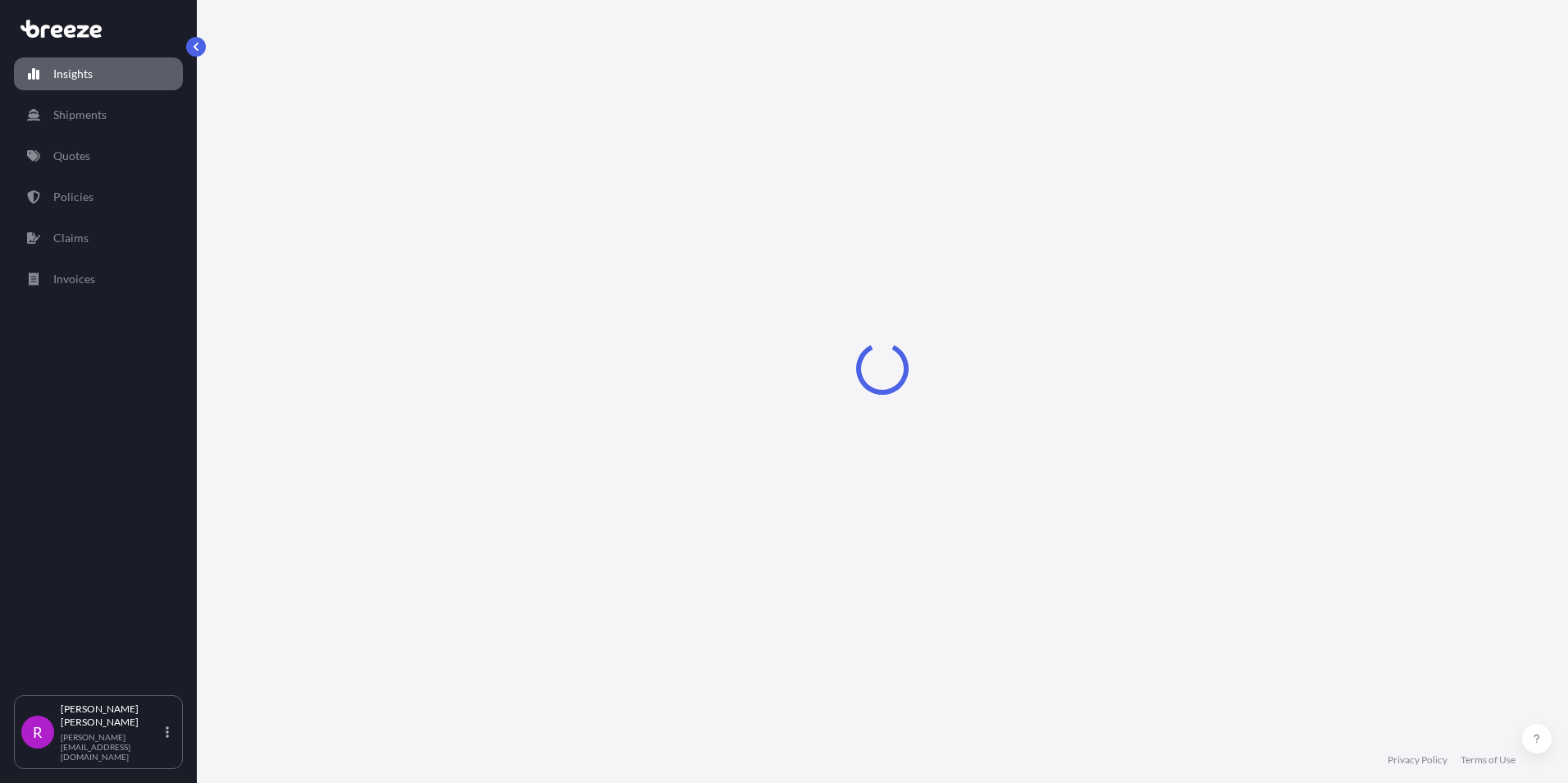
select select "2025"
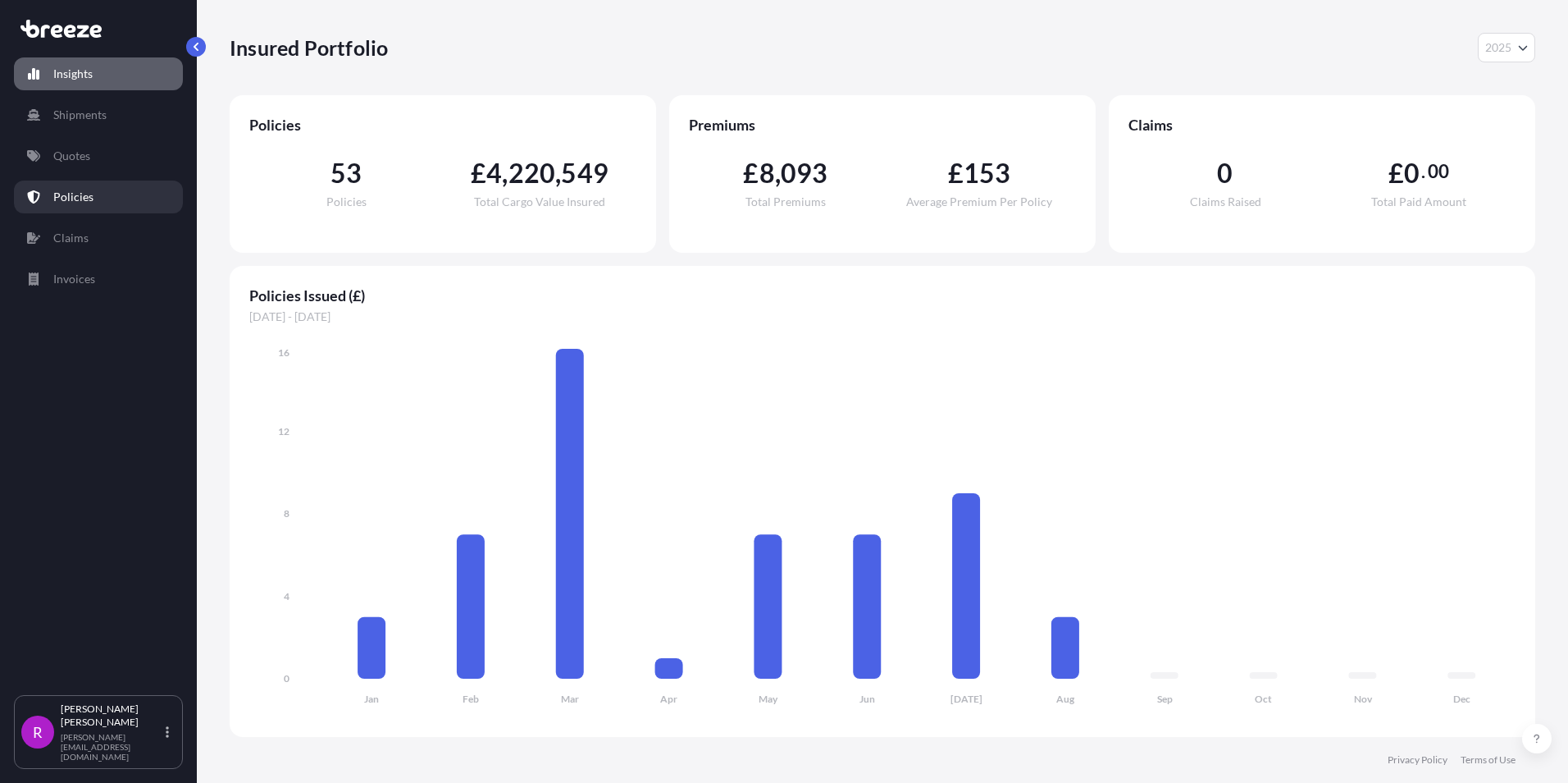
click at [92, 197] on link "Policies" at bounding box center [98, 197] width 169 height 33
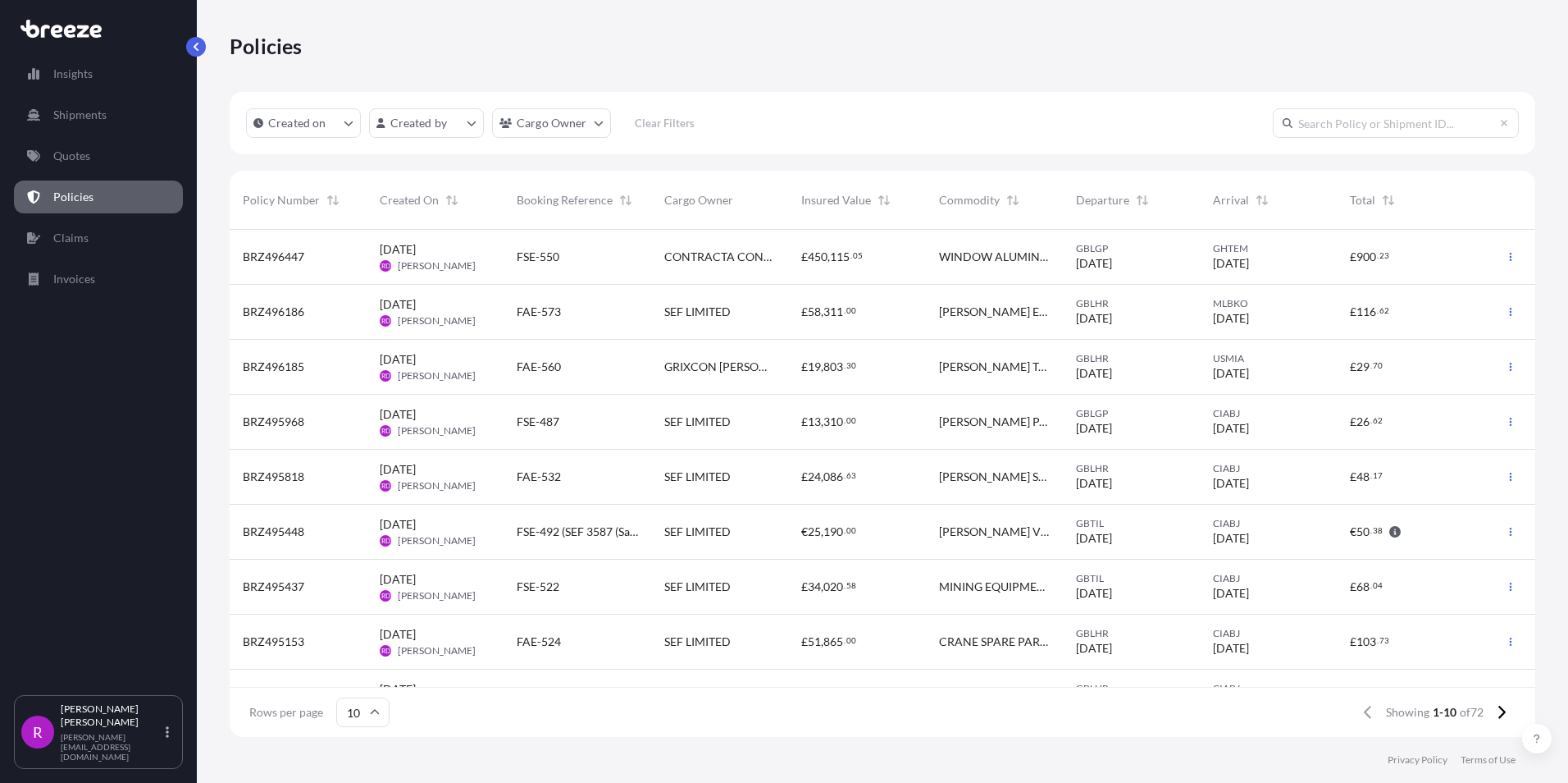
click at [1361, 135] on input "text" at bounding box center [1395, 123] width 246 height 30
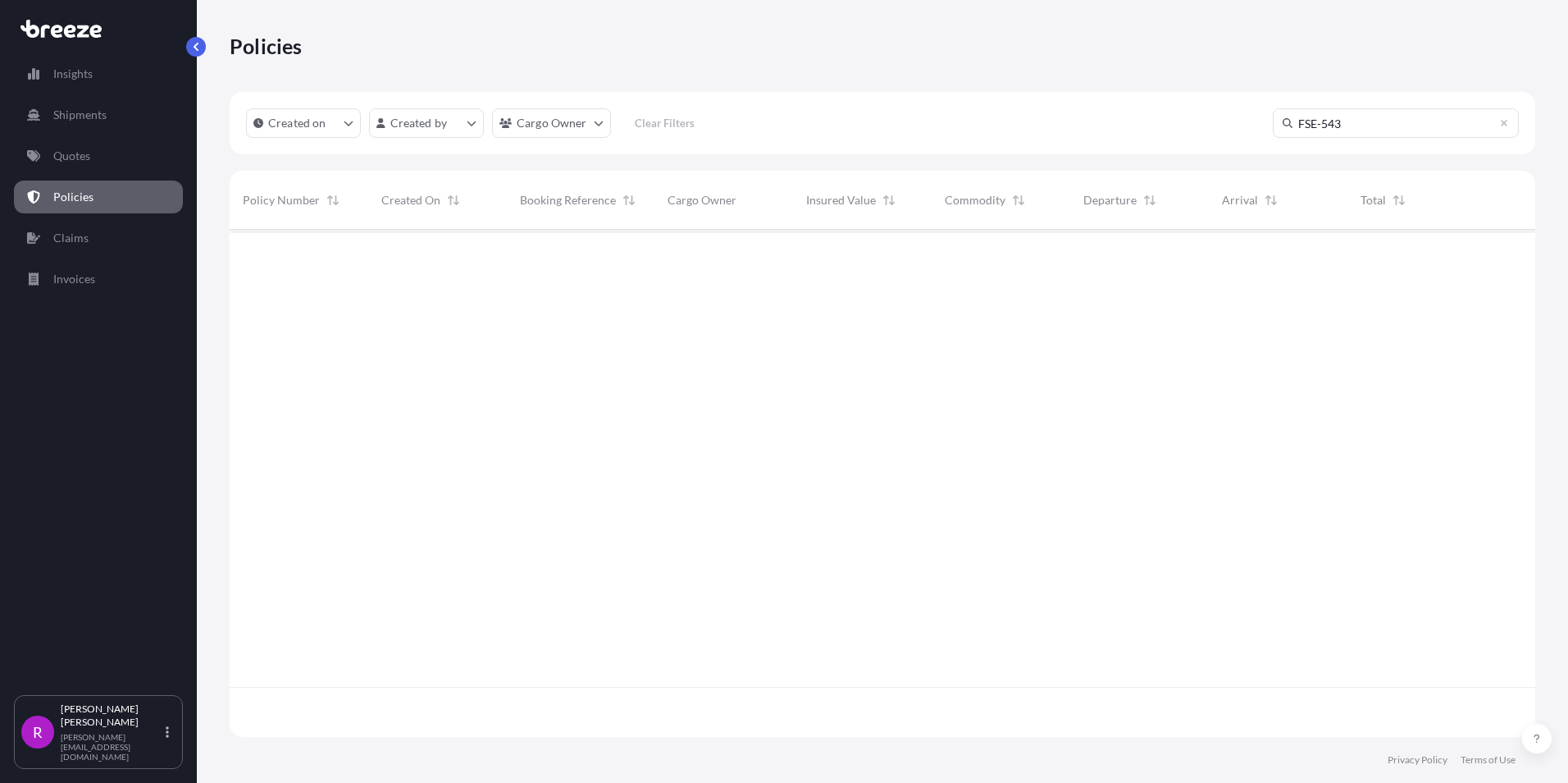
type input "FSE-543"
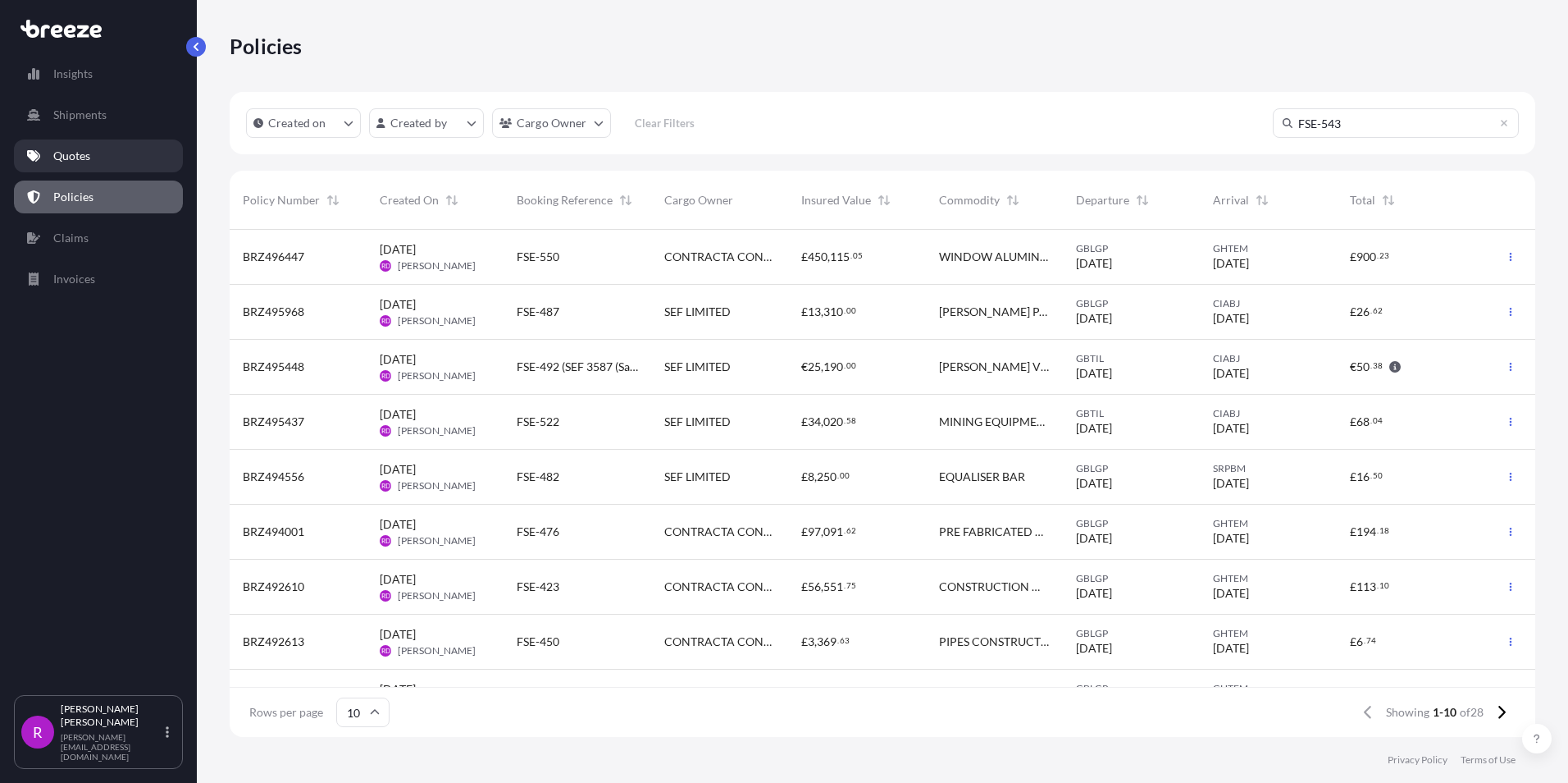
click at [91, 166] on link "Quotes" at bounding box center [98, 156] width 169 height 33
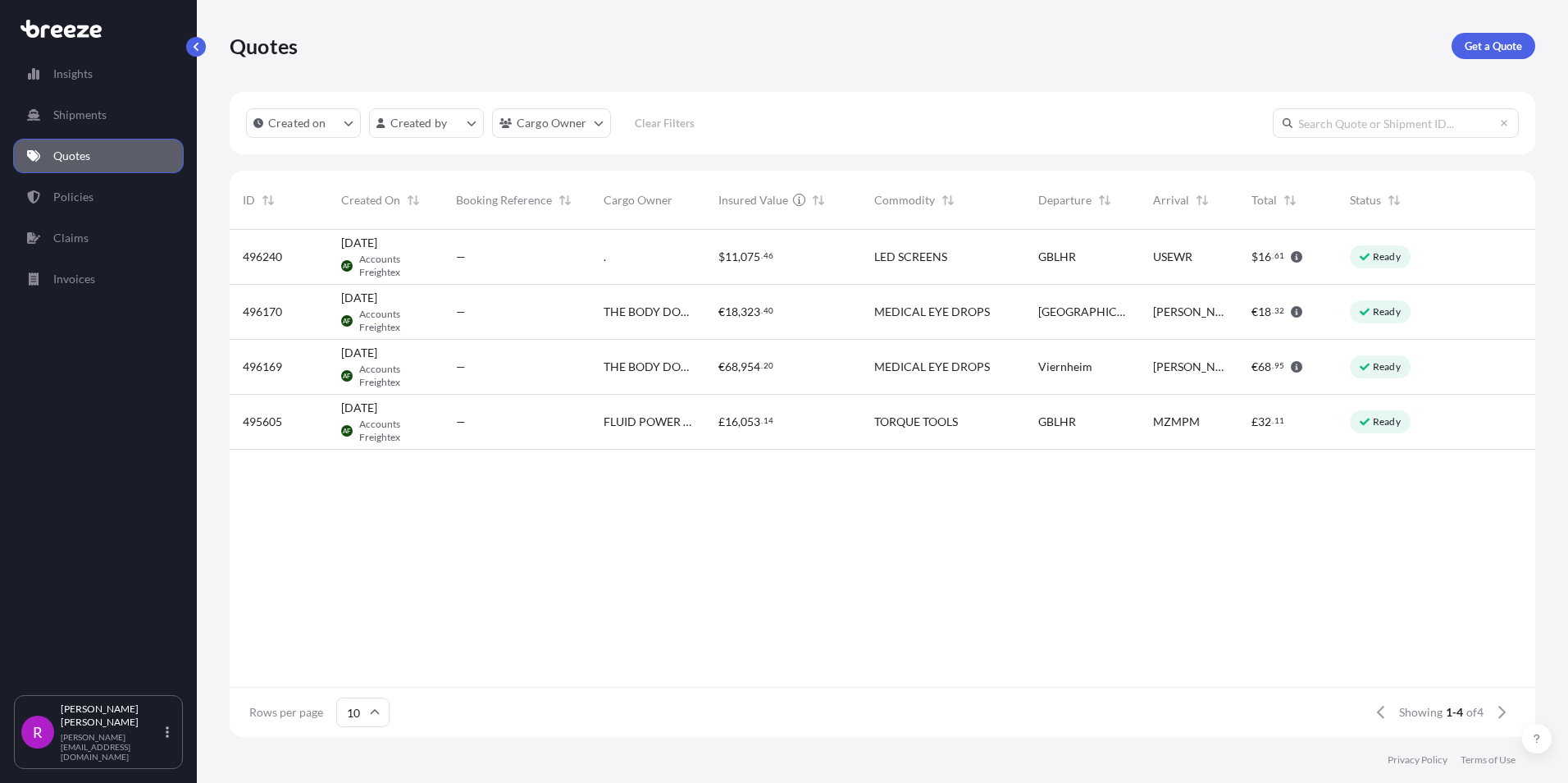
scroll to position [504, 1293]
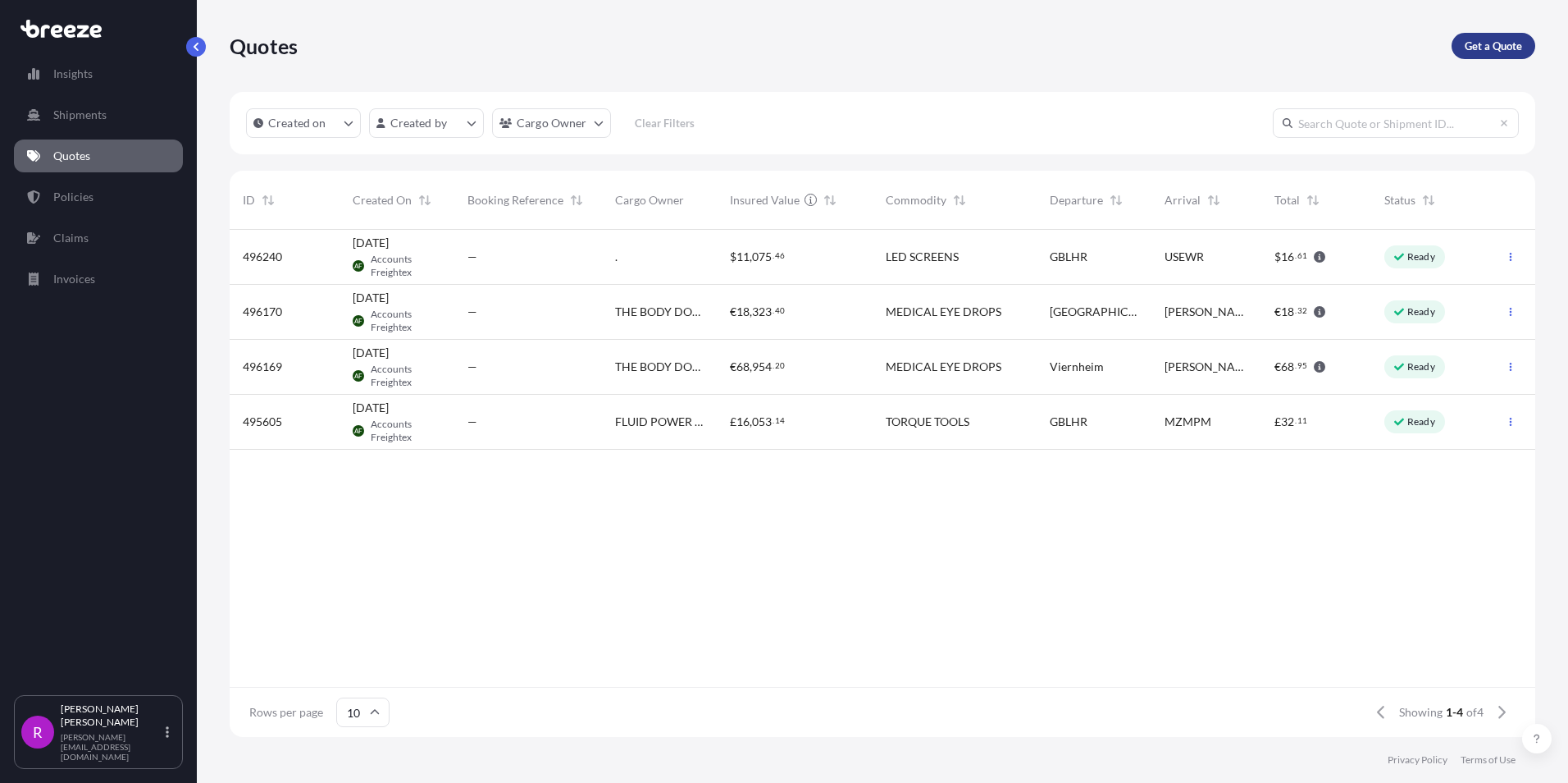
click at [1490, 54] on link "Get a Quote" at bounding box center [1494, 46] width 84 height 26
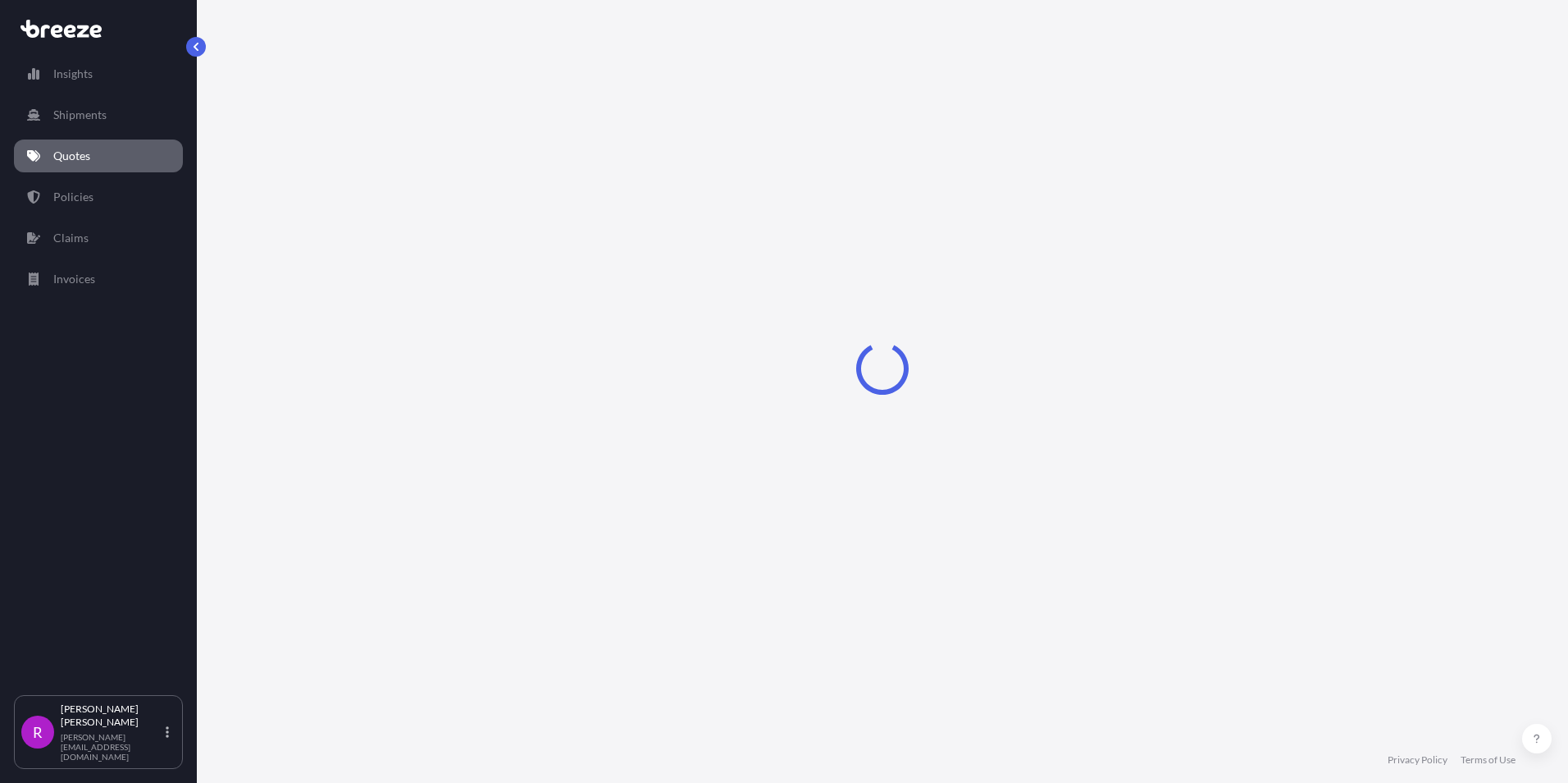
select select "Sea"
select select "1"
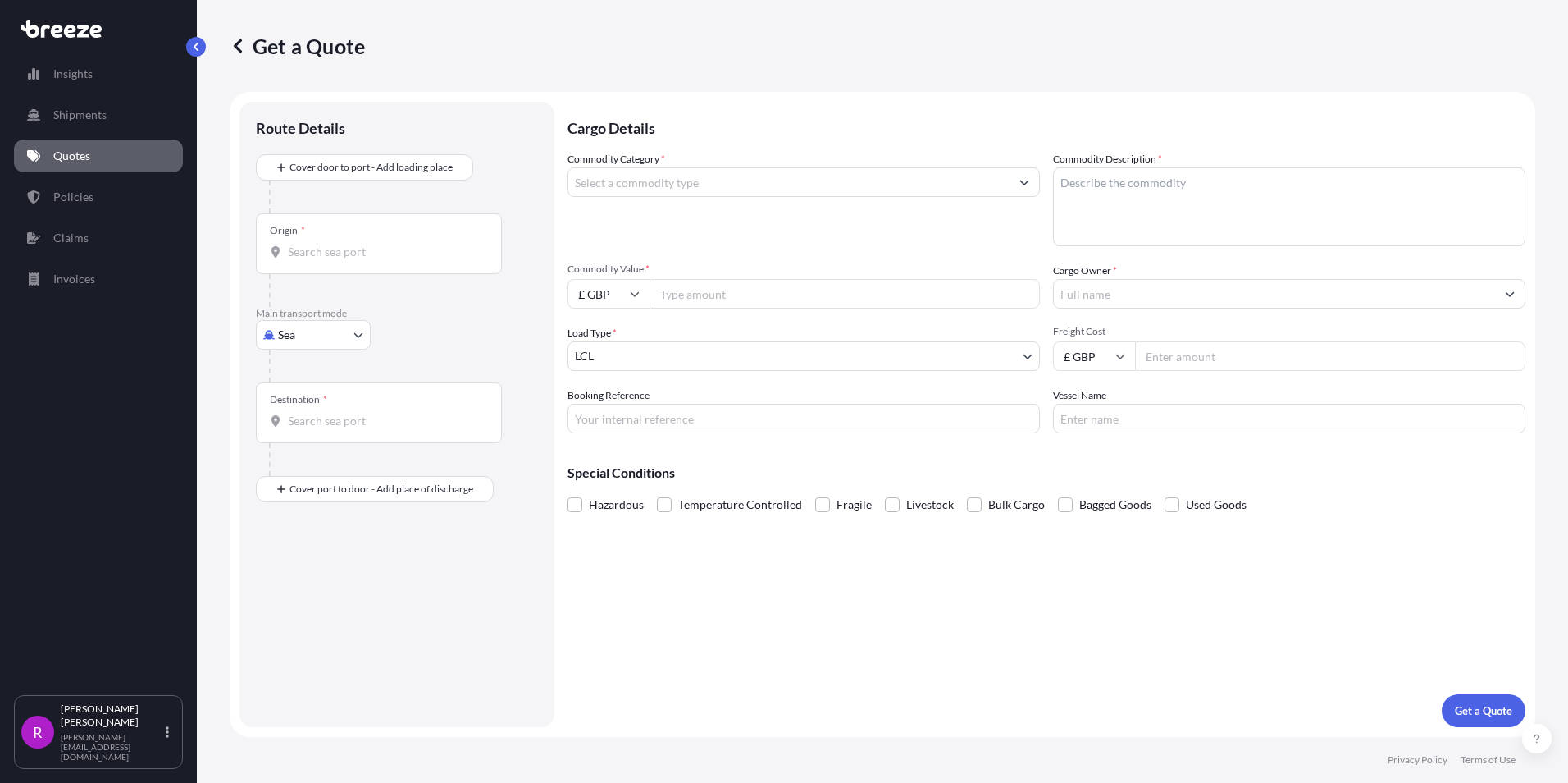
click at [241, 45] on icon at bounding box center [237, 45] width 17 height 17
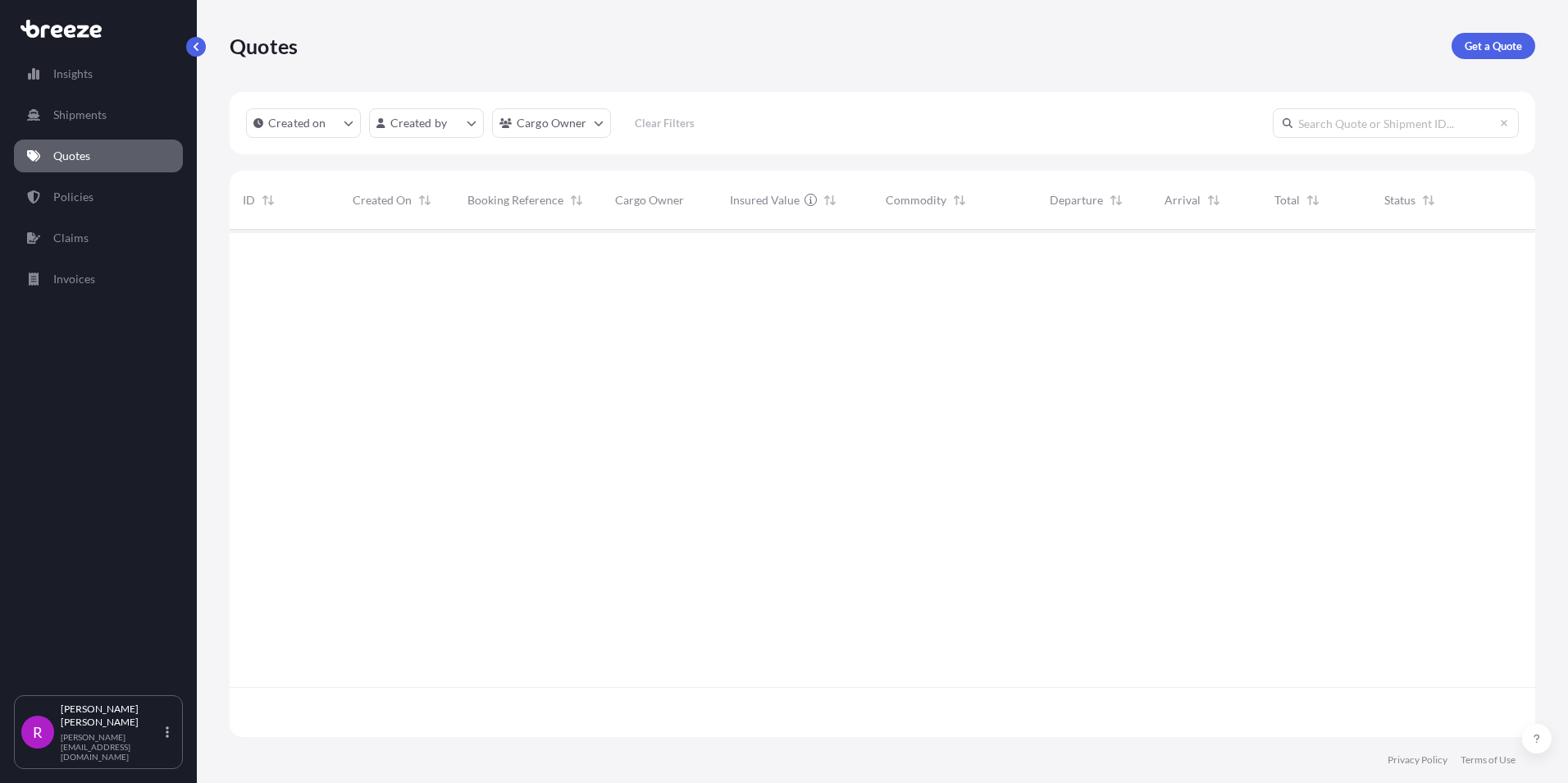
scroll to position [504, 1293]
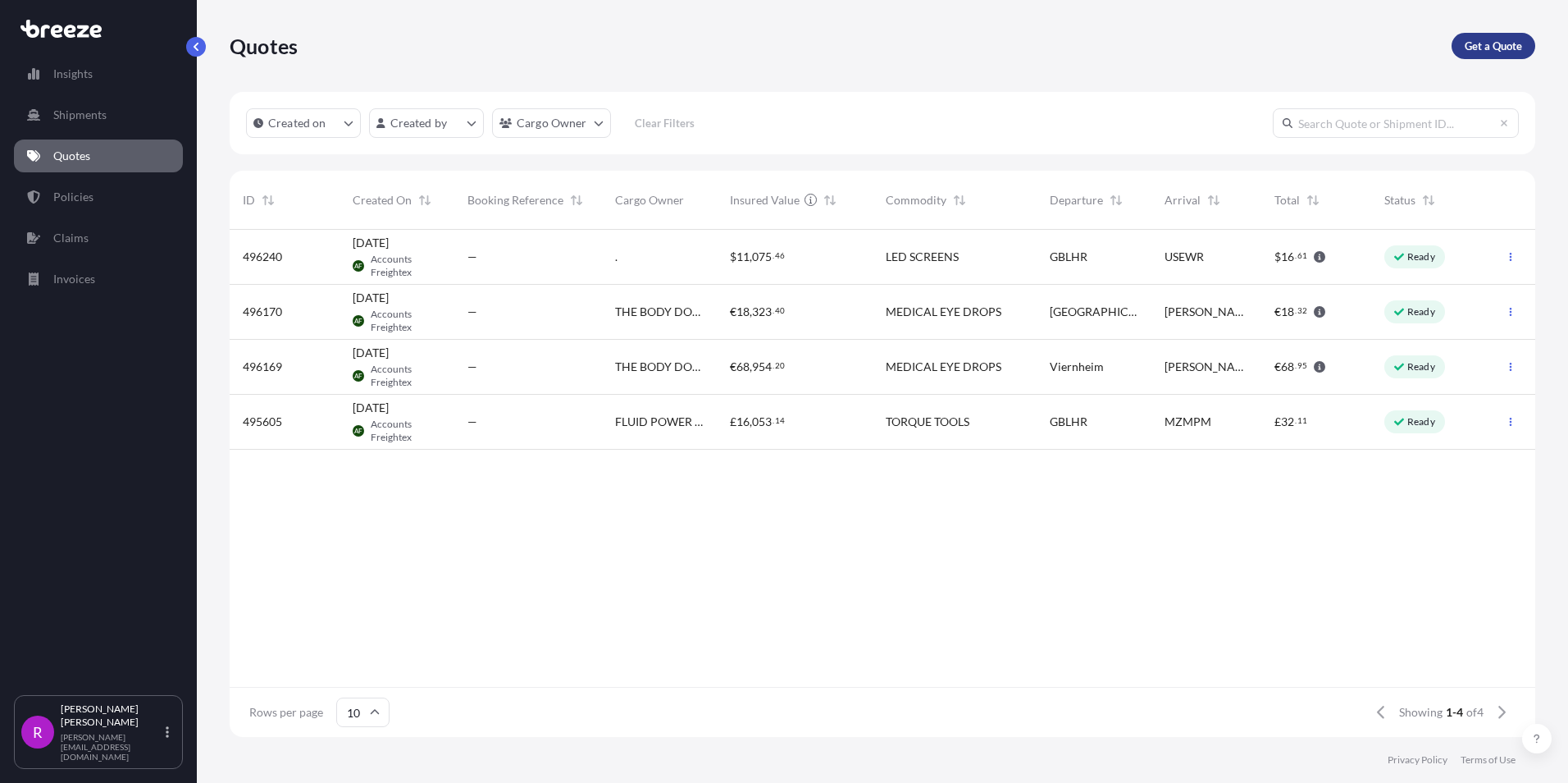
click at [1483, 50] on p "Get a Quote" at bounding box center [1494, 45] width 58 height 17
select select "Sea"
select select "1"
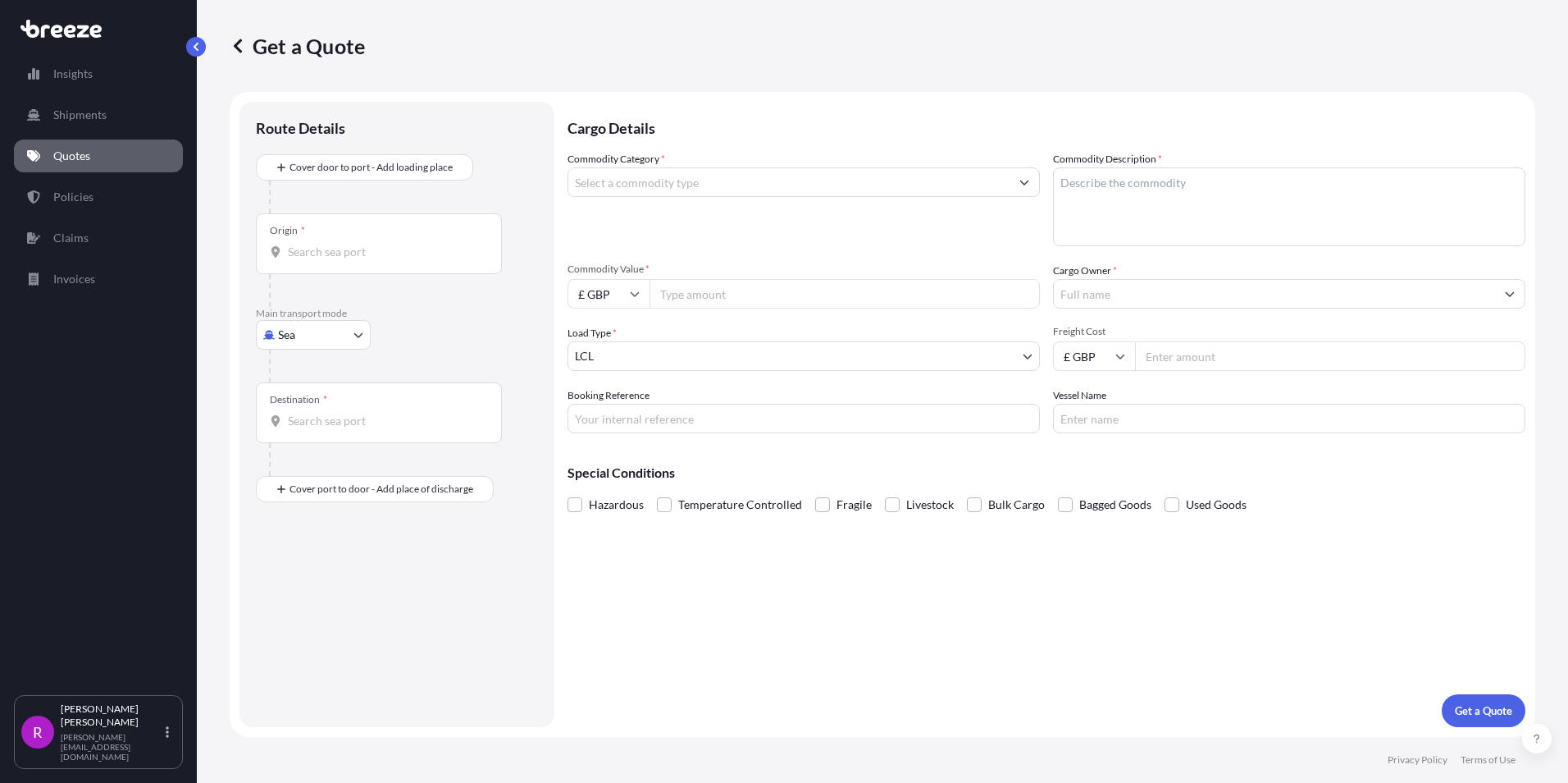
click at [308, 253] on input "Origin *" at bounding box center [384, 251] width 193 height 17
type input "F"
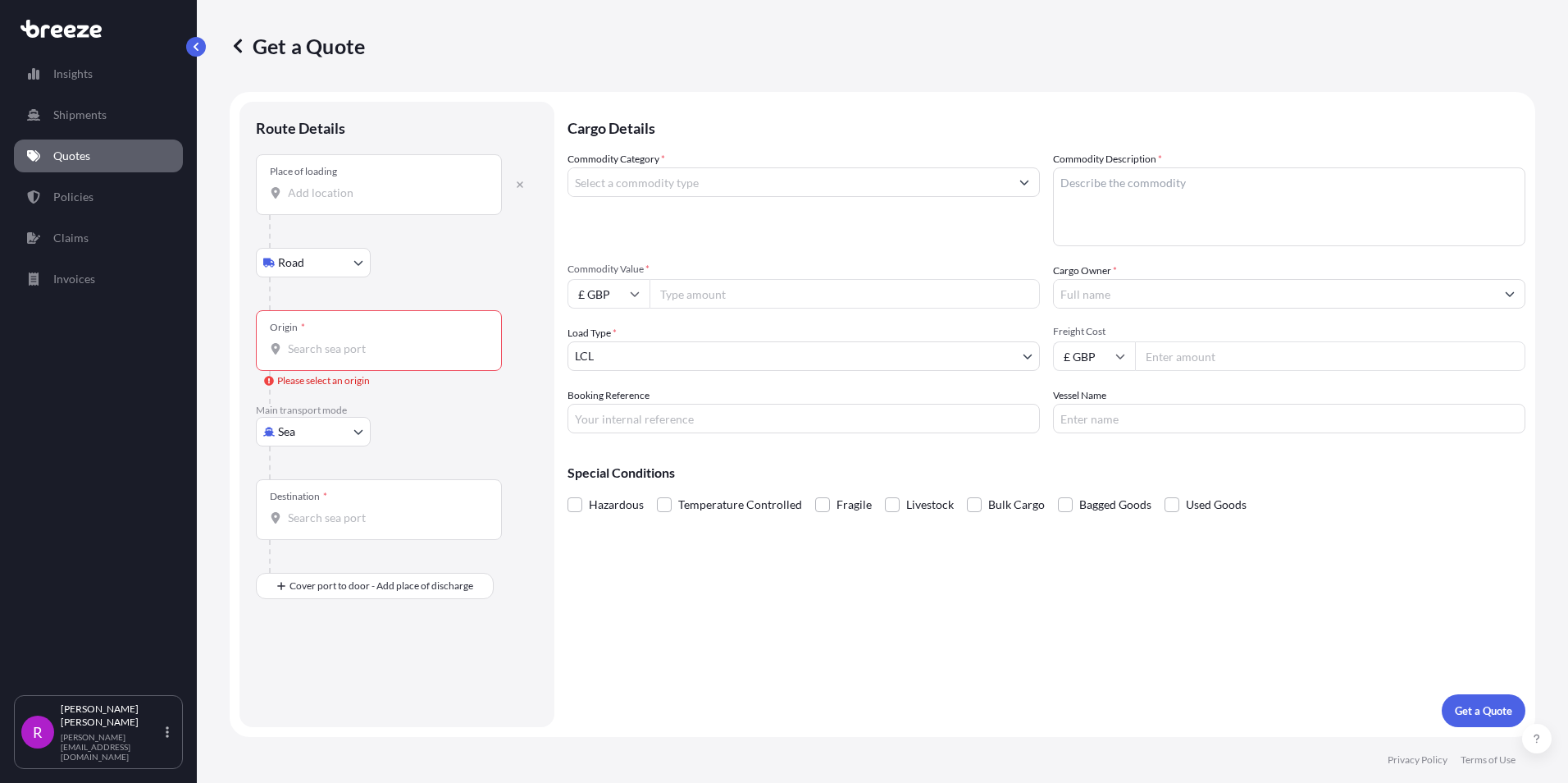
click at [326, 201] on div "Place of loading" at bounding box center [379, 185] width 246 height 61
click at [326, 201] on input "Place of loading" at bounding box center [384, 193] width 193 height 17
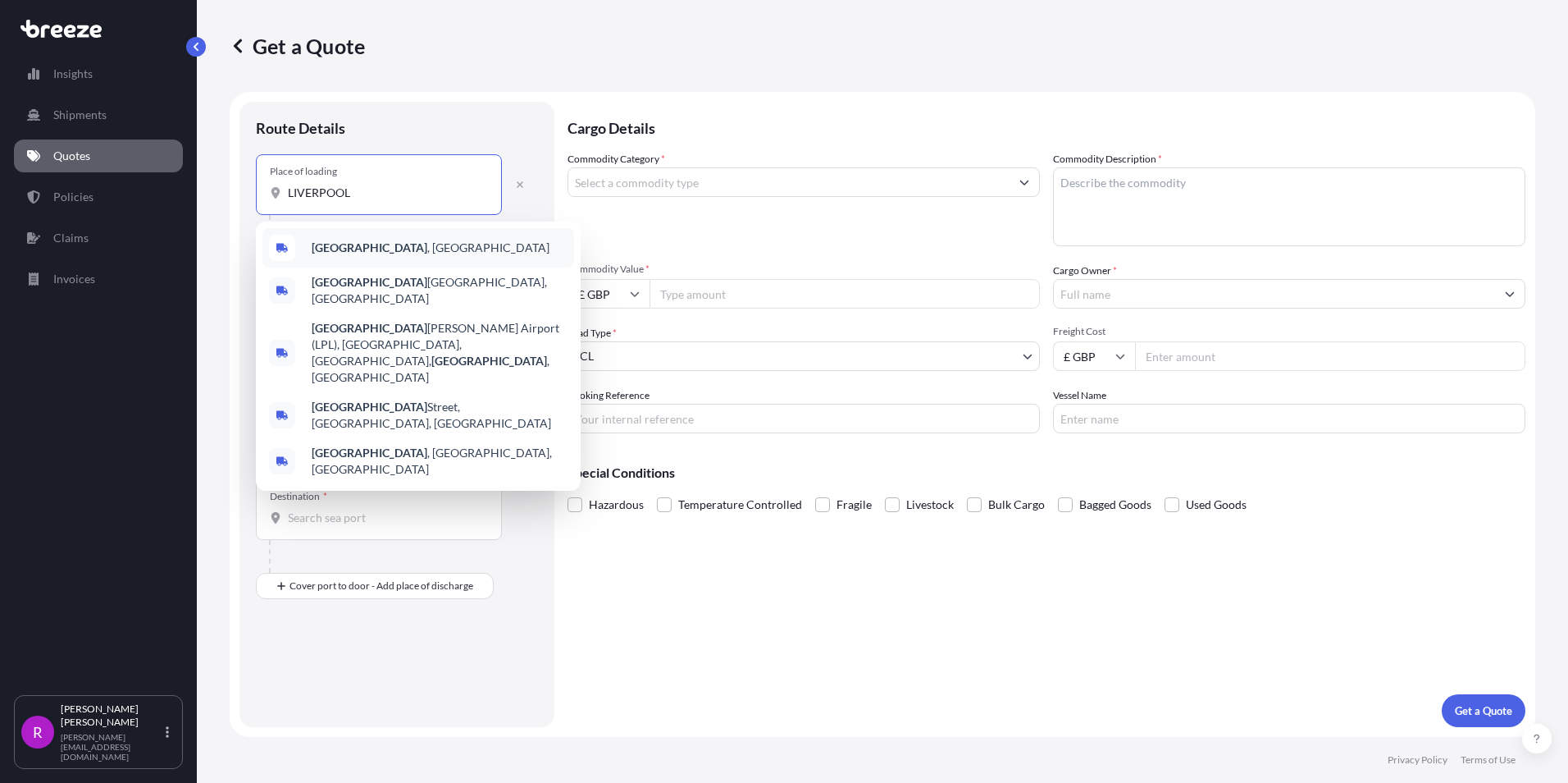
click at [349, 253] on b "[GEOGRAPHIC_DATA]" at bounding box center [370, 248] width 116 height 14
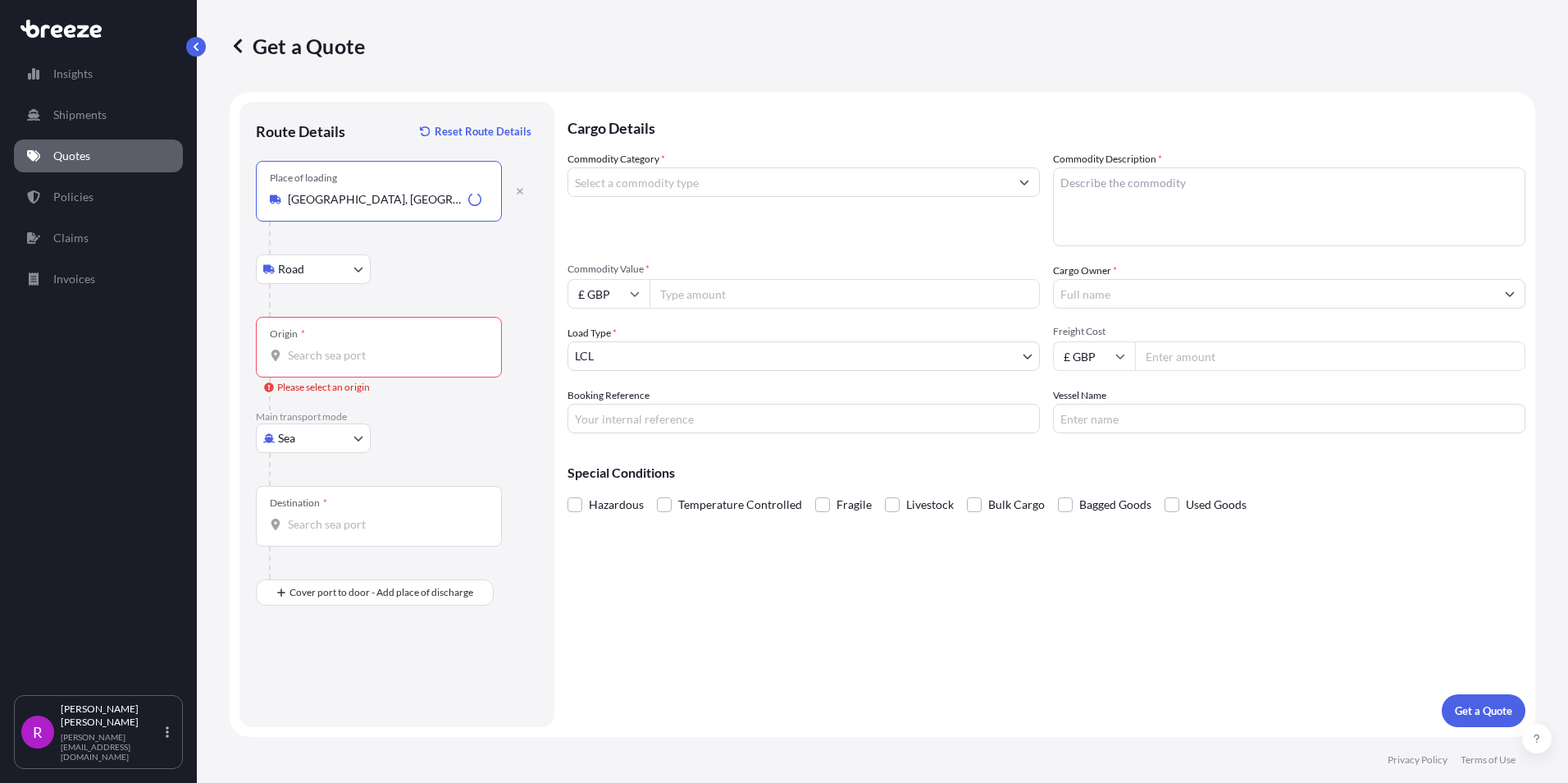
type input "[GEOGRAPHIC_DATA], [GEOGRAPHIC_DATA]"
click at [324, 356] on input "Origin * Please select an origin" at bounding box center [384, 355] width 193 height 17
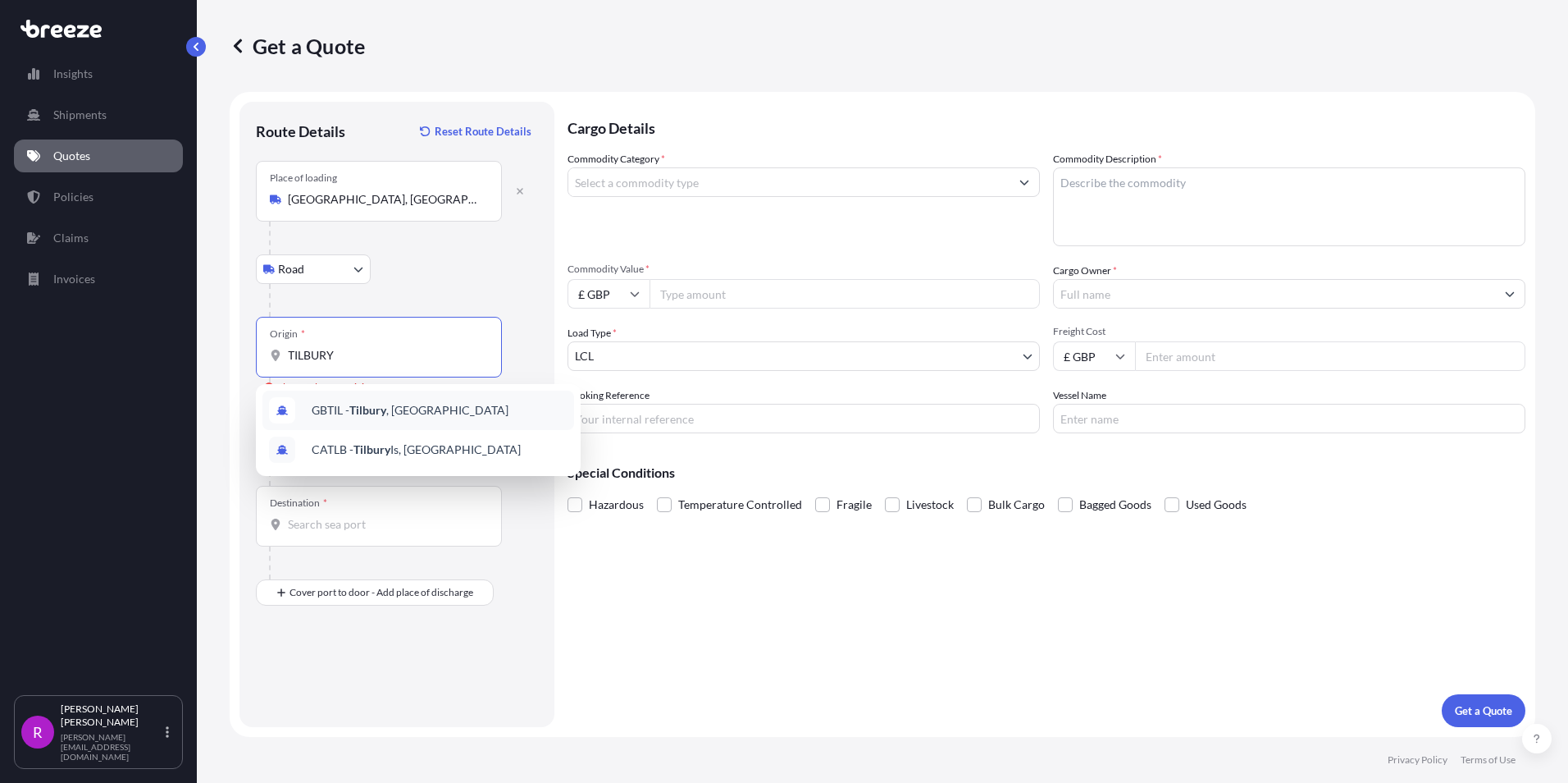
click at [426, 417] on span "GBTIL - [GEOGRAPHIC_DATA] , [GEOGRAPHIC_DATA]" at bounding box center [411, 410] width 197 height 17
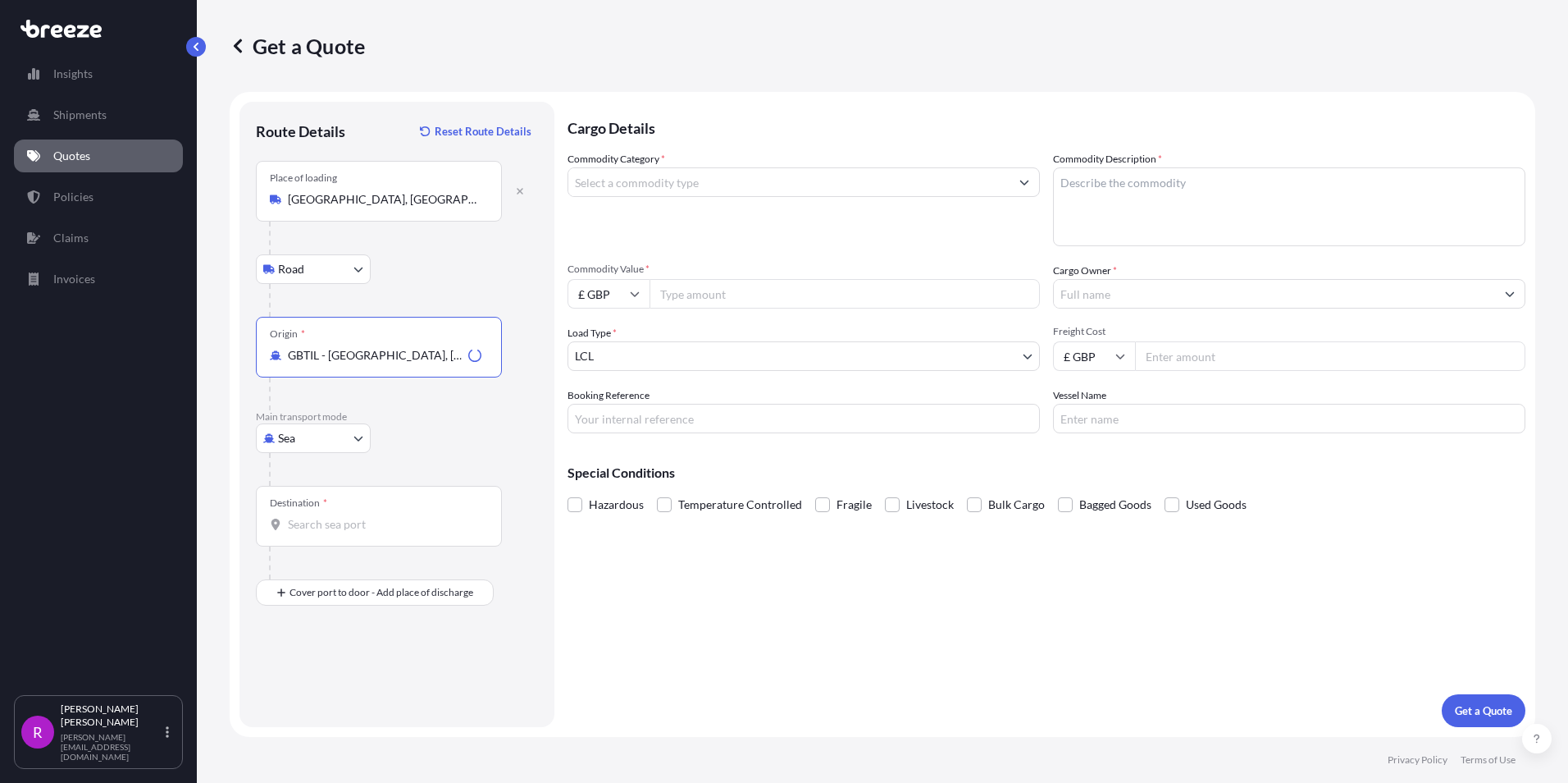
type input "GBTIL - [GEOGRAPHIC_DATA], [GEOGRAPHIC_DATA]"
click at [341, 528] on input "Destination *" at bounding box center [384, 524] width 193 height 17
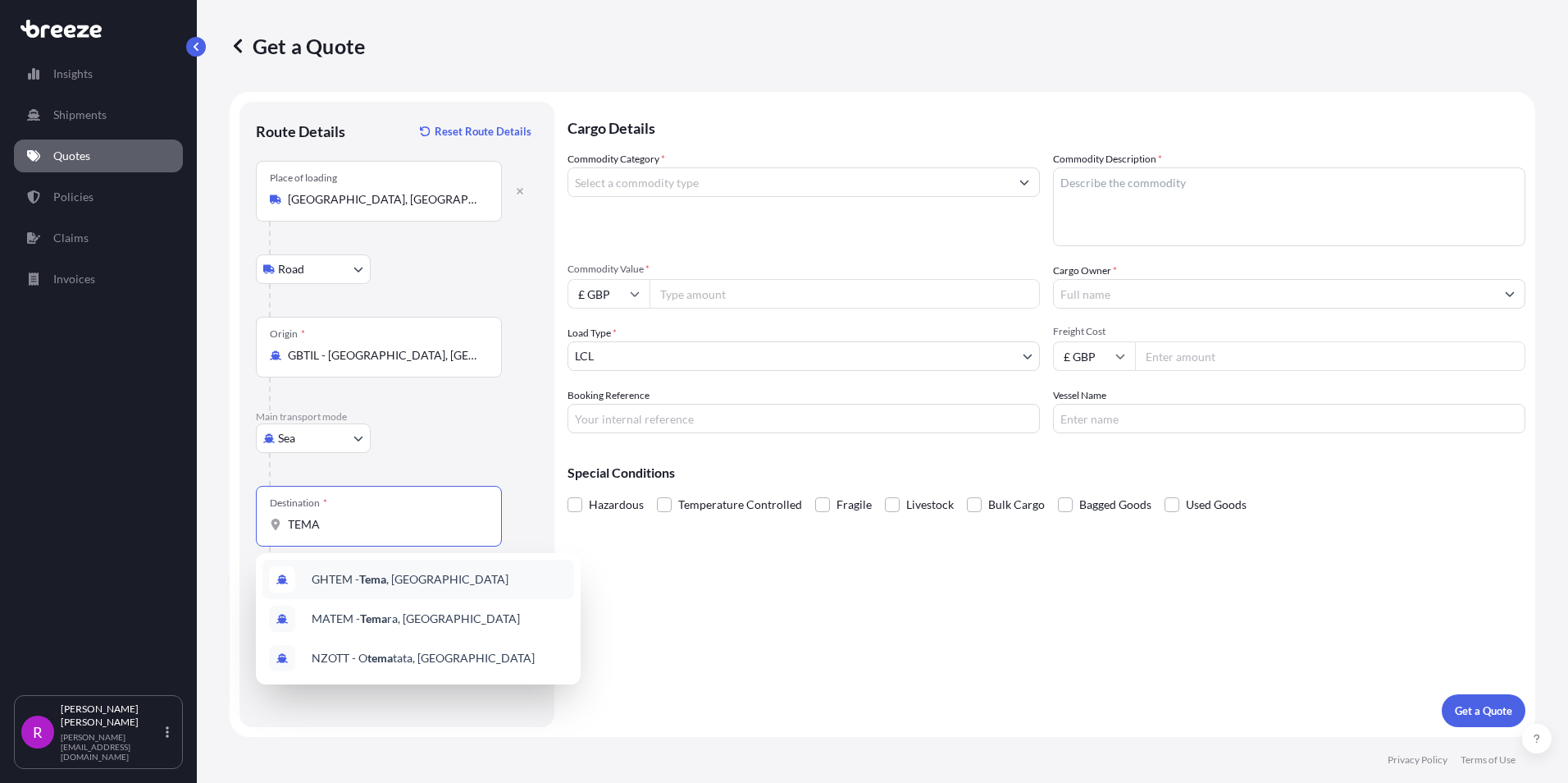
click at [355, 583] on span "GHTEM - [GEOGRAPHIC_DATA] , [GEOGRAPHIC_DATA]" at bounding box center [411, 579] width 197 height 17
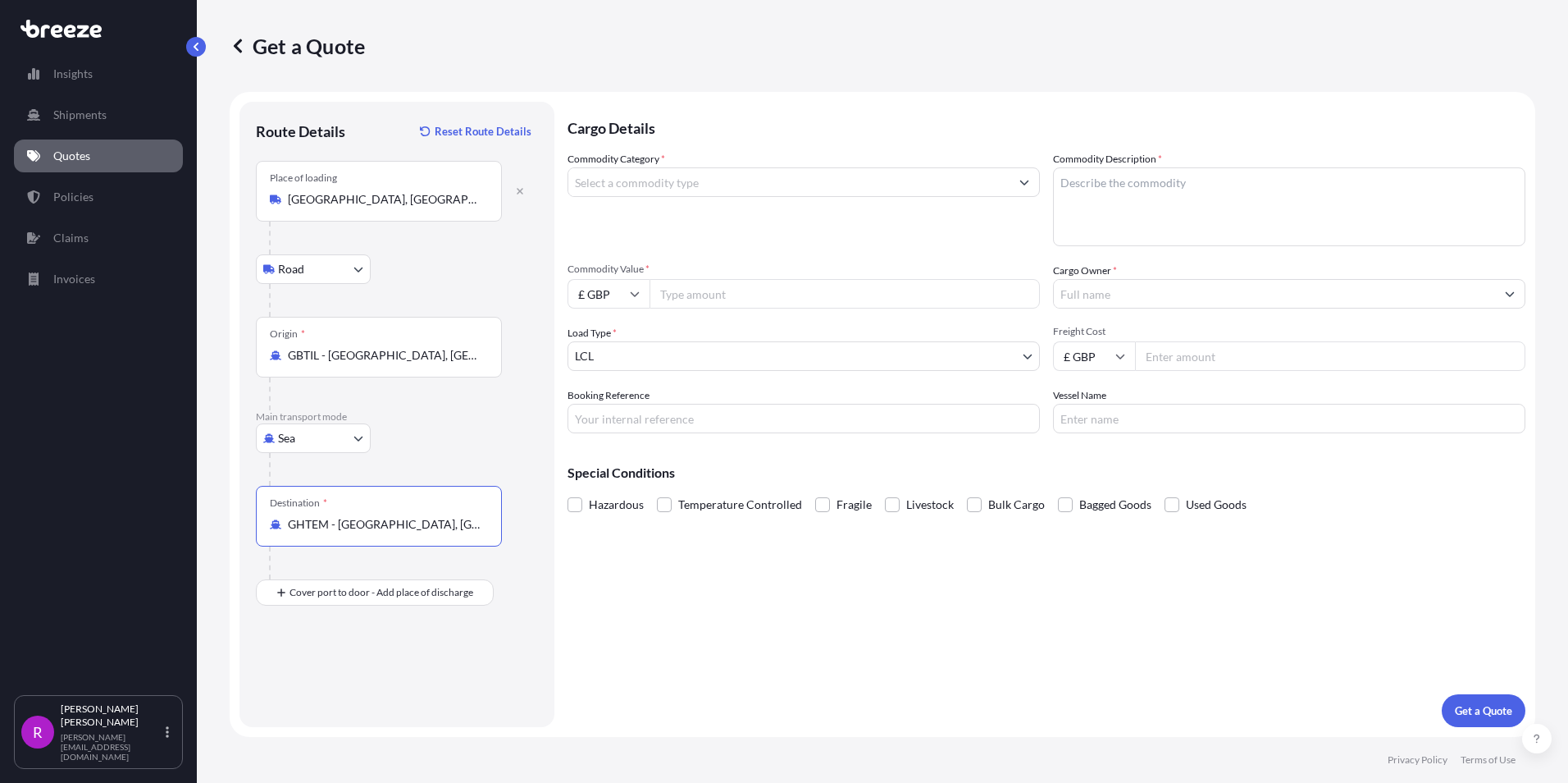
type input "GHTEM - [GEOGRAPHIC_DATA], [GEOGRAPHIC_DATA]"
click at [623, 187] on input "Commodity Category *" at bounding box center [789, 182] width 441 height 30
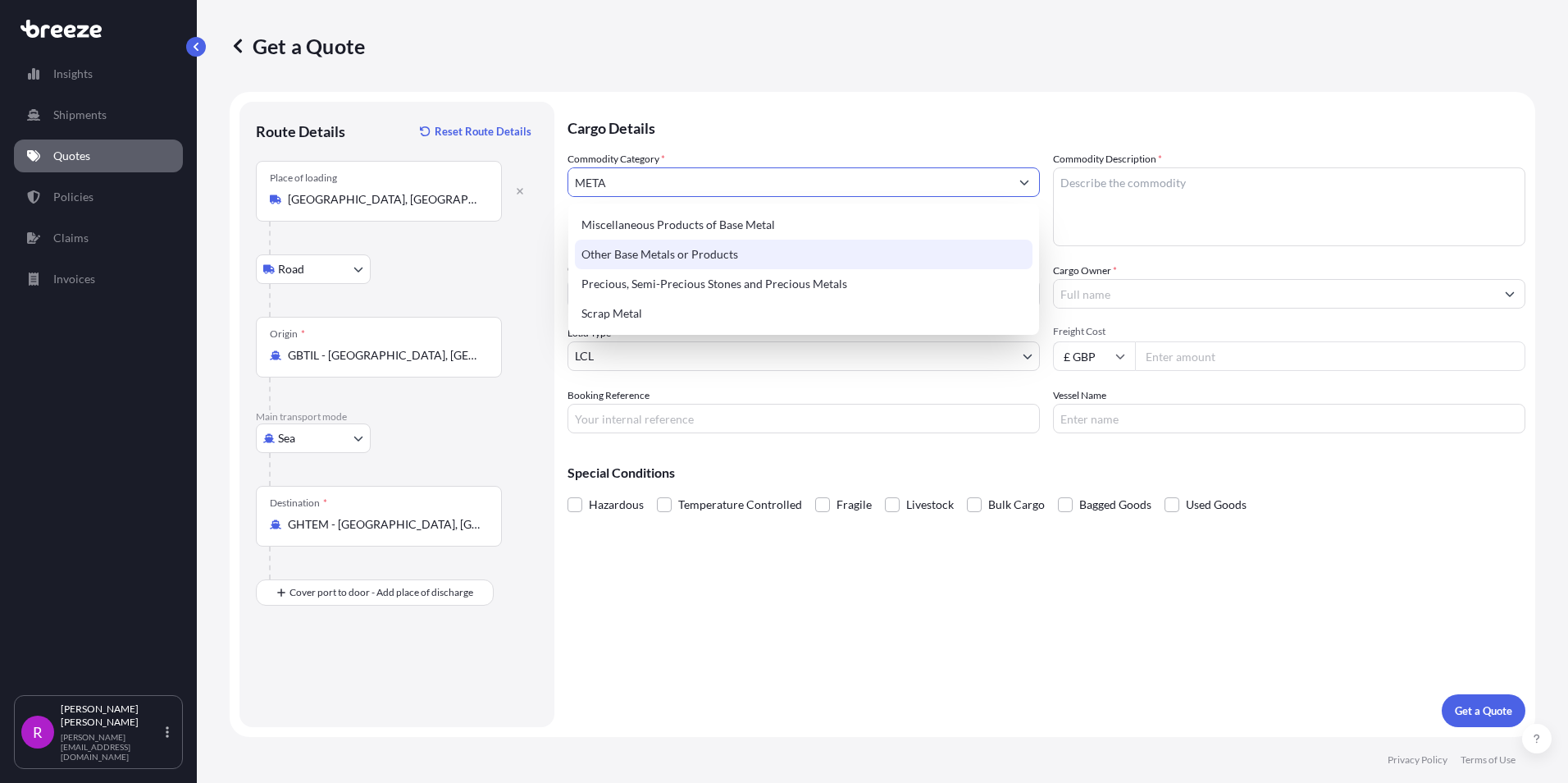
click at [635, 260] on div "Other Base Metals or Products" at bounding box center [804, 255] width 458 height 30
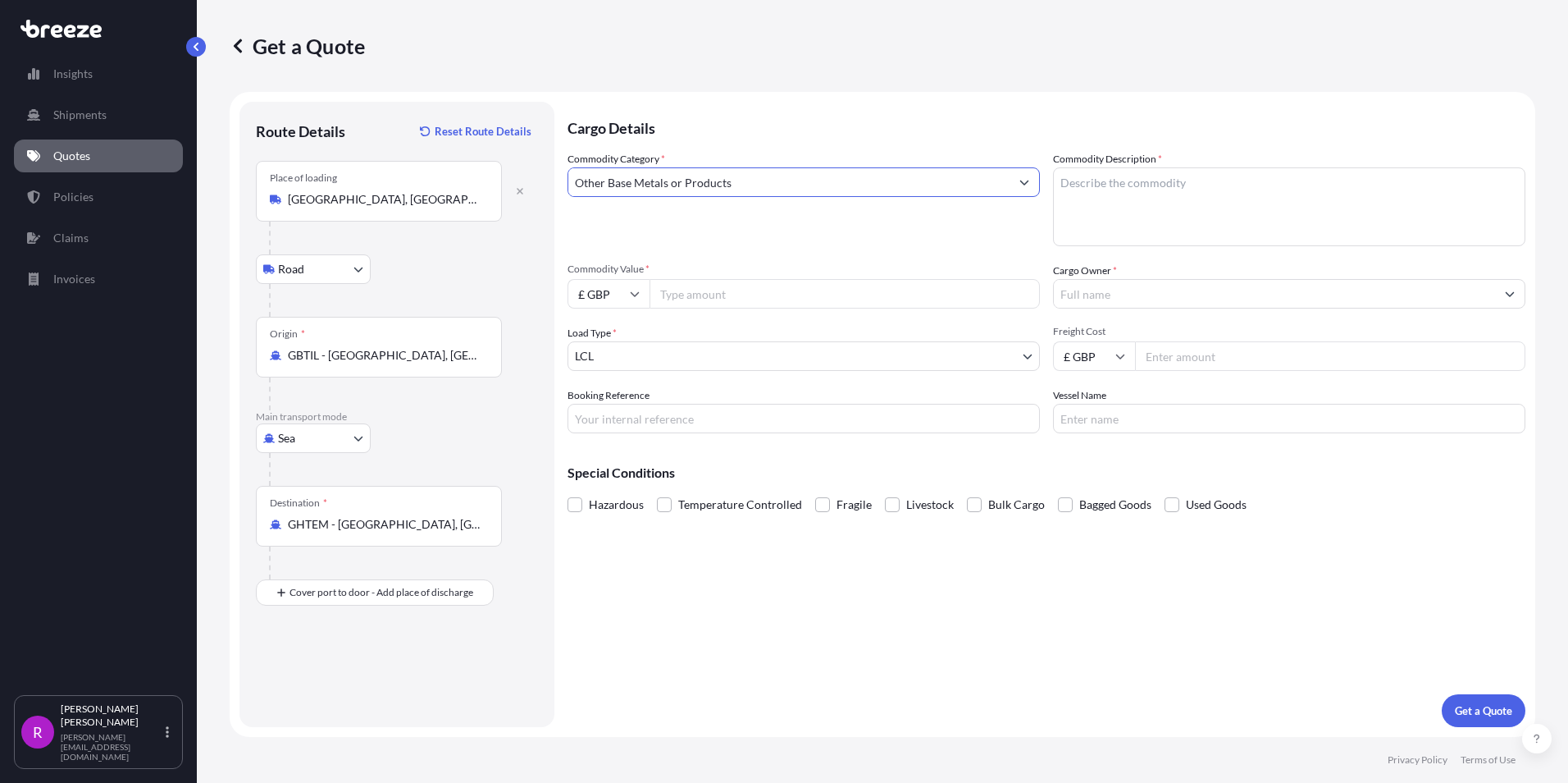
type input "Other Base Metals or Products"
click at [1129, 202] on textarea "Commodity Description *" at bounding box center [1289, 207] width 472 height 78
click at [1042, 177] on div "Commodity Category * Other Base Metals or Products Commodity Description * Comm…" at bounding box center [1046, 292] width 958 height 283
click at [1133, 203] on textarea "Commodity Description *" at bounding box center [1289, 207] width 472 height 78
paste textarea "PRE-FABRICATED DISASSEMBLED FACADE STEEL STRUCTURE"
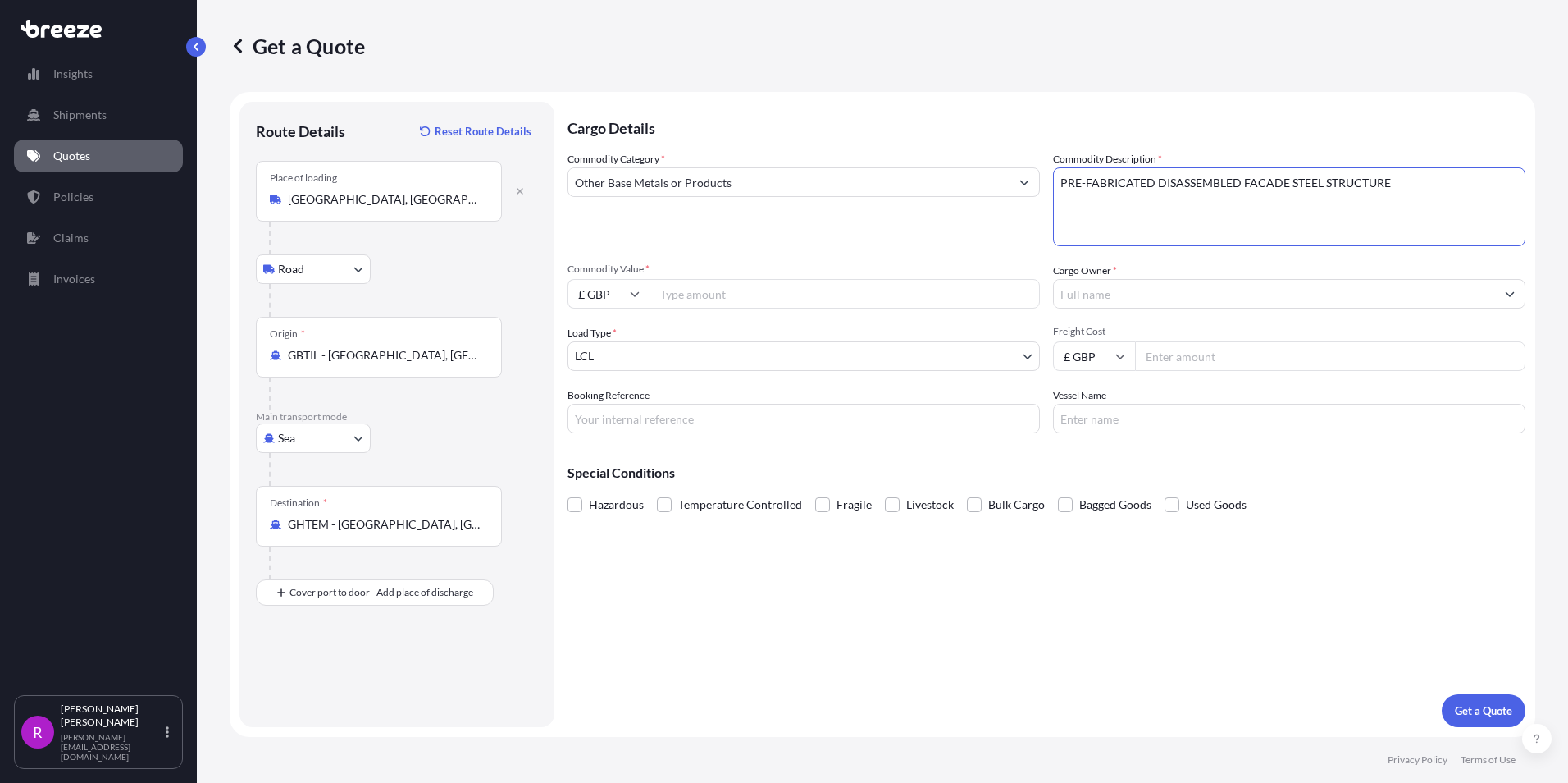
type textarea "PRE-FABRICATED DISASSEMBLED FACADE STEEL STRUCTURE"
click at [1096, 302] on input "Cargo Owner *" at bounding box center [1274, 294] width 441 height 30
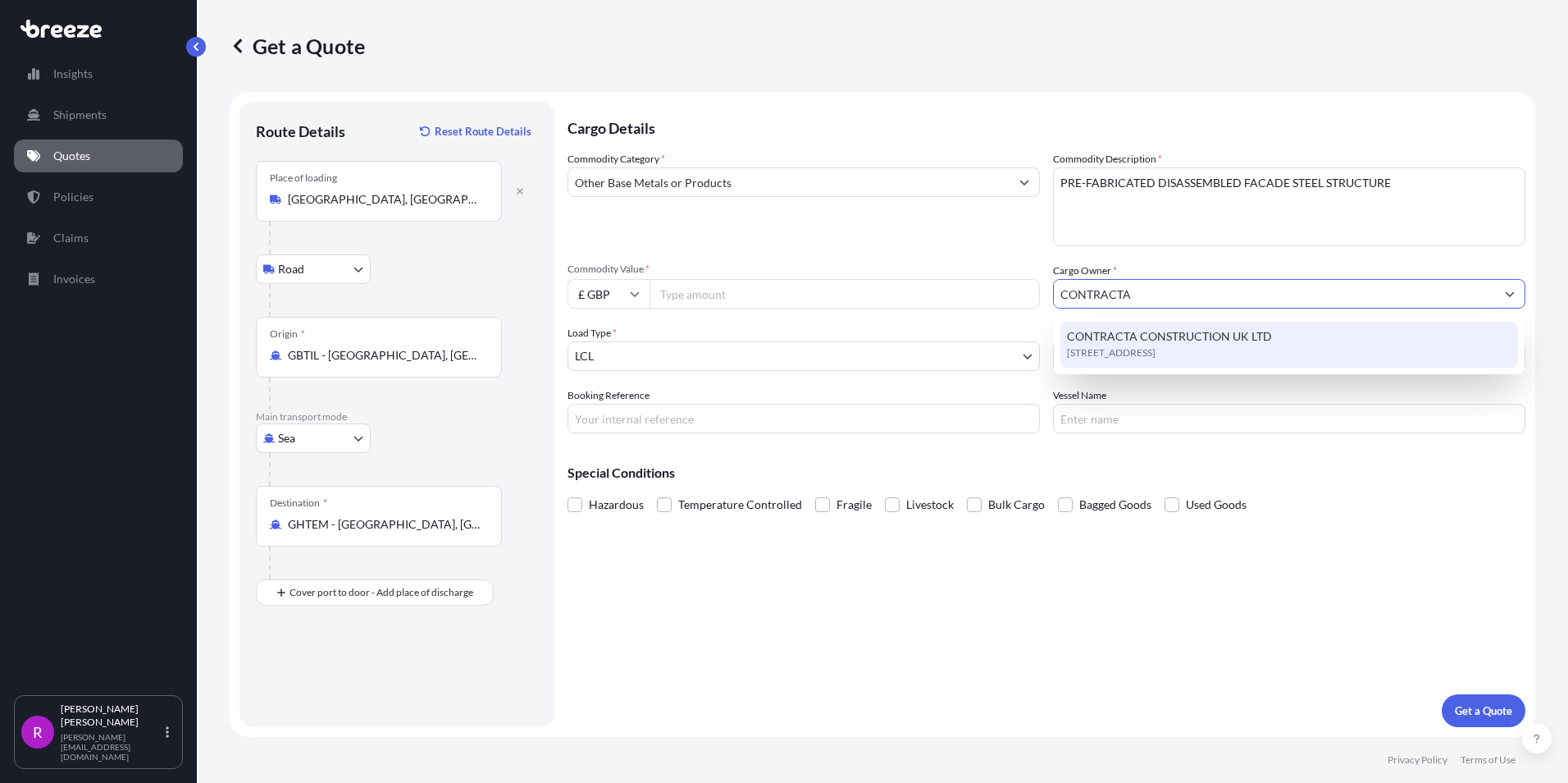
click at [1127, 345] on span "[STREET_ADDRESS]" at bounding box center [1111, 352] width 89 height 17
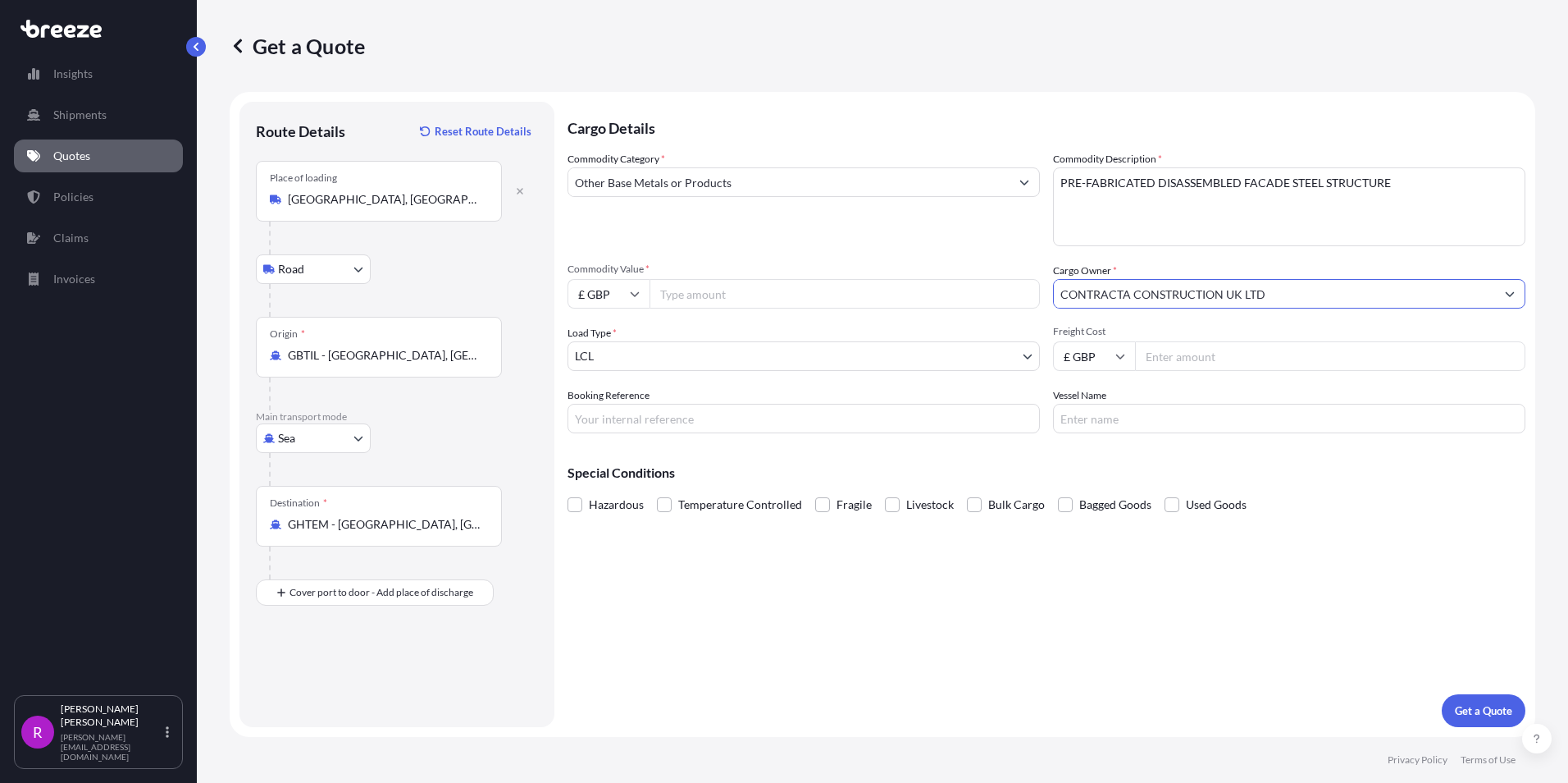
type input "CONTRACTA CONSTRUCTION UK LTD"
click at [1158, 357] on input "Freight Cost" at bounding box center [1330, 356] width 390 height 30
click at [768, 361] on body "15 options available. 7 options available. 3 options available. 2 options avail…" at bounding box center [784, 392] width 1568 height 783
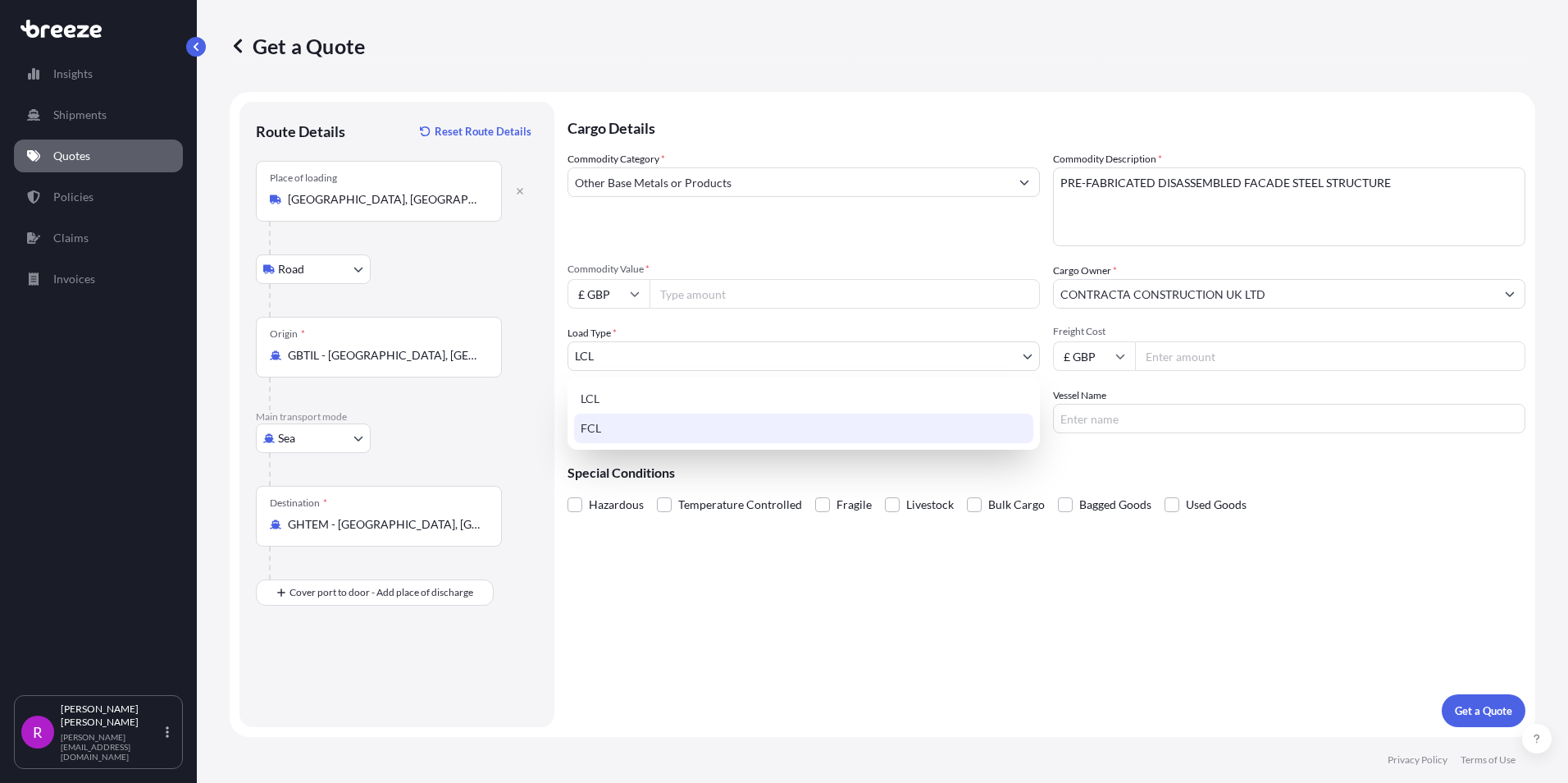
click at [596, 435] on div "FCL" at bounding box center [804, 428] width 459 height 30
select select "2"
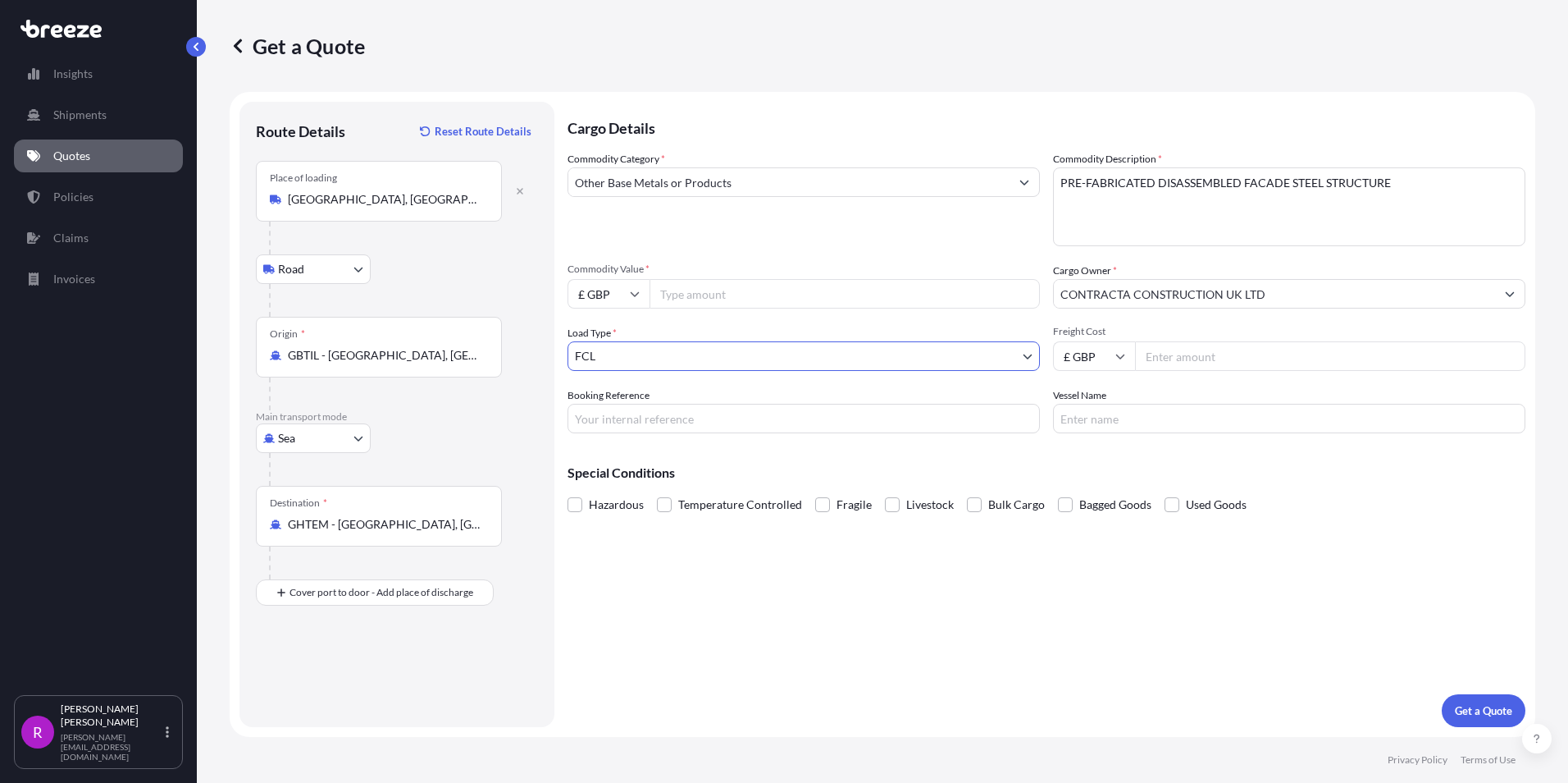
click at [1116, 366] on input "£ GBP" at bounding box center [1094, 356] width 82 height 30
click at [1161, 360] on input "Freight Cost" at bounding box center [1330, 356] width 390 height 30
type input "6936.91"
click at [691, 283] on input "Commodity Value *" at bounding box center [845, 294] width 390 height 30
type input "122015.61"
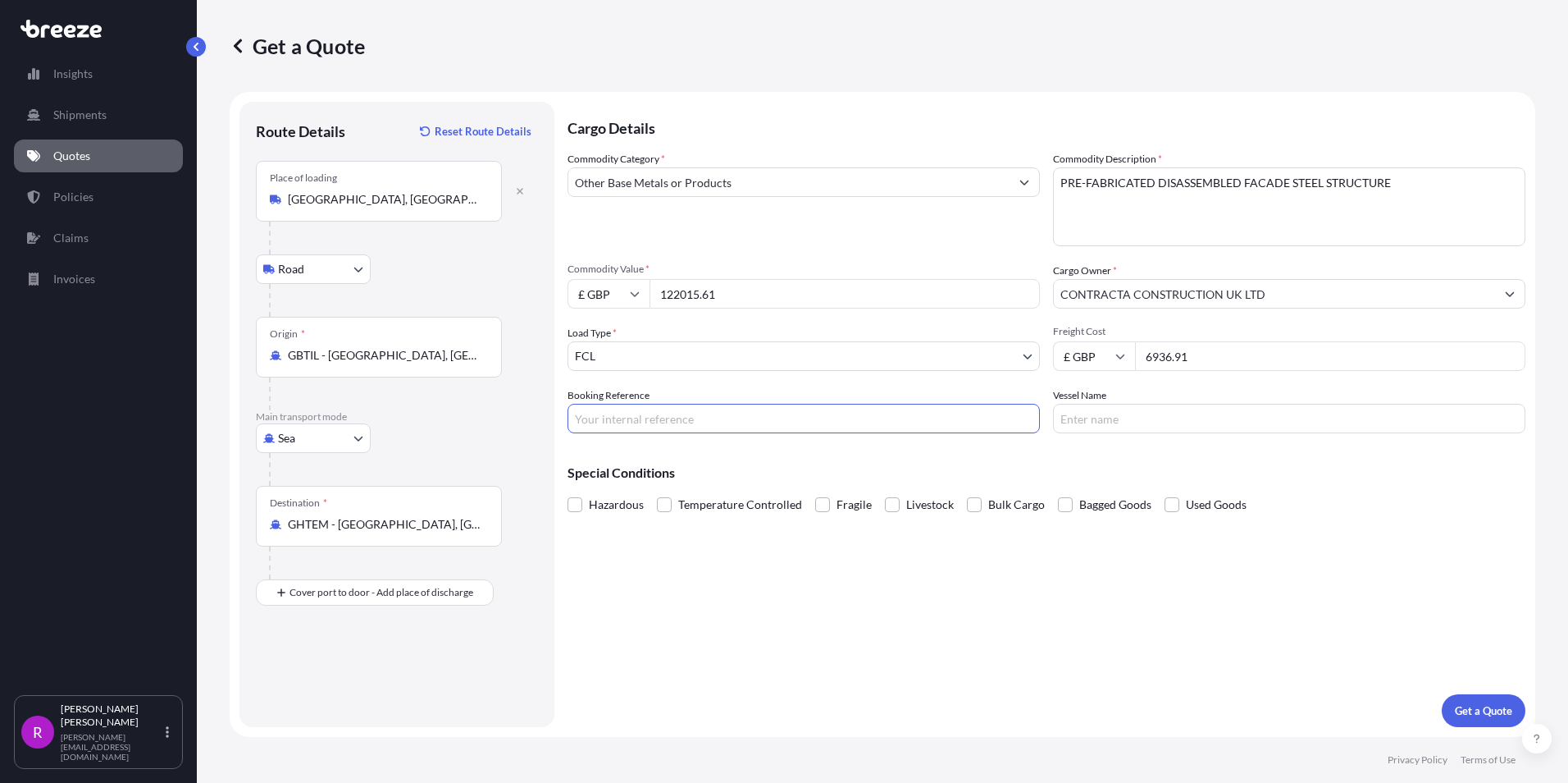
click at [654, 429] on input "Booking Reference" at bounding box center [804, 419] width 472 height 30
type input "FSE-543"
click at [1101, 412] on input "Vessel Name" at bounding box center [1289, 419] width 472 height 30
paste input "GREAT COTONOU"
type input "GREAT COTONOU"
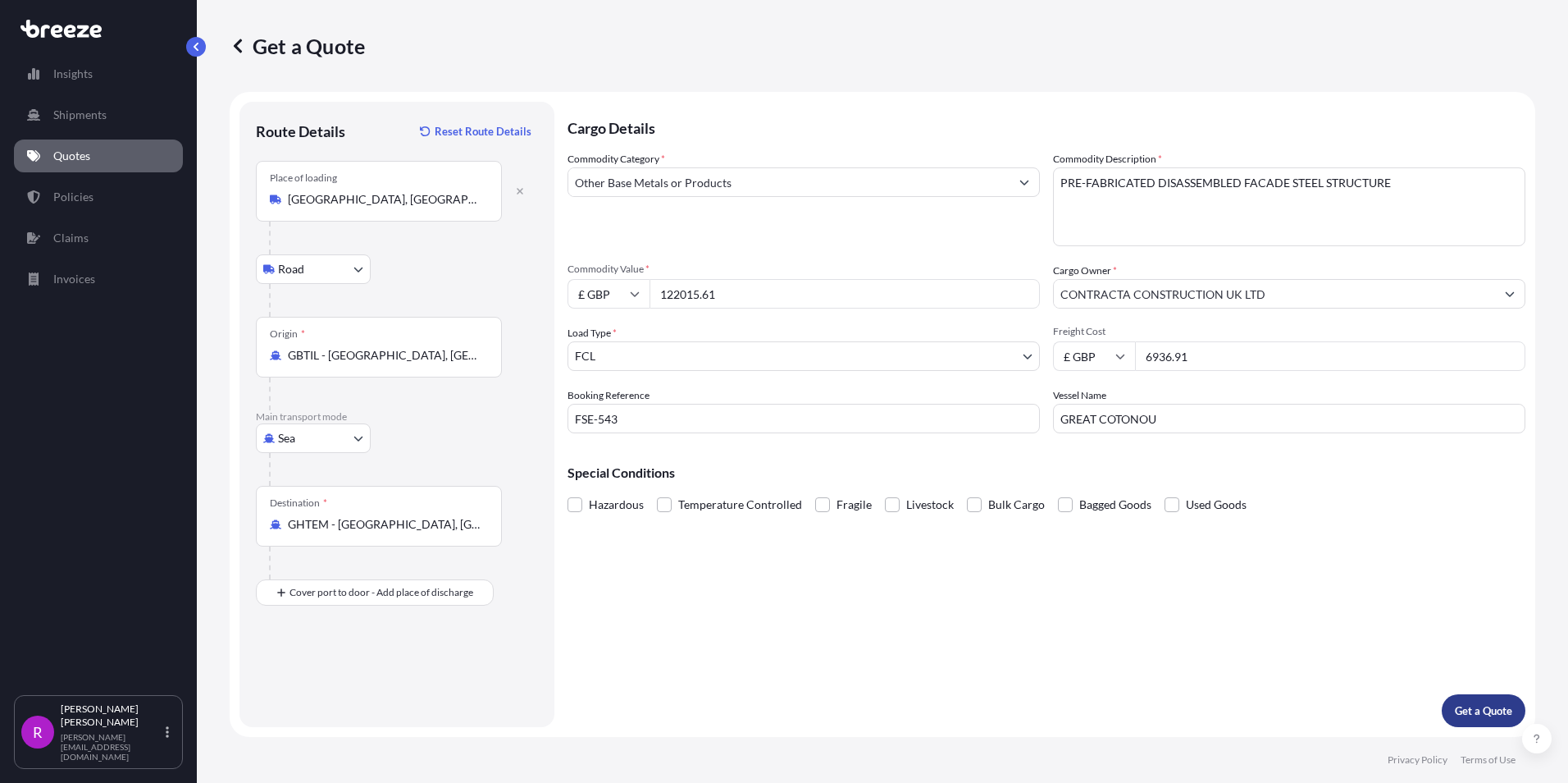
click at [1469, 710] on p "Get a Quote" at bounding box center [1483, 710] width 58 height 17
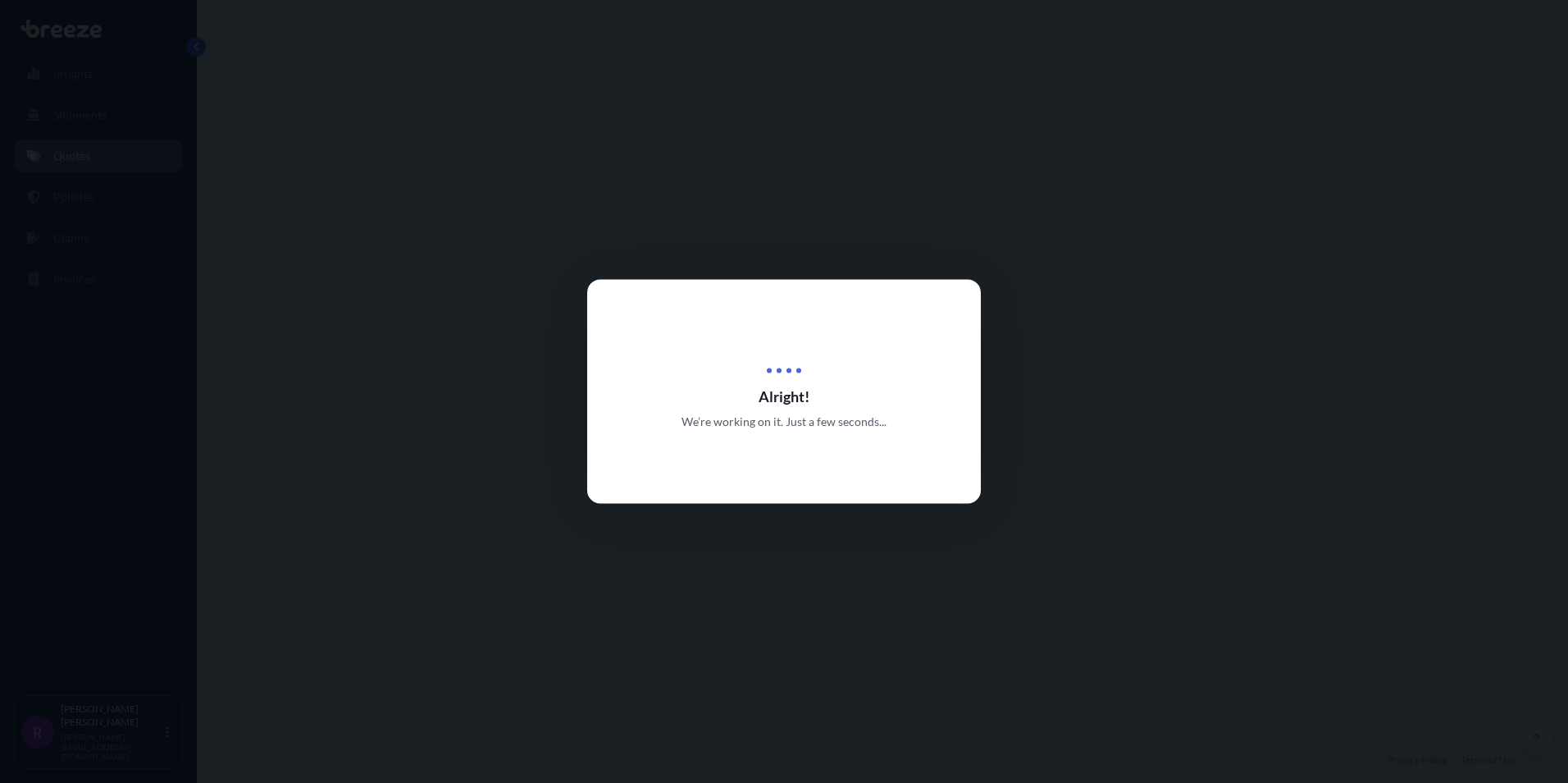
select select "Road"
select select "Sea"
select select "2"
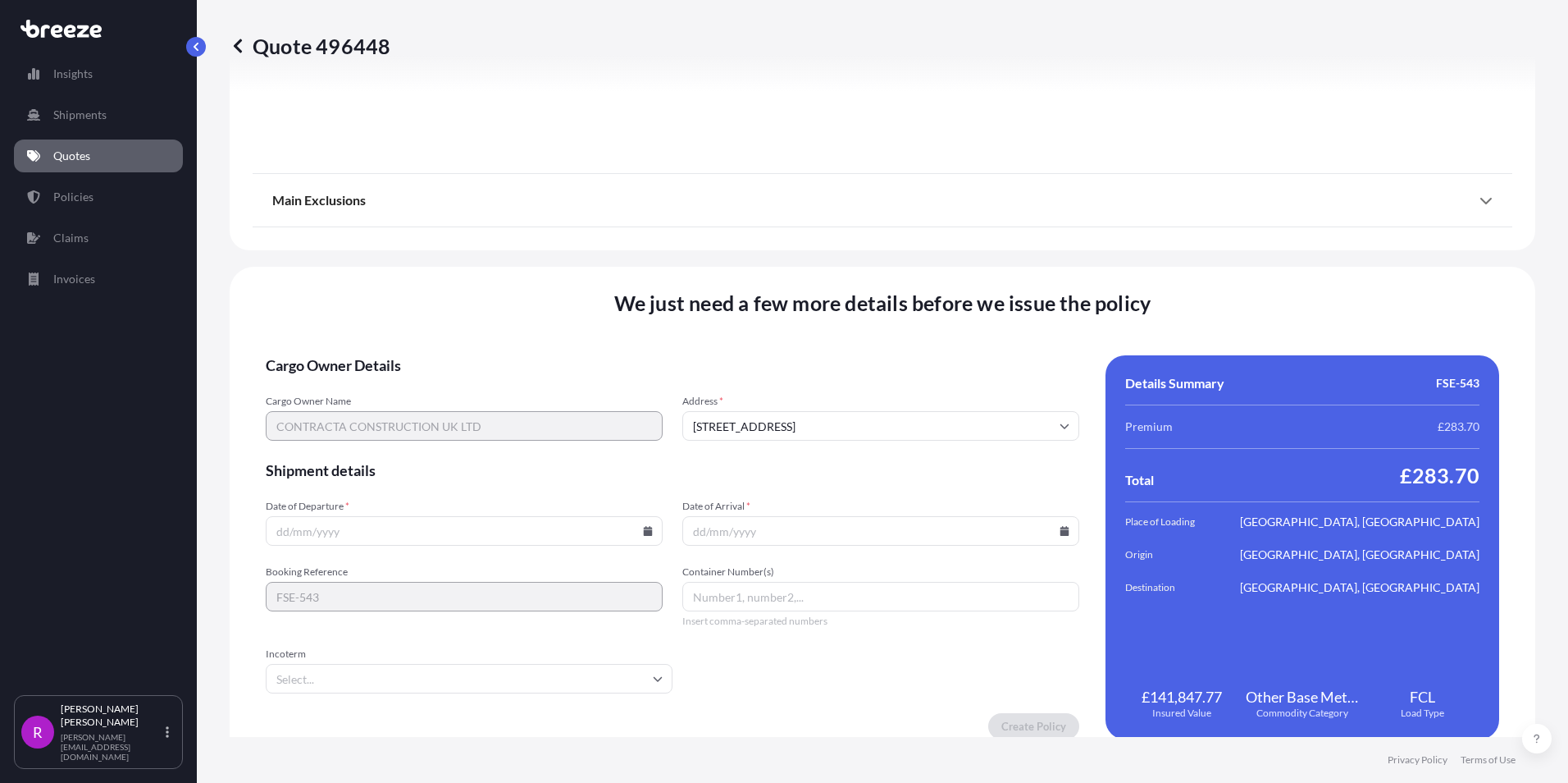
scroll to position [1953, 0]
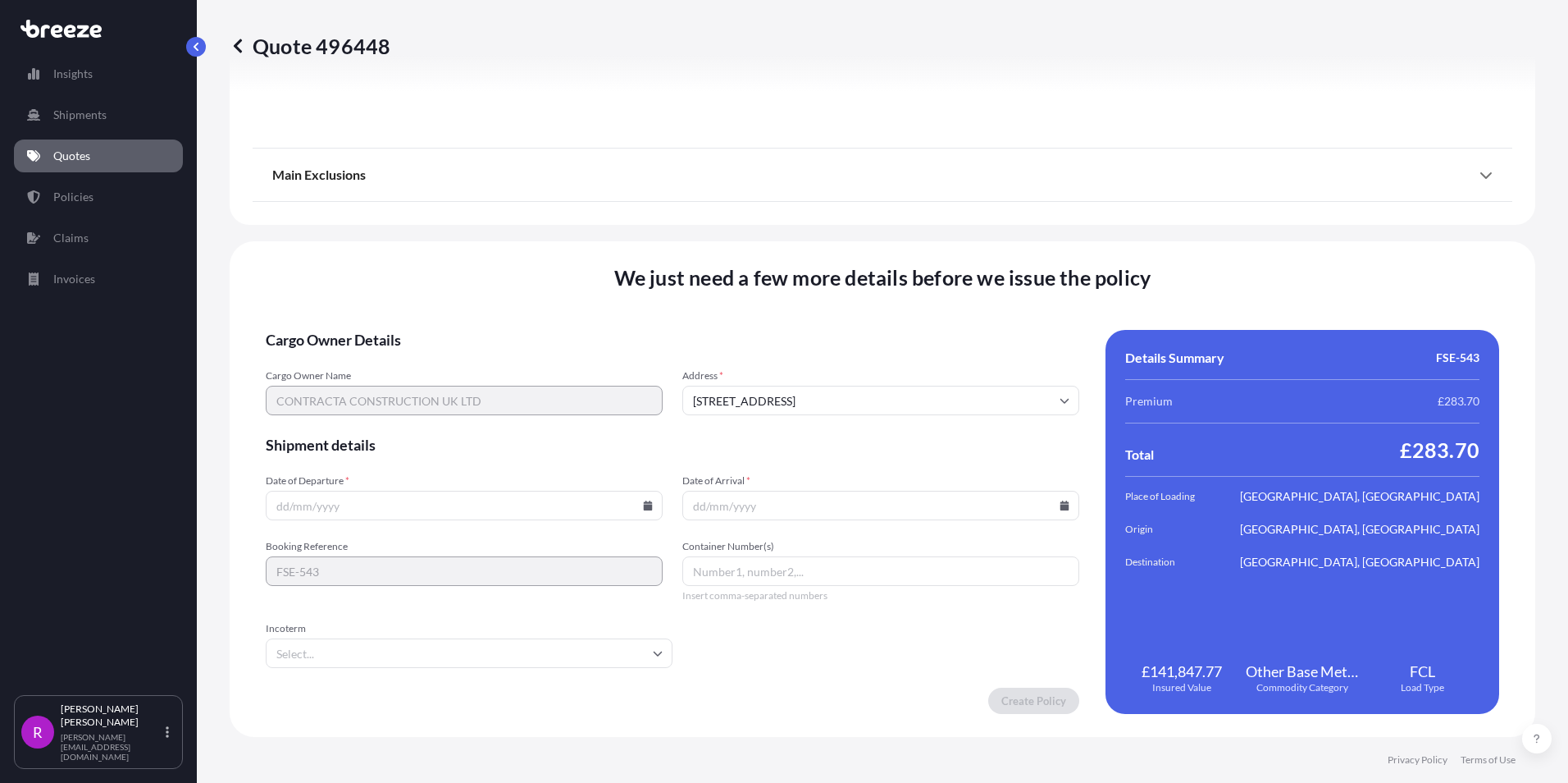
click at [313, 509] on input "Date of Departure *" at bounding box center [464, 506] width 397 height 30
type input "[DATE]"
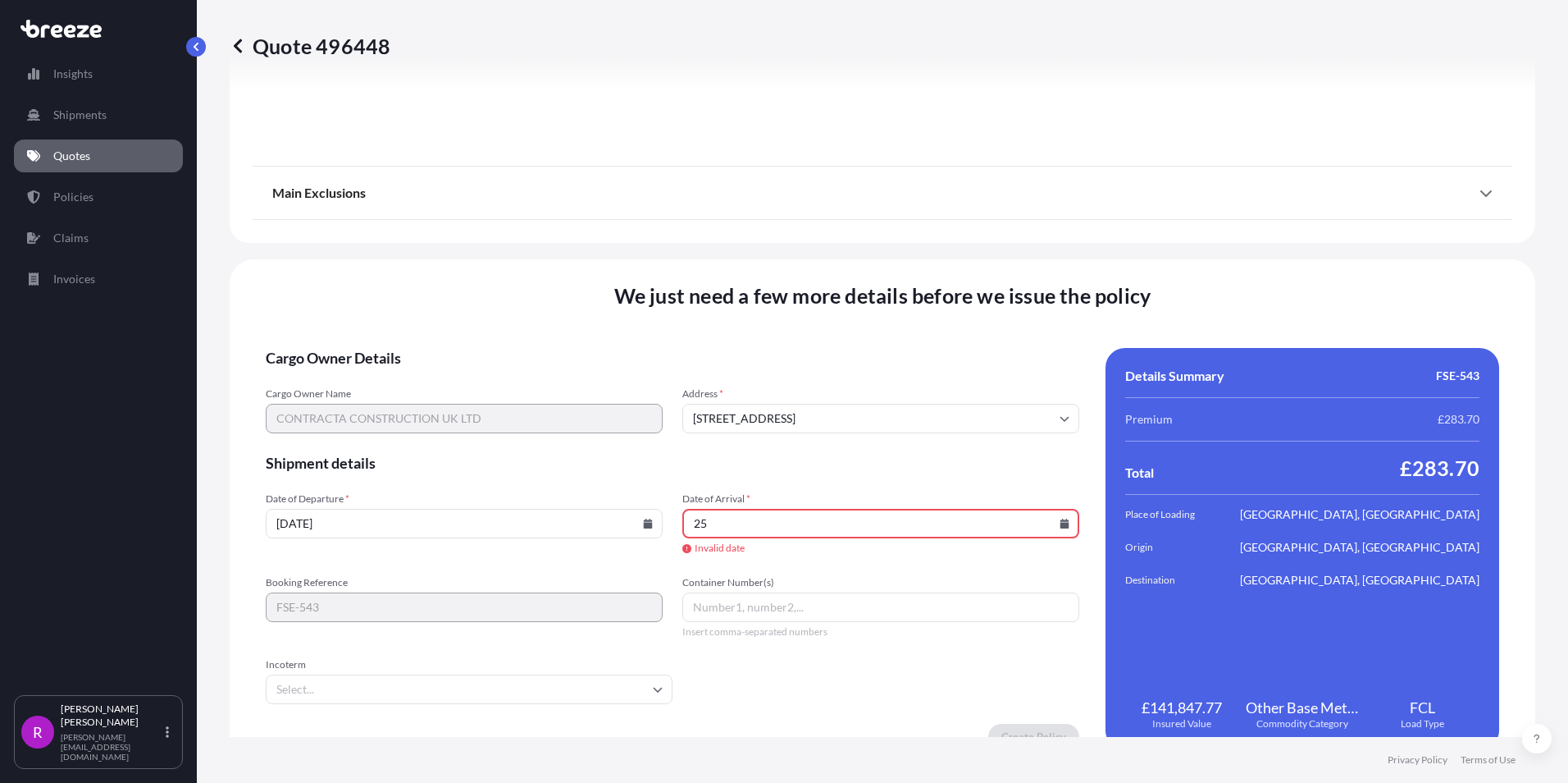
type input "2"
type input "[DATE]"
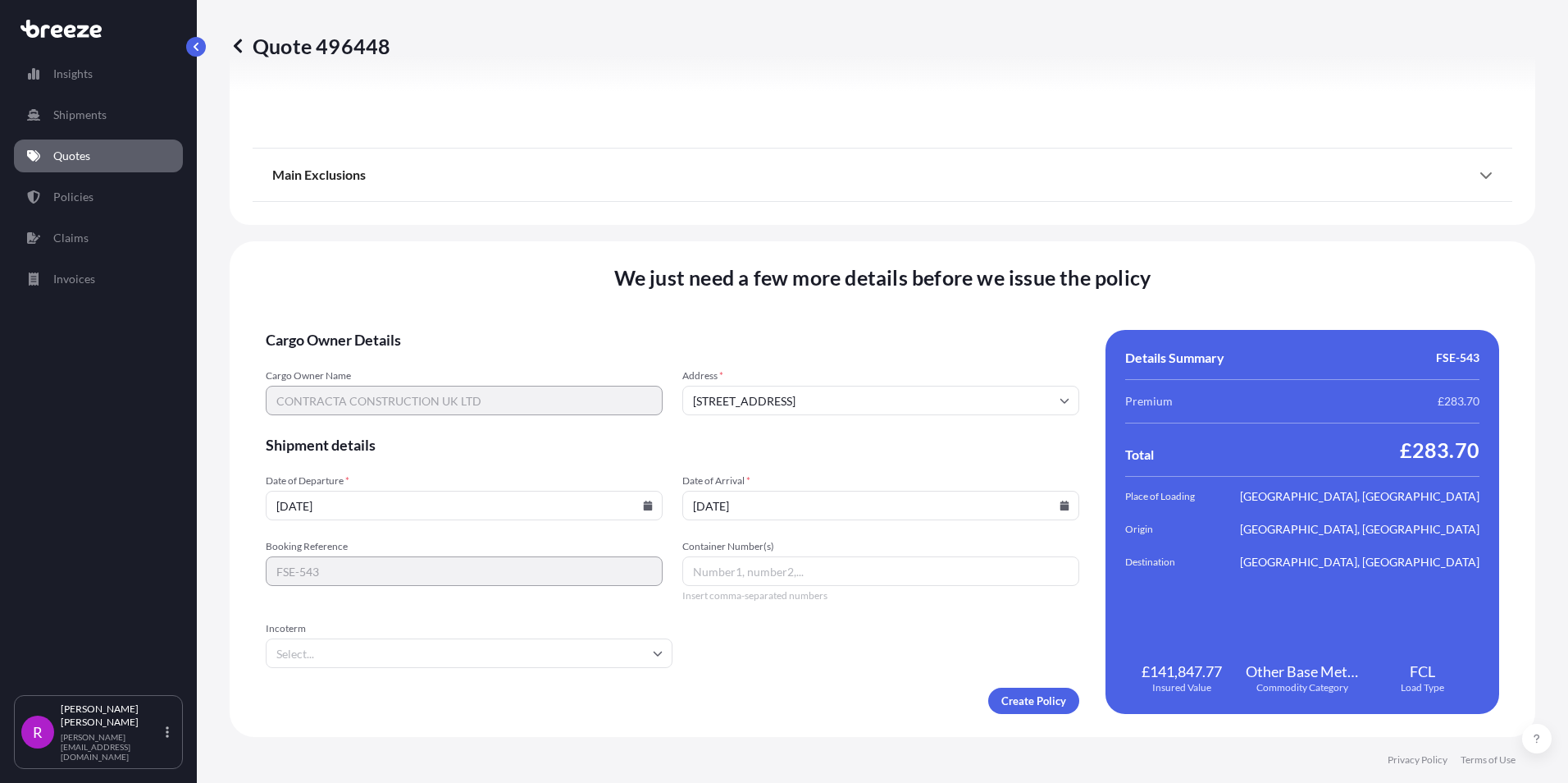
click at [721, 571] on input "Container Number(s)" at bounding box center [880, 571] width 397 height 30
paste input "GCNU5010370"
type input "GCNU5010370"
click at [279, 655] on input "Incoterm" at bounding box center [469, 653] width 407 height 30
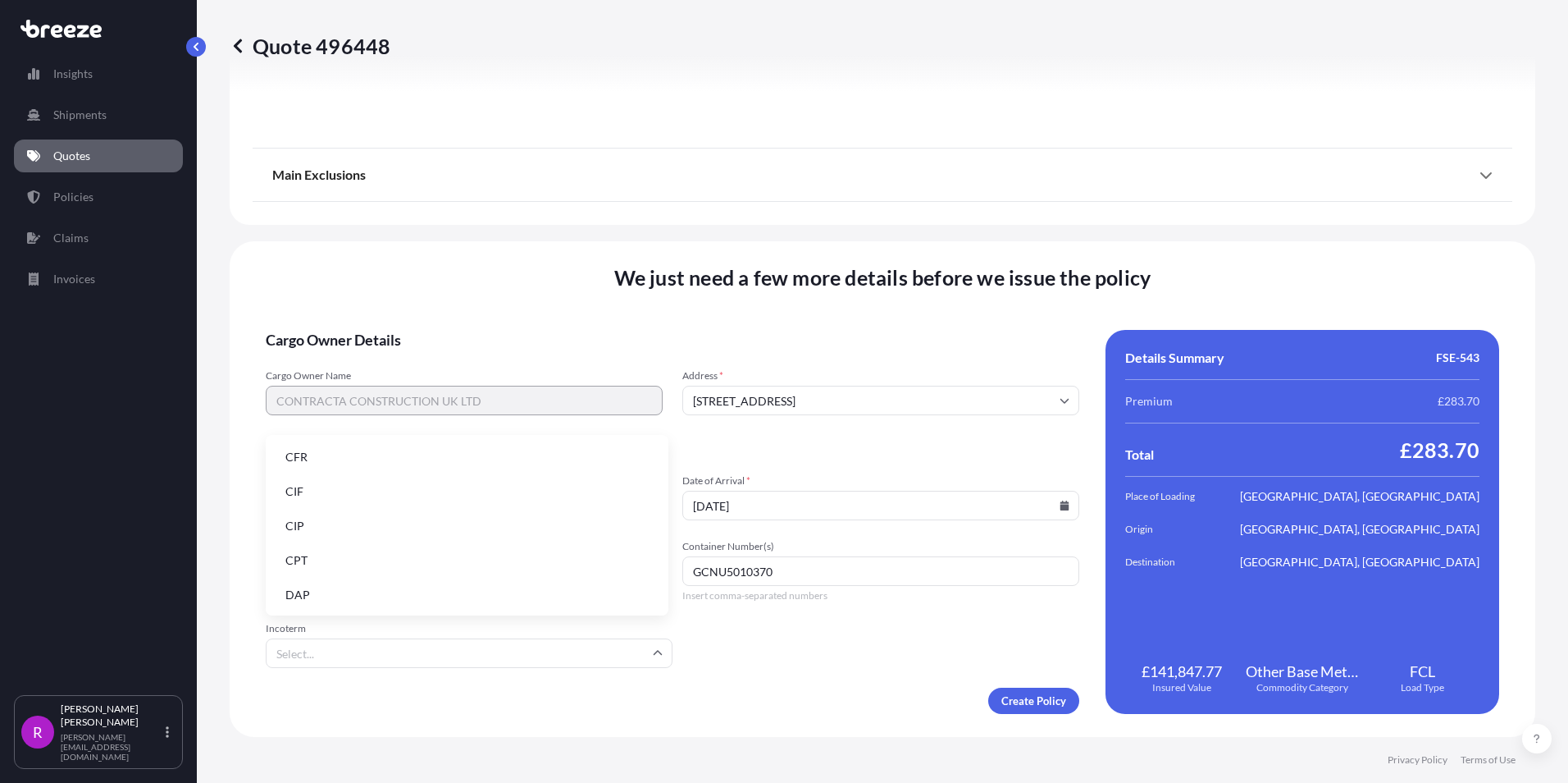
click at [306, 497] on li "CIF" at bounding box center [466, 492] width 390 height 31
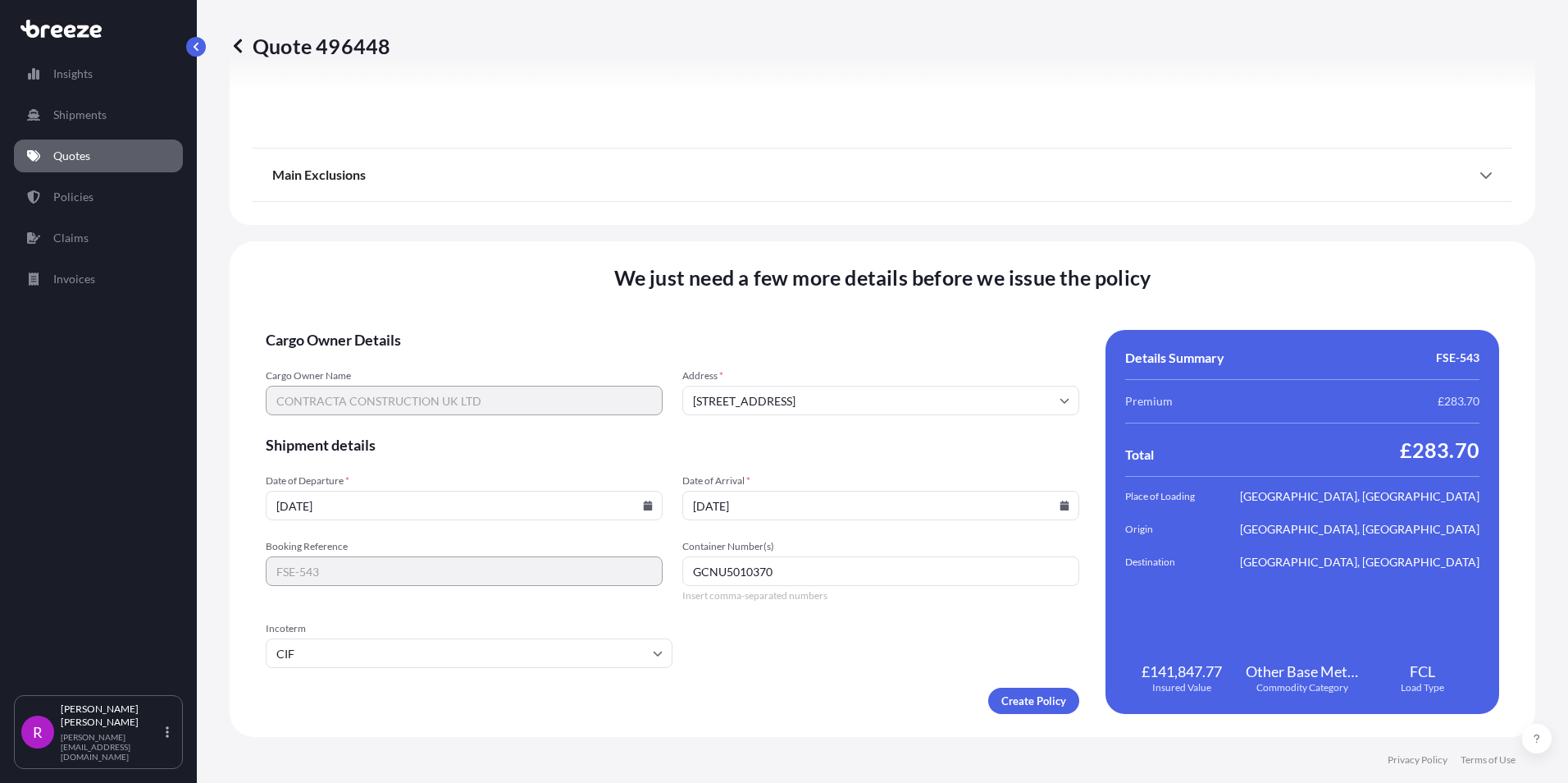
click at [341, 687] on form "Cargo Owner Details Cargo Owner Name CONTRACTA CONSTRUCTION UK LTD Address * 25…" at bounding box center [672, 521] width 813 height 384
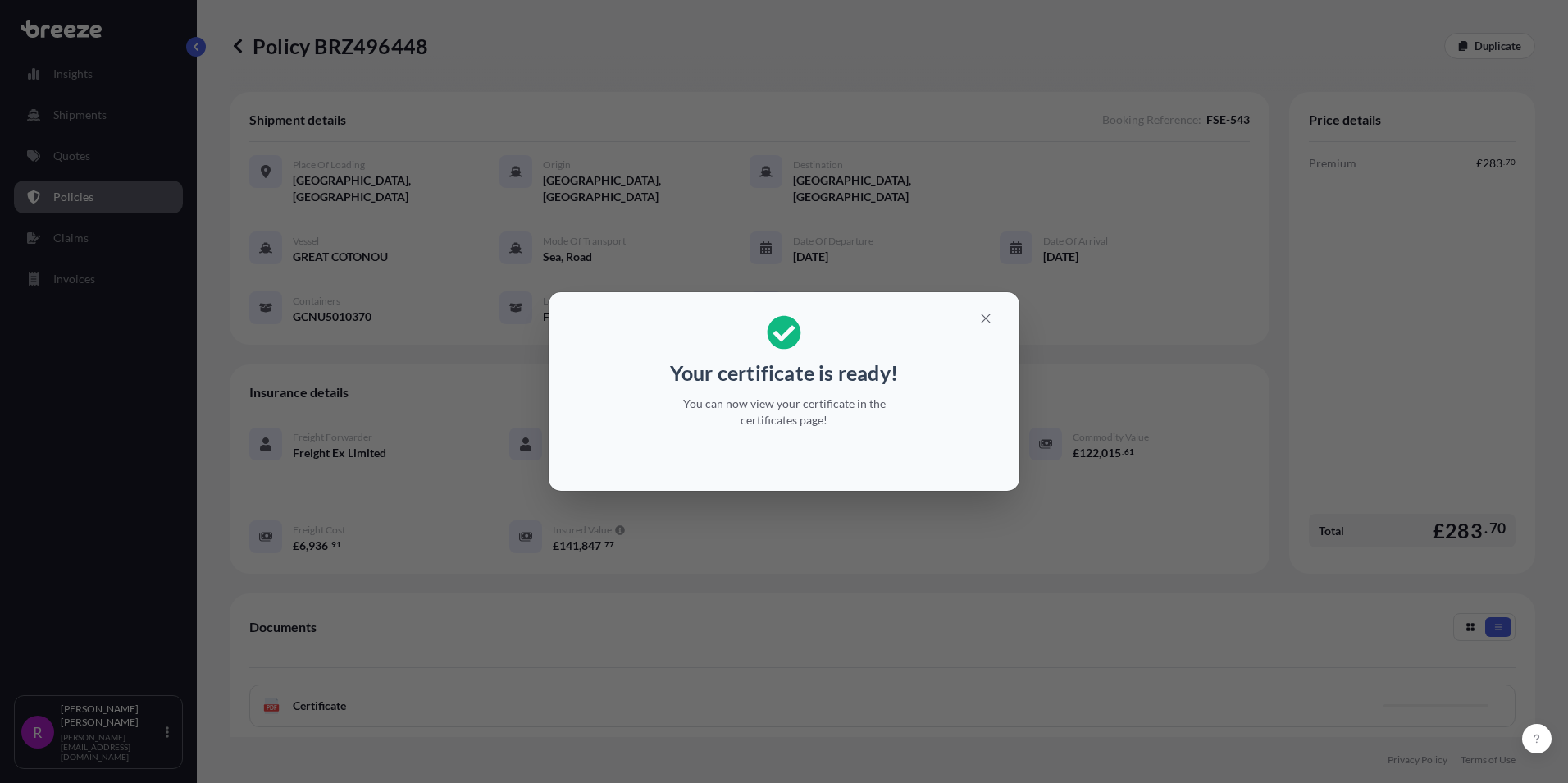
click at [940, 626] on div "Your certificate is ready! You can now view your certificate in the certificate…" at bounding box center [784, 392] width 1568 height 783
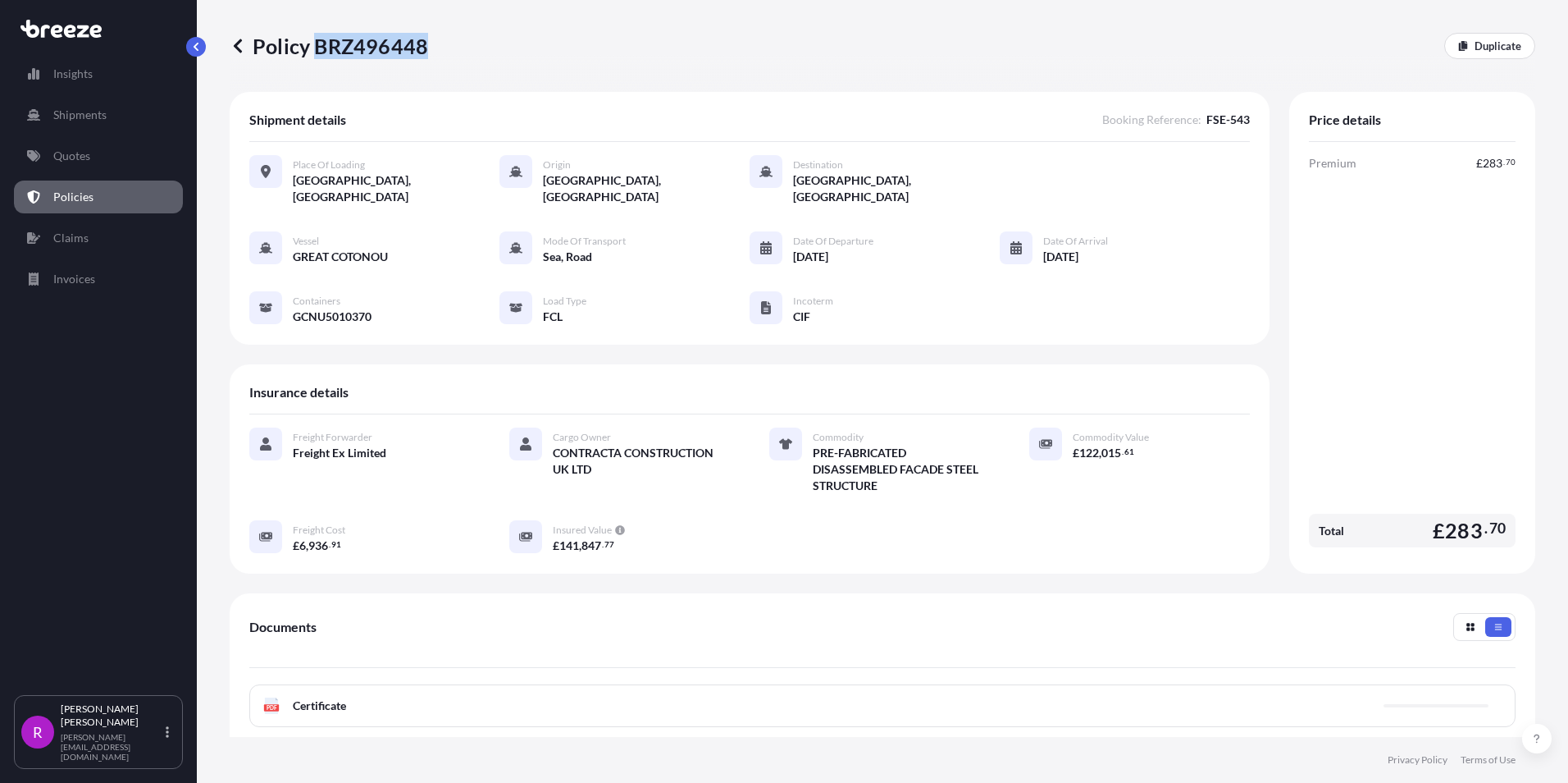
drag, startPoint x: 316, startPoint y: 46, endPoint x: 424, endPoint y: 49, distance: 108.0
click at [424, 49] on p "Policy BRZ496448" at bounding box center [329, 46] width 199 height 26
drag, startPoint x: 424, startPoint y: 49, endPoint x: 397, endPoint y: 46, distance: 27.2
copy p "BRZ496448"
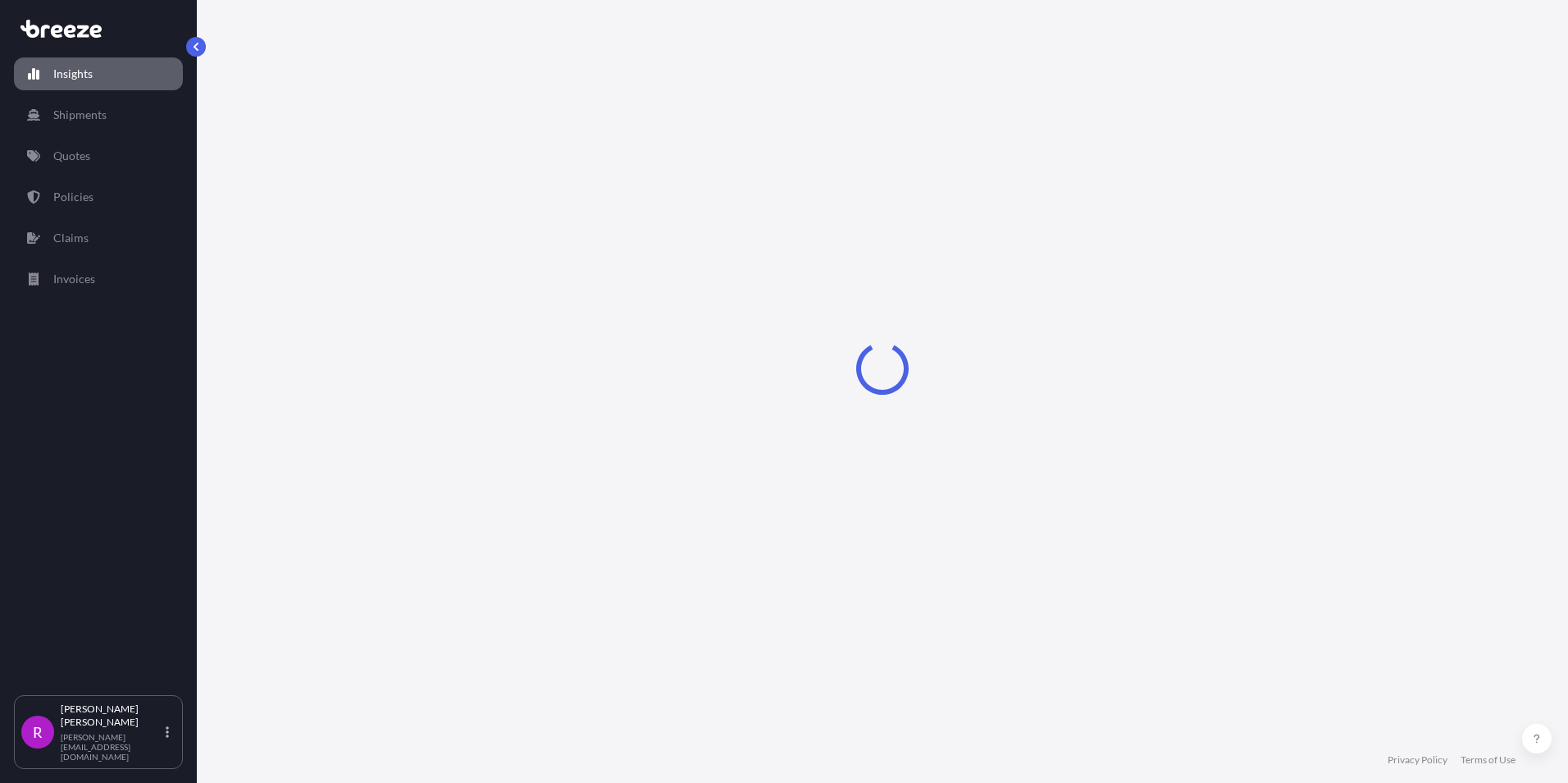
select select "2025"
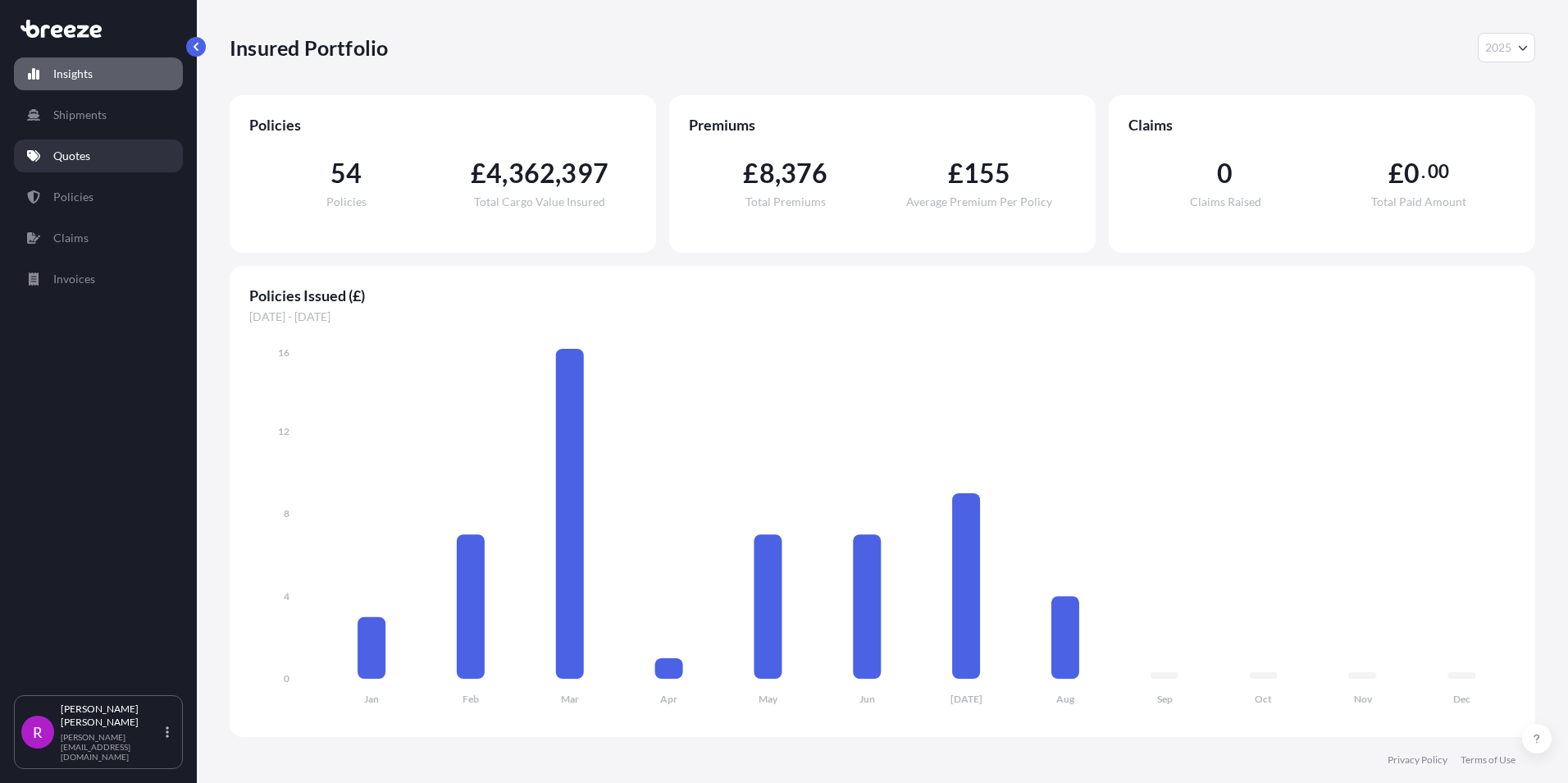
click at [72, 169] on link "Quotes" at bounding box center [98, 156] width 169 height 33
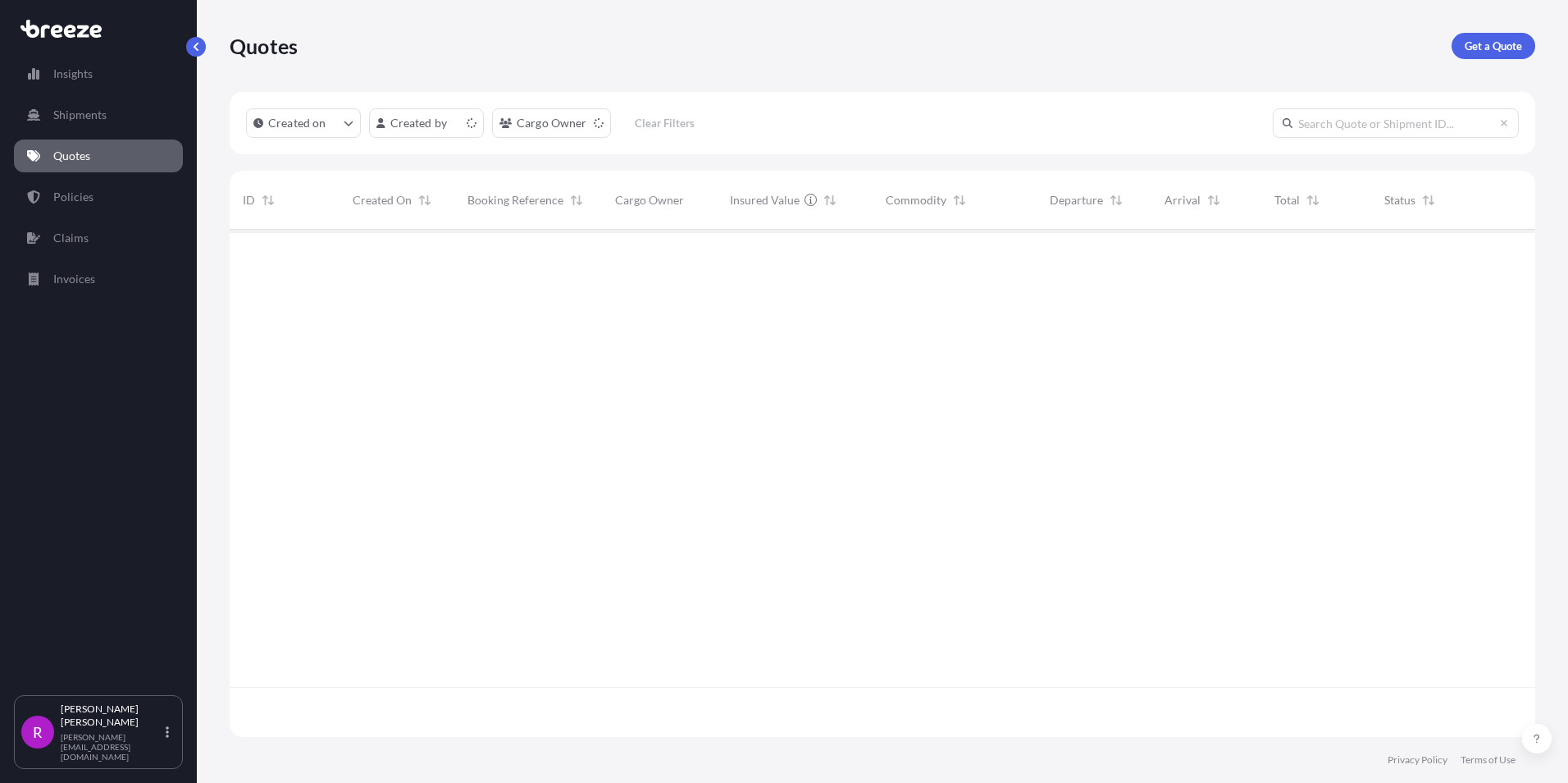
scroll to position [504, 1293]
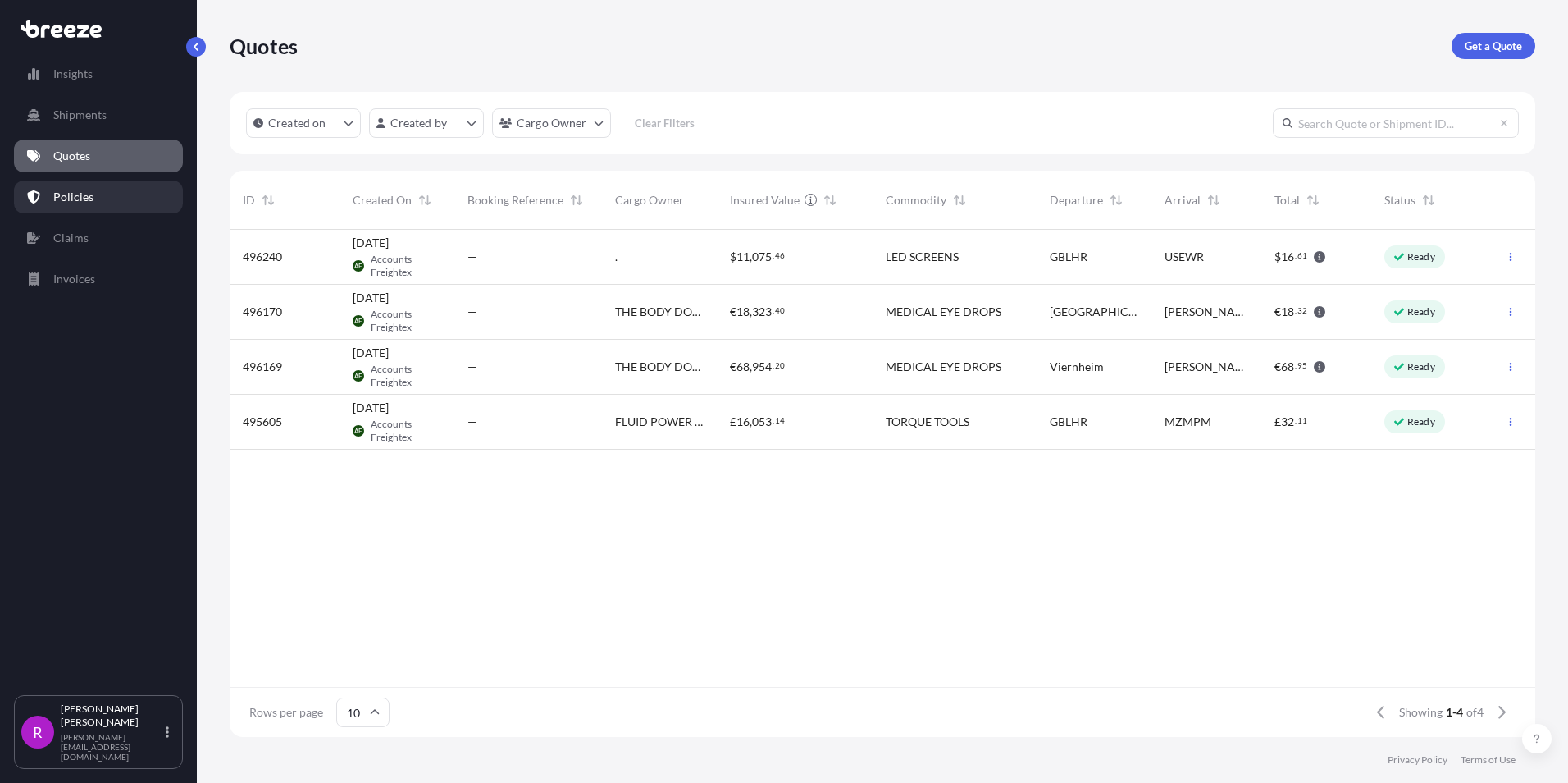
click at [69, 191] on p "Policies" at bounding box center [73, 196] width 40 height 17
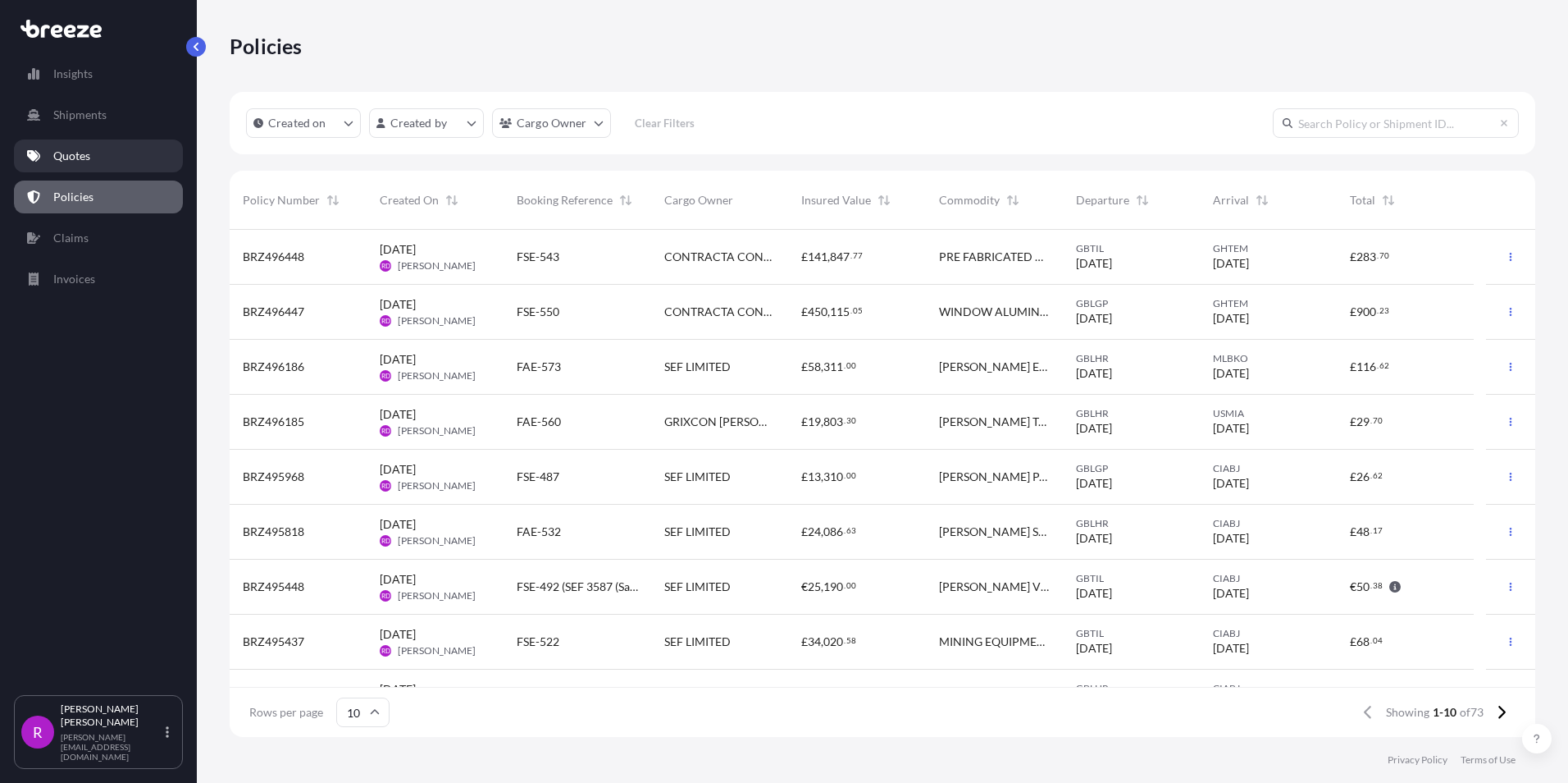
click at [110, 151] on link "Quotes" at bounding box center [98, 156] width 169 height 33
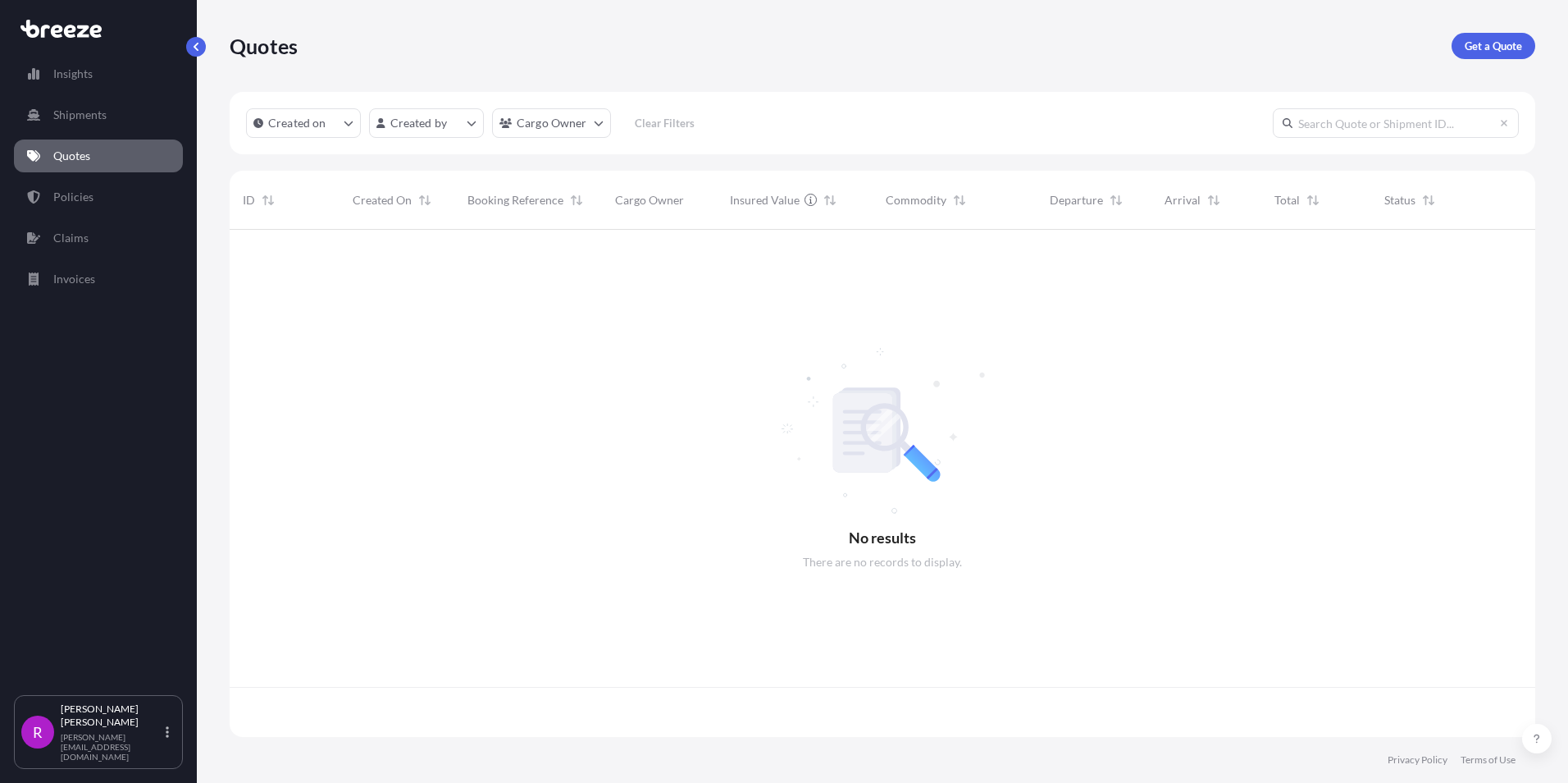
scroll to position [504, 1293]
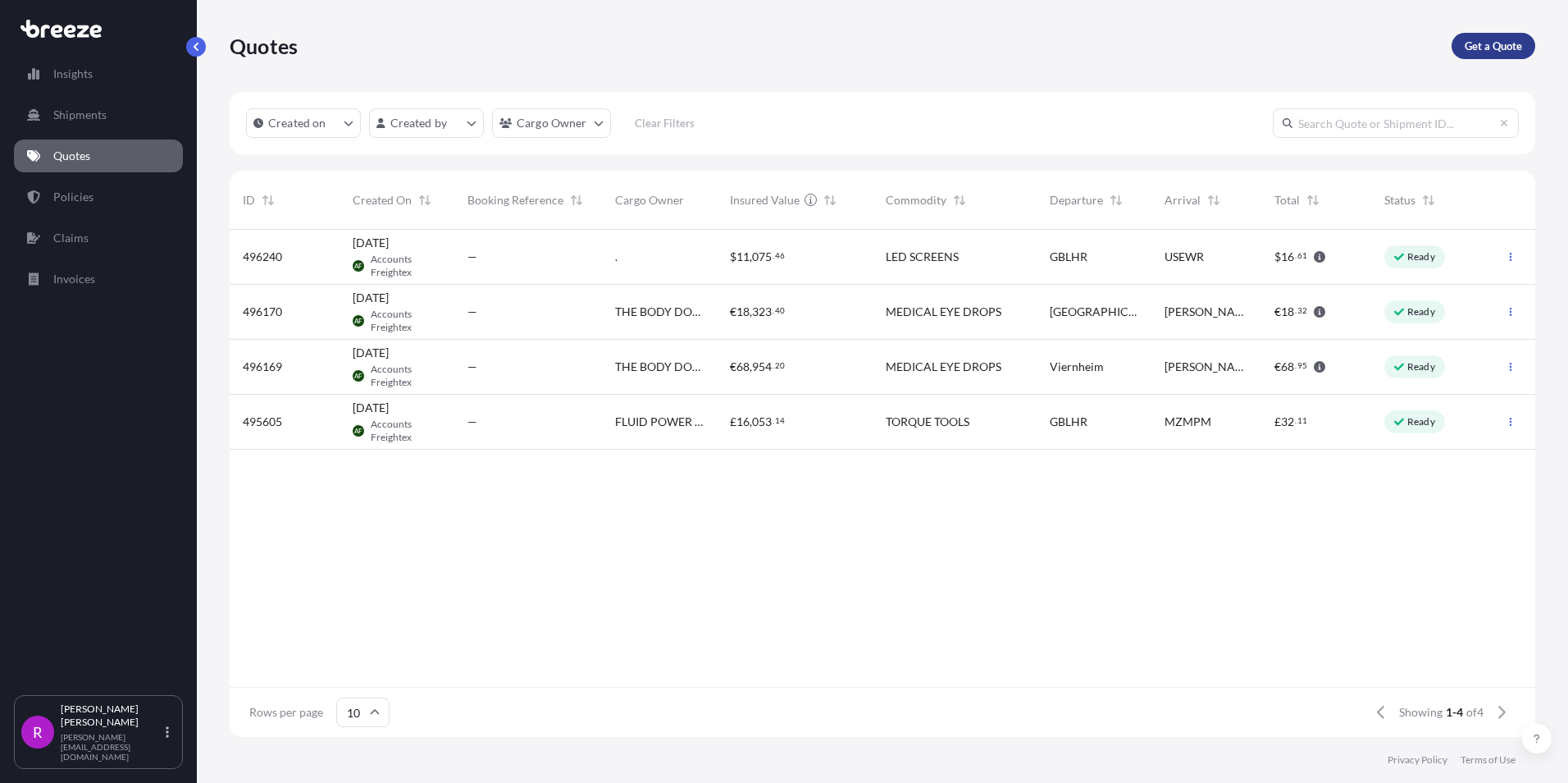
click at [1469, 34] on link "Get a Quote" at bounding box center [1494, 46] width 84 height 26
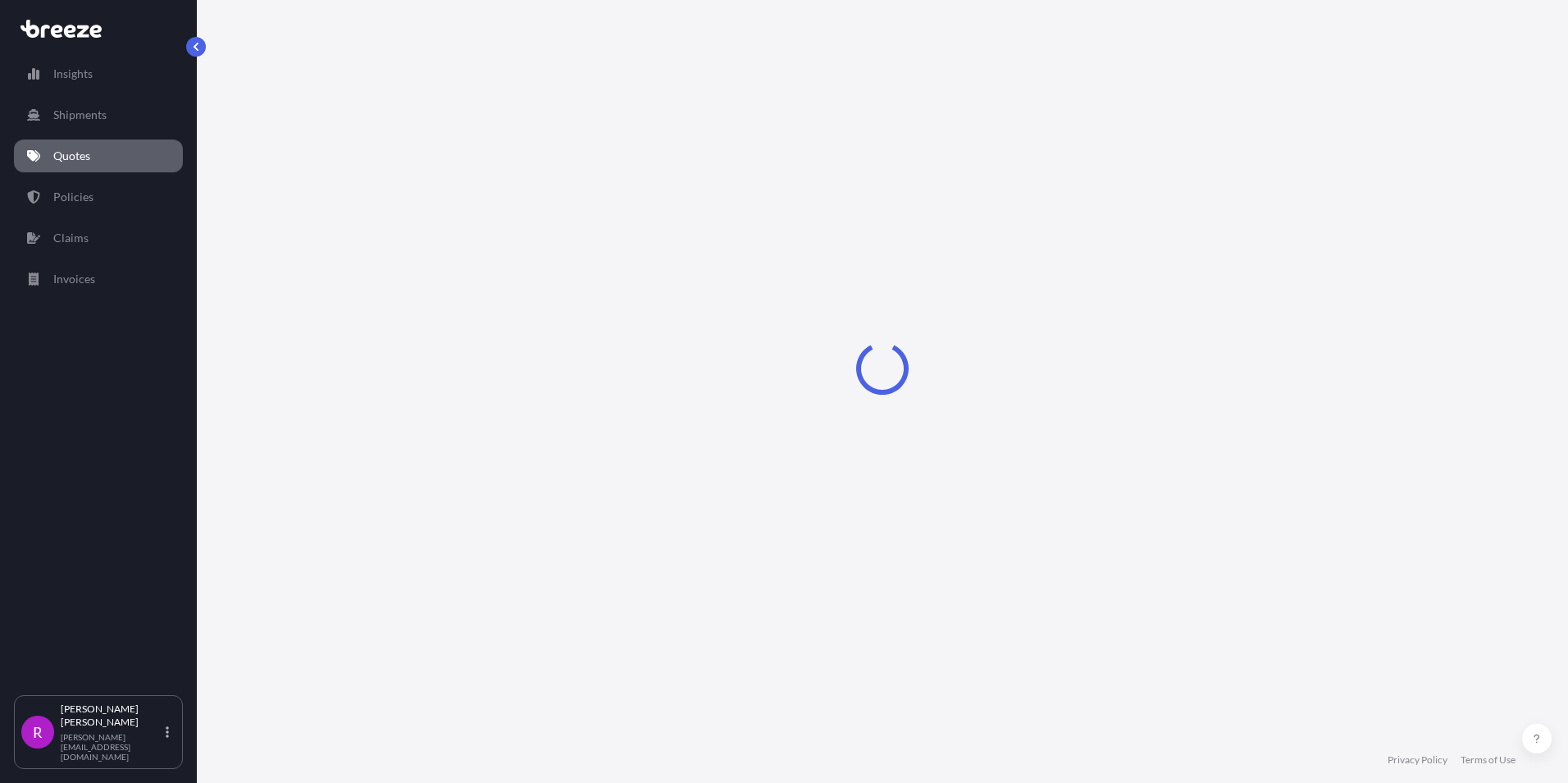
select select "Road"
select select "Sea"
select select "1"
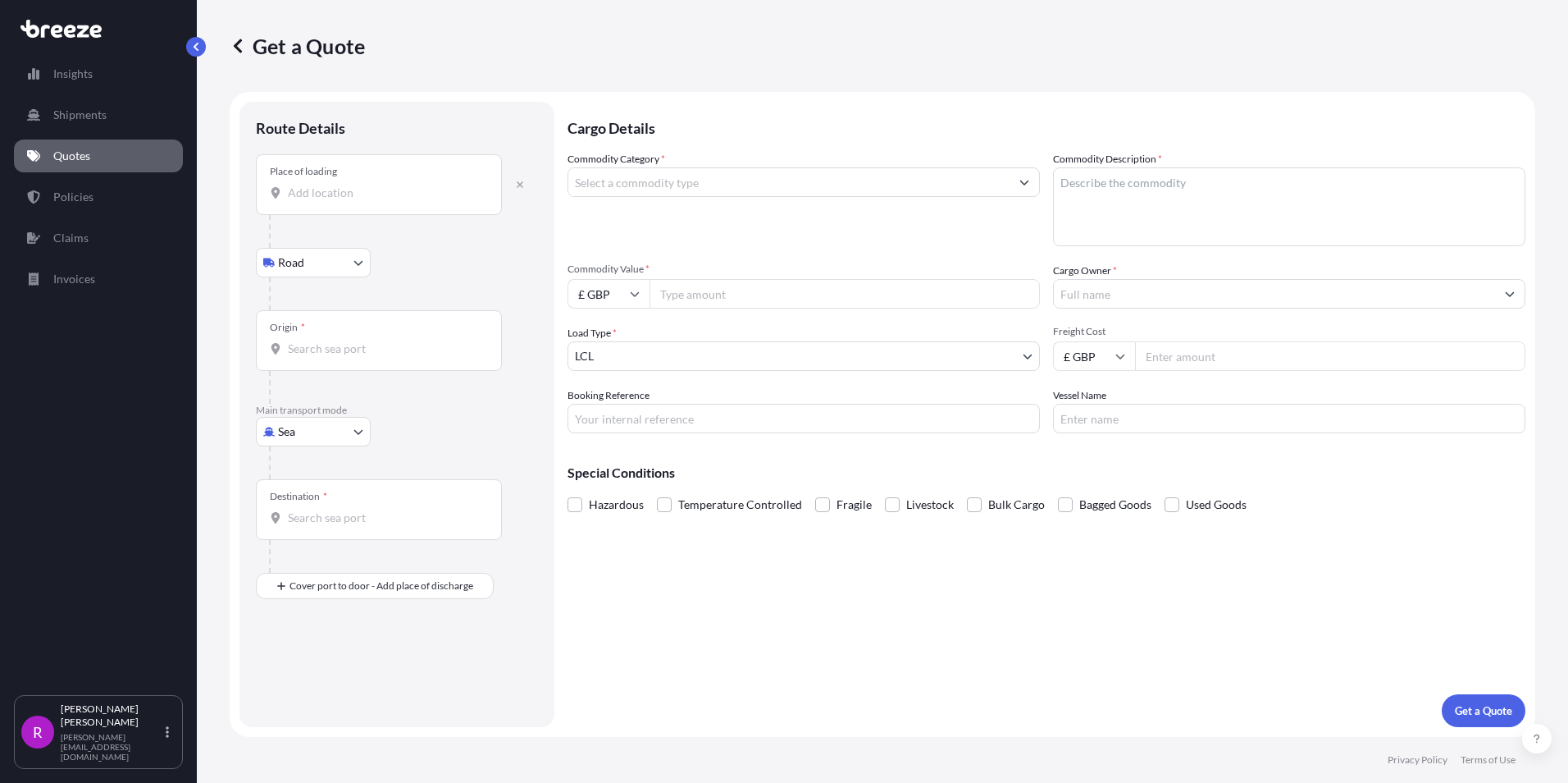
click at [350, 182] on div "Place of loading" at bounding box center [379, 185] width 246 height 61
click at [350, 185] on input "Place of loading" at bounding box center [384, 193] width 193 height 17
type input "L"
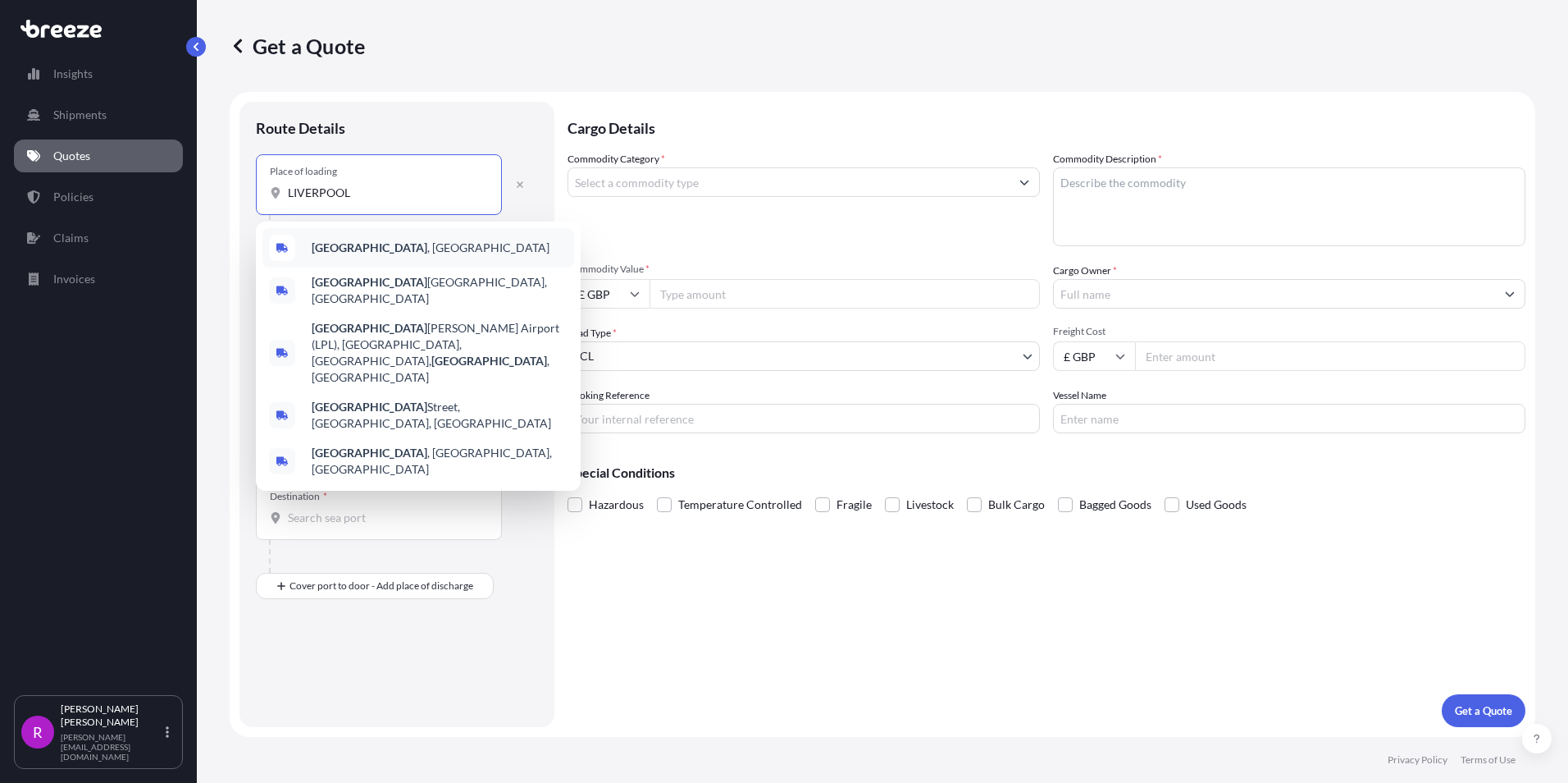
click at [353, 243] on b "[GEOGRAPHIC_DATA]" at bounding box center [370, 248] width 116 height 14
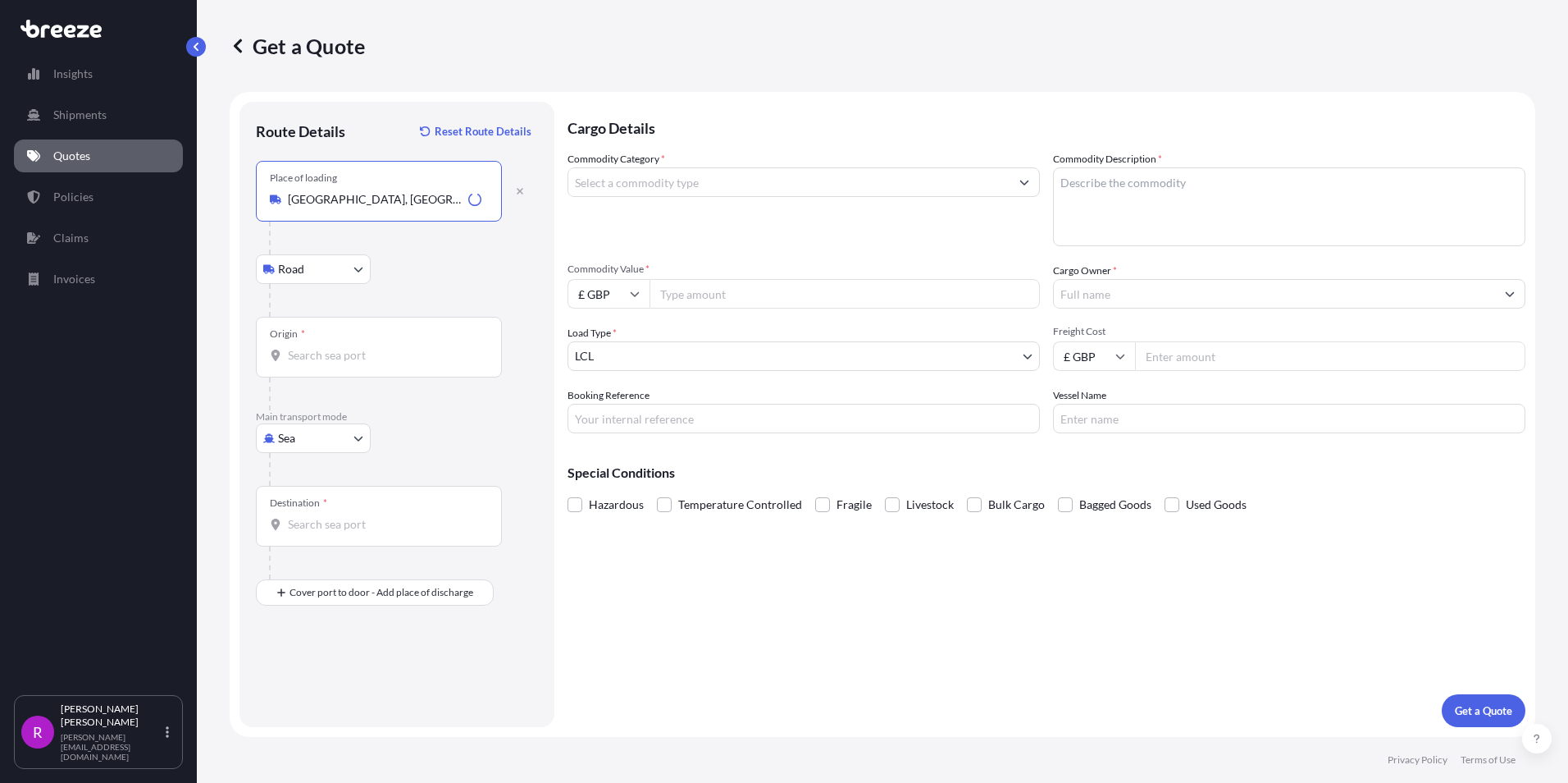
type input "[GEOGRAPHIC_DATA], [GEOGRAPHIC_DATA]"
click at [340, 360] on input "Origin *" at bounding box center [384, 355] width 193 height 17
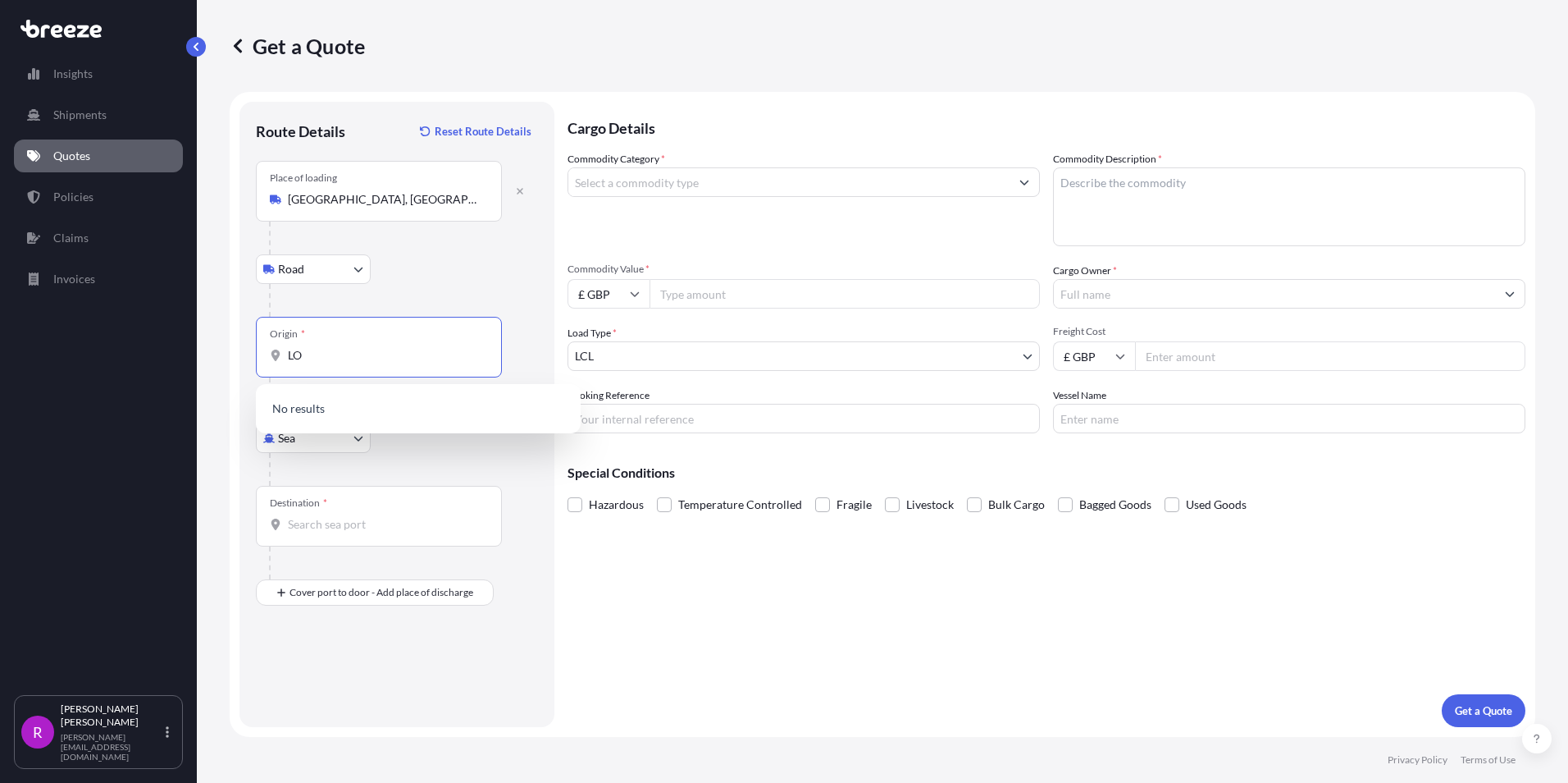
type input "L"
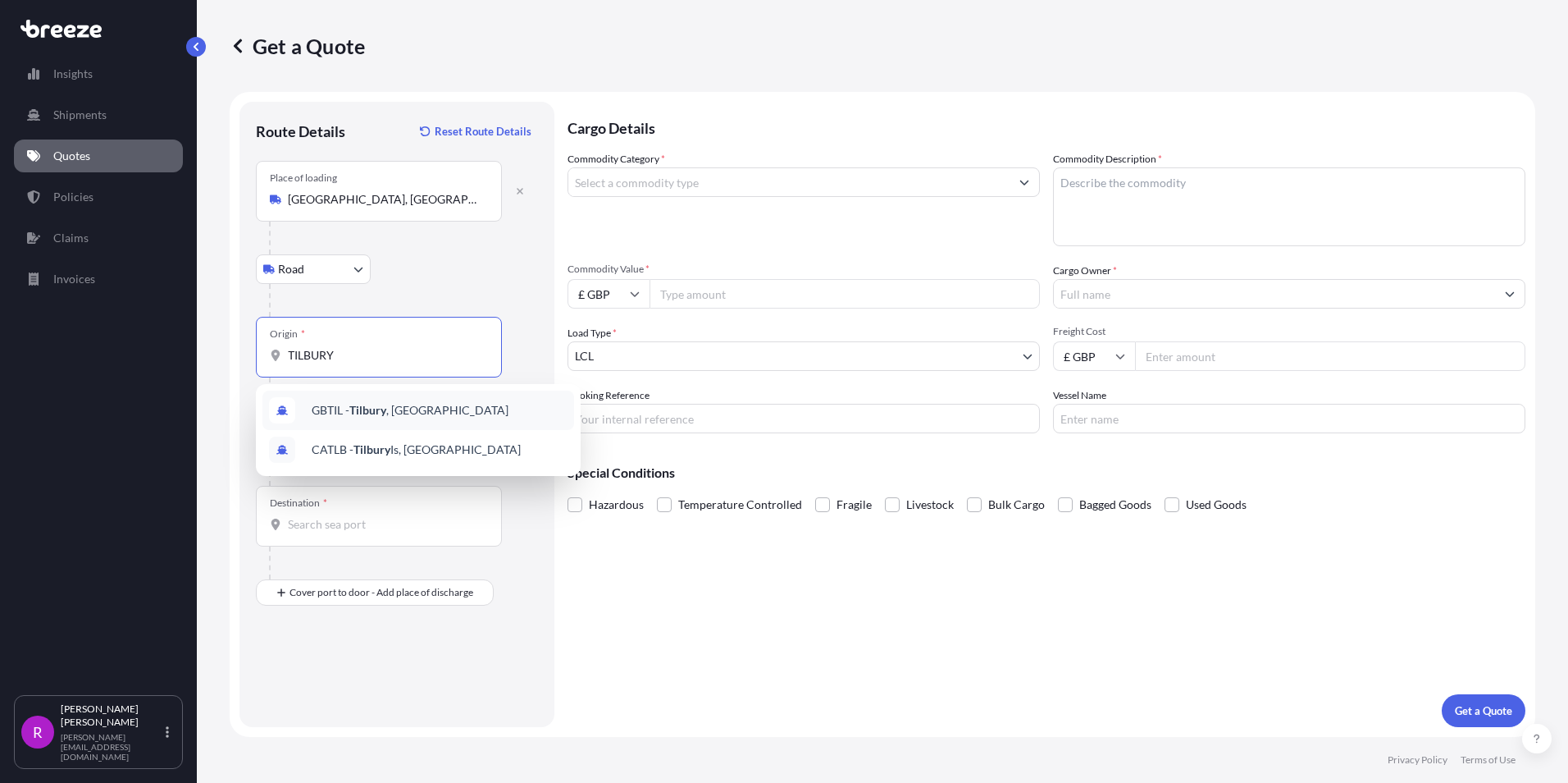
click at [419, 403] on span "GBTIL - [GEOGRAPHIC_DATA] , [GEOGRAPHIC_DATA]" at bounding box center [411, 410] width 197 height 17
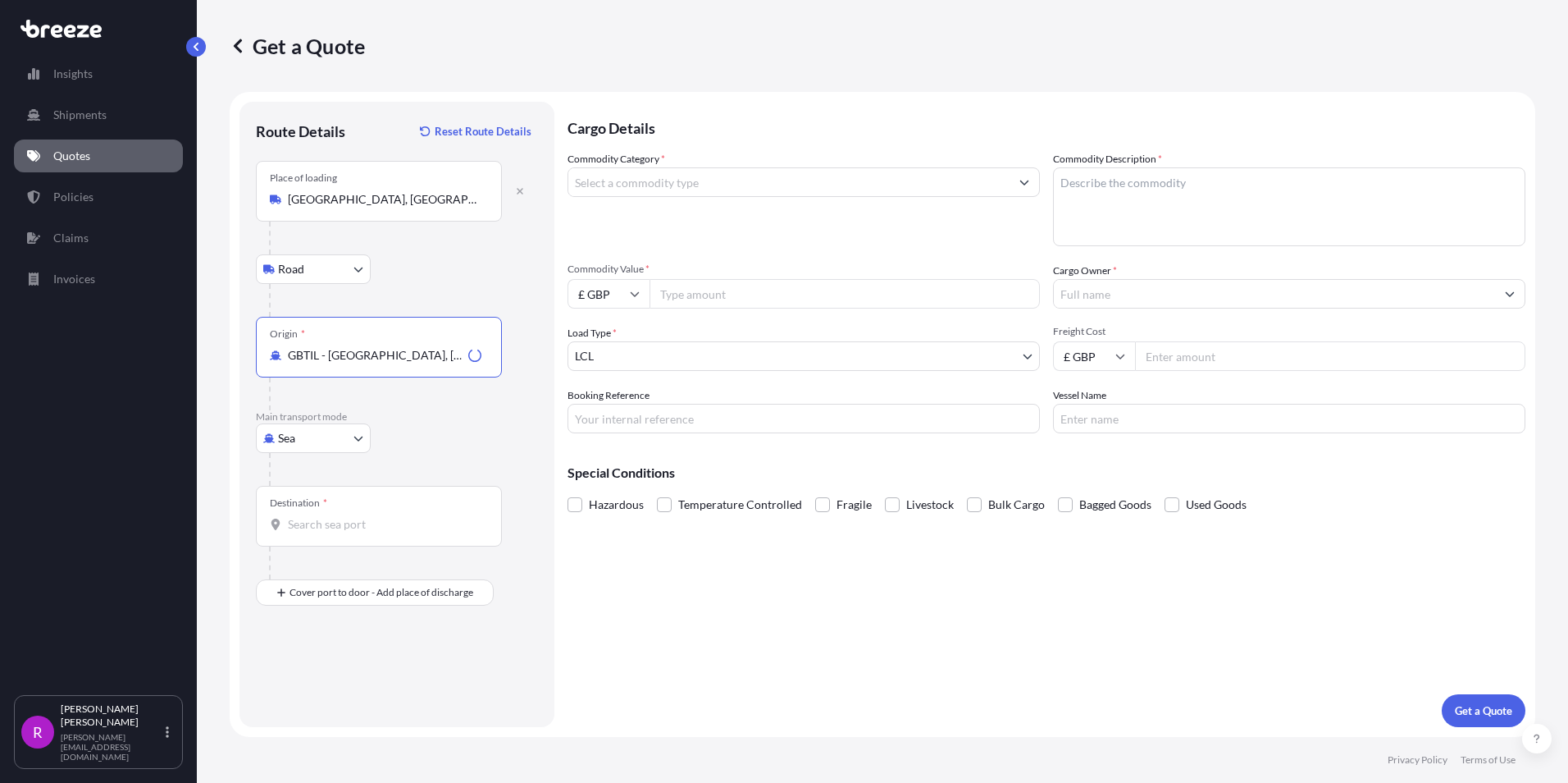
type input "GBTIL - [GEOGRAPHIC_DATA], [GEOGRAPHIC_DATA]"
click at [329, 515] on div "Destination *" at bounding box center [379, 516] width 246 height 61
click at [329, 516] on input "Destination *" at bounding box center [384, 524] width 193 height 17
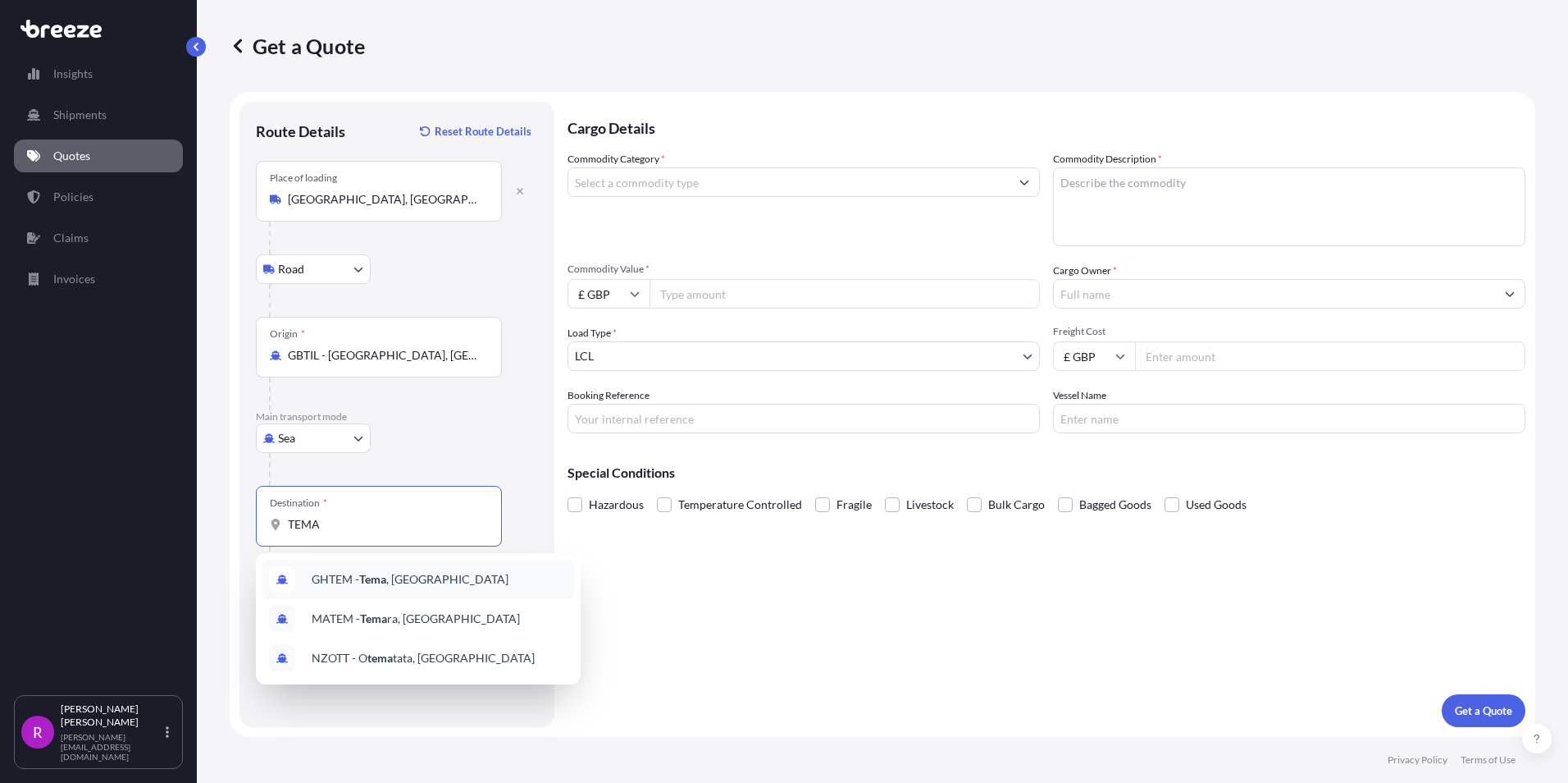
click at [397, 587] on span "GHTEM - [GEOGRAPHIC_DATA] , [GEOGRAPHIC_DATA]" at bounding box center [411, 579] width 197 height 17
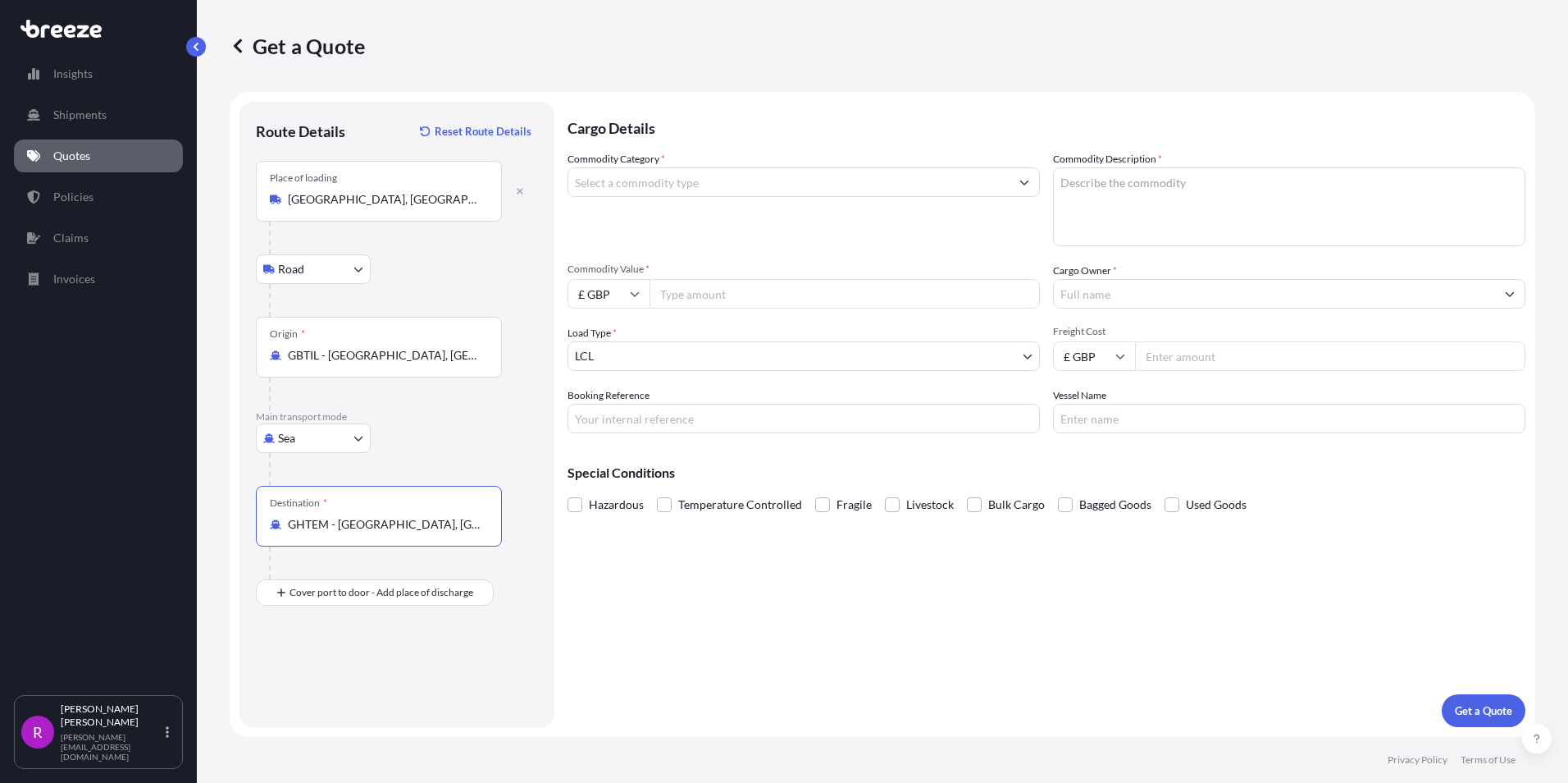
type input "GHTEM - [GEOGRAPHIC_DATA], [GEOGRAPHIC_DATA]"
click at [624, 204] on div "Commodity Category *" at bounding box center [804, 198] width 472 height 95
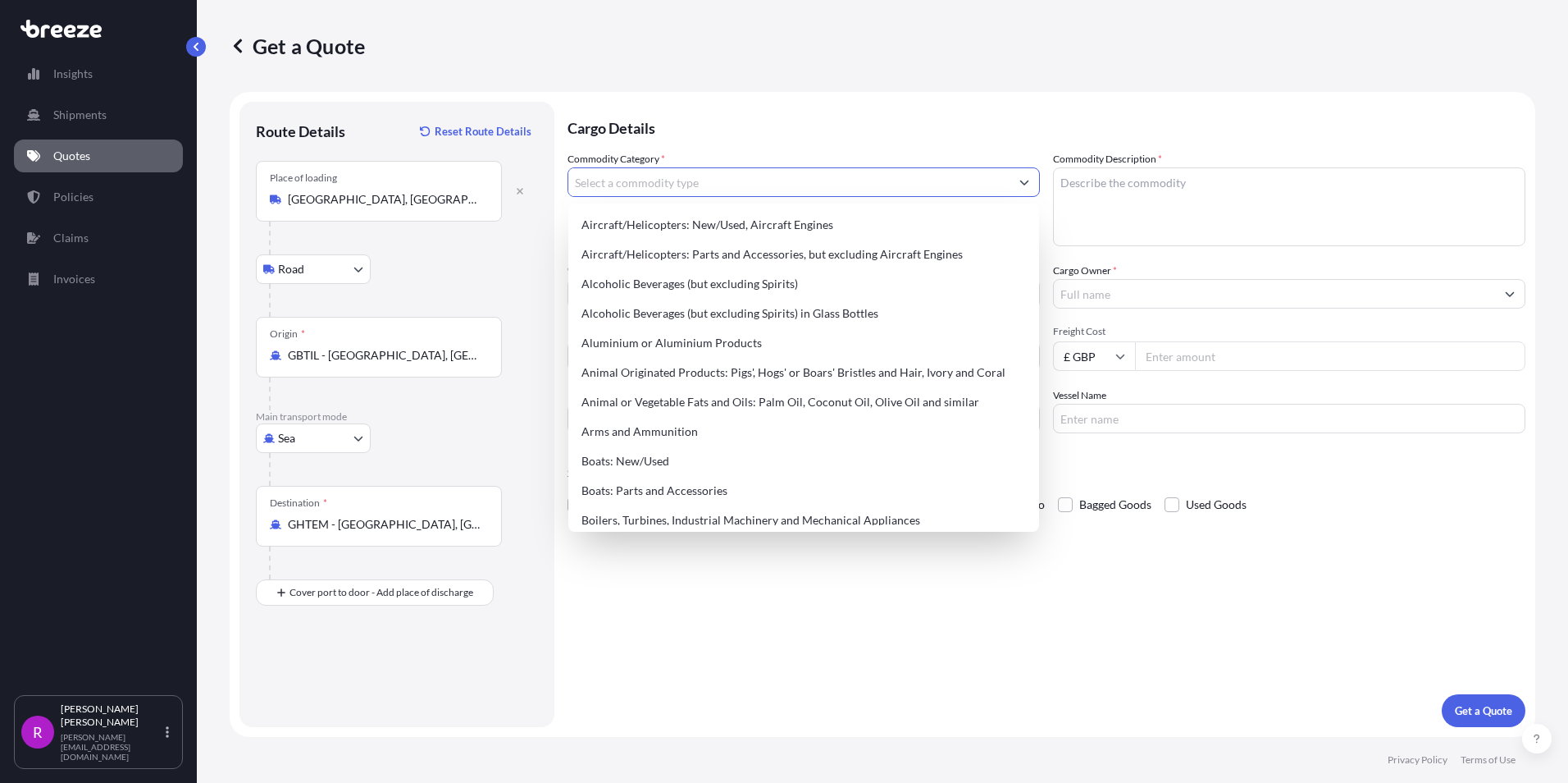
click at [626, 190] on input "Commodity Category *" at bounding box center [789, 182] width 441 height 30
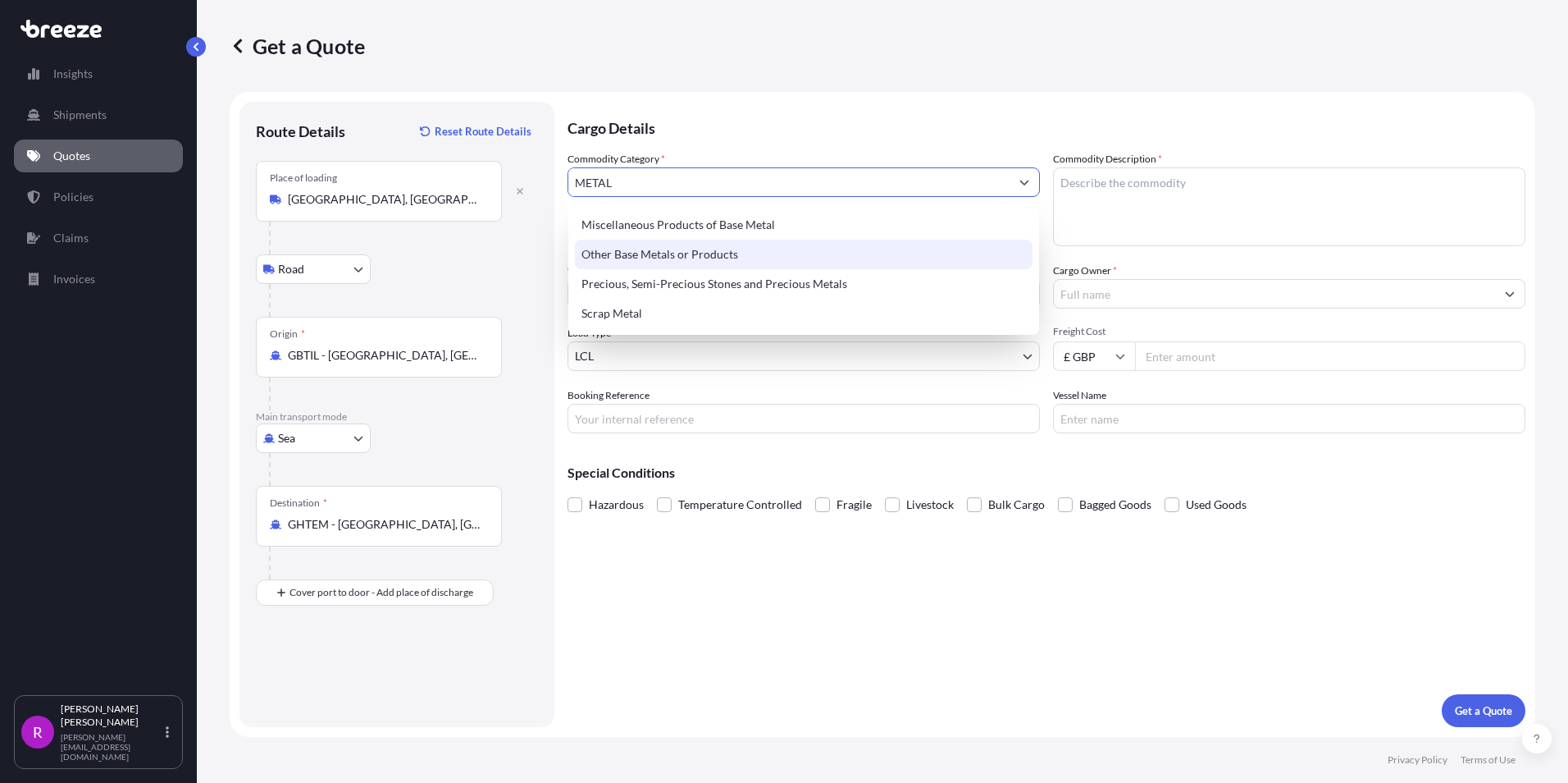
click at [722, 264] on div "Other Base Metals or Products" at bounding box center [804, 255] width 458 height 30
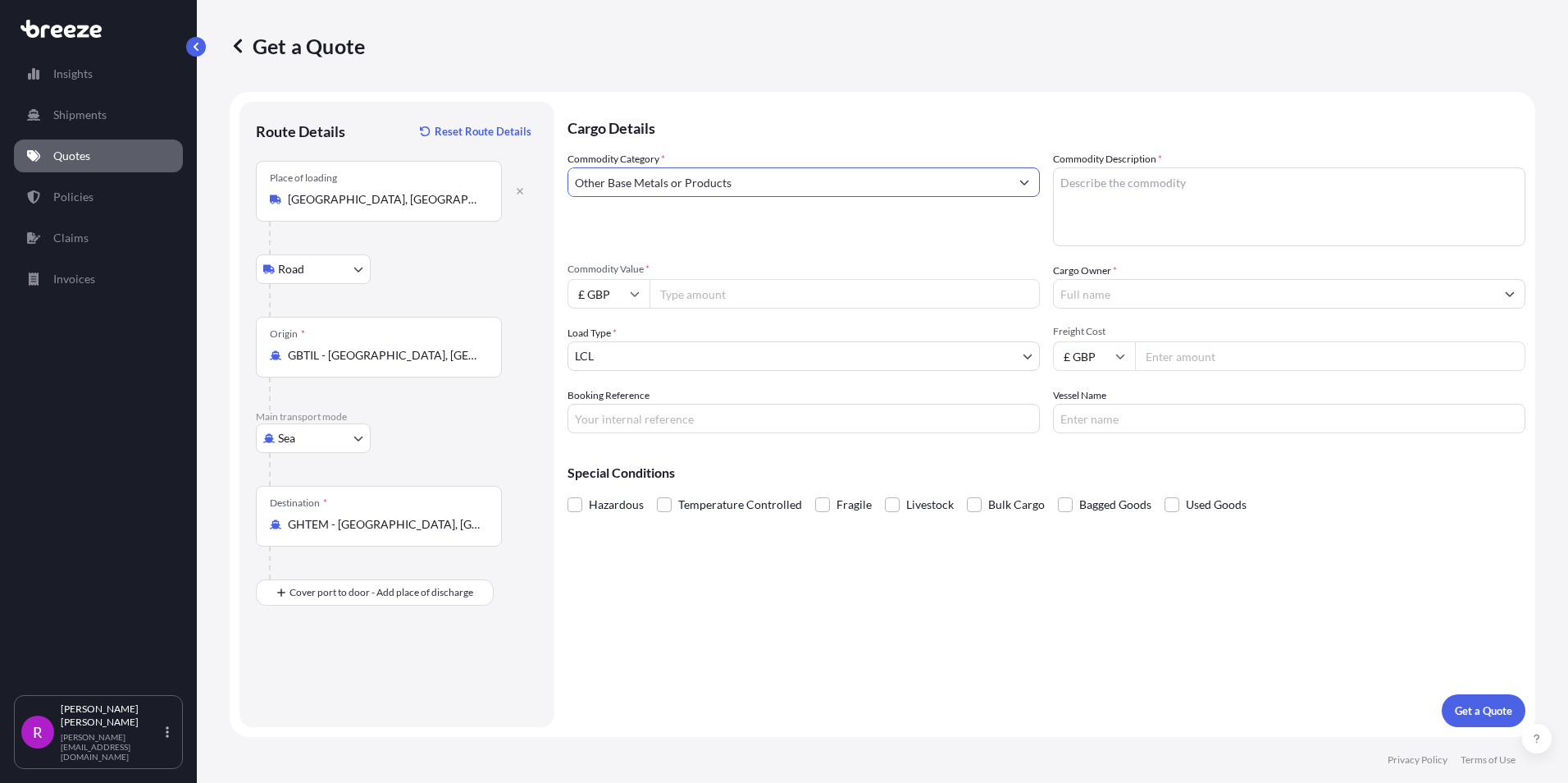
type input "Other Base Metals or Products"
click at [1073, 212] on textarea "Commodity Description *" at bounding box center [1289, 207] width 472 height 78
paste textarea "PRE-FABRICATED DISASSEMBLED FACADE STEEL STRUCTURE"
type textarea "PRE-FABRICATED DISASSEMBLED FACADE STEEL STRUCTURE"
click at [613, 419] on input "Booking Reference" at bounding box center [804, 419] width 472 height 30
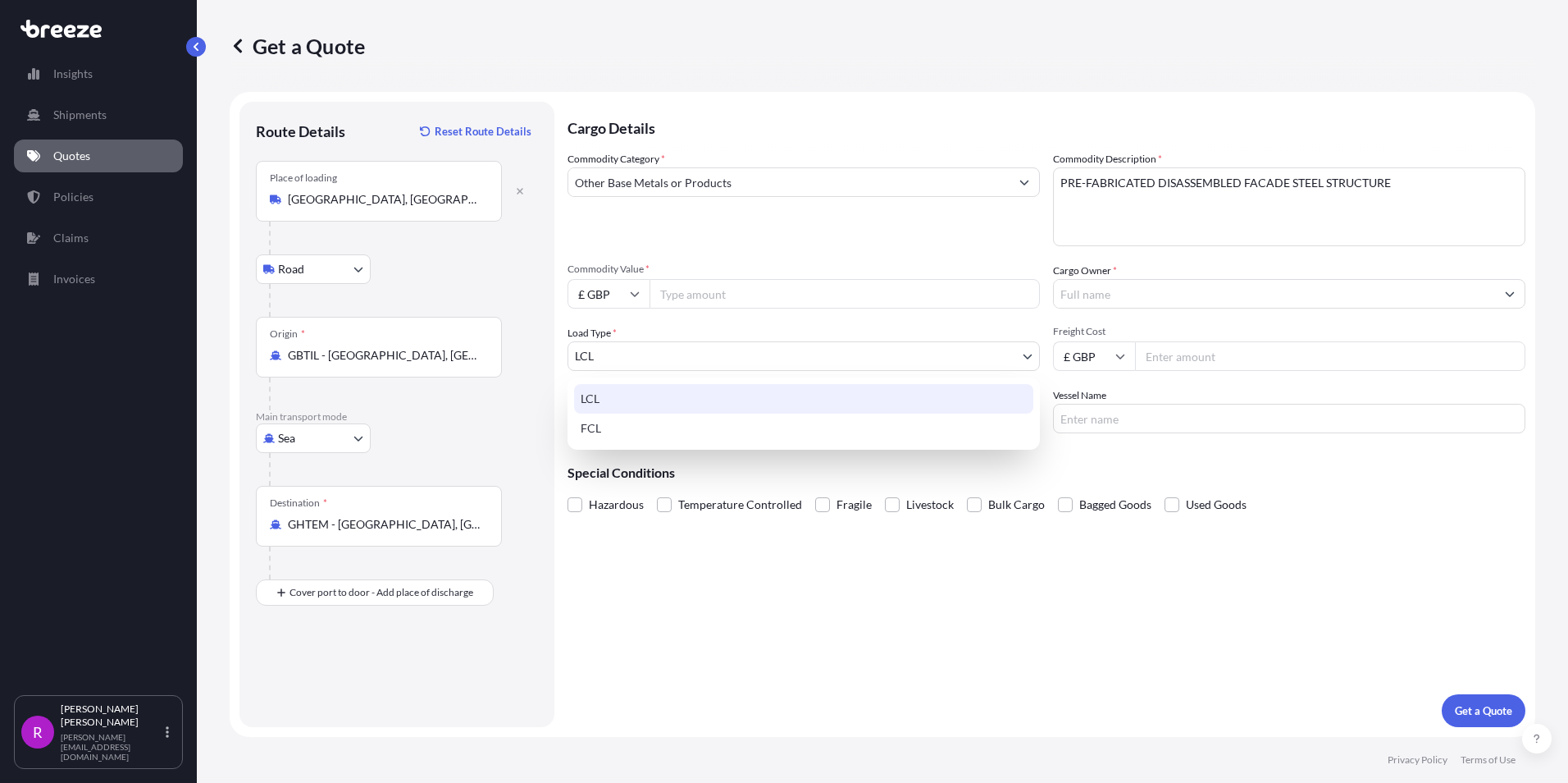
click at [619, 353] on body "140 options available. Insights Shipments Quotes Policies Claims Invoices R [PE…" at bounding box center [784, 392] width 1568 height 783
click at [599, 426] on div "FCL" at bounding box center [804, 428] width 459 height 30
select select "2"
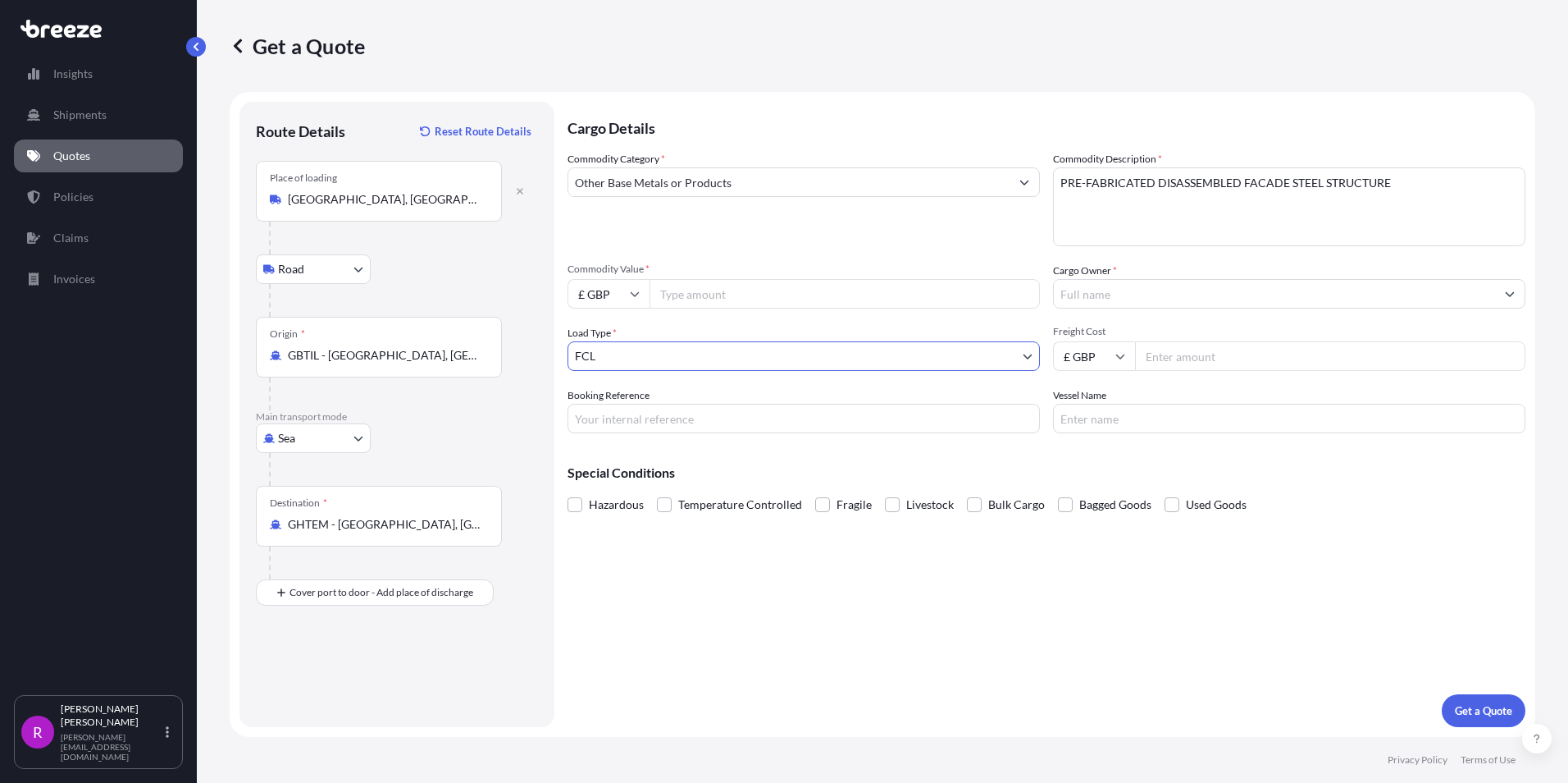
click at [673, 284] on input "Commodity Value *" at bounding box center [845, 294] width 390 height 30
type input "65240.79"
click at [1108, 289] on input "Cargo Owner *" at bounding box center [1274, 294] width 441 height 30
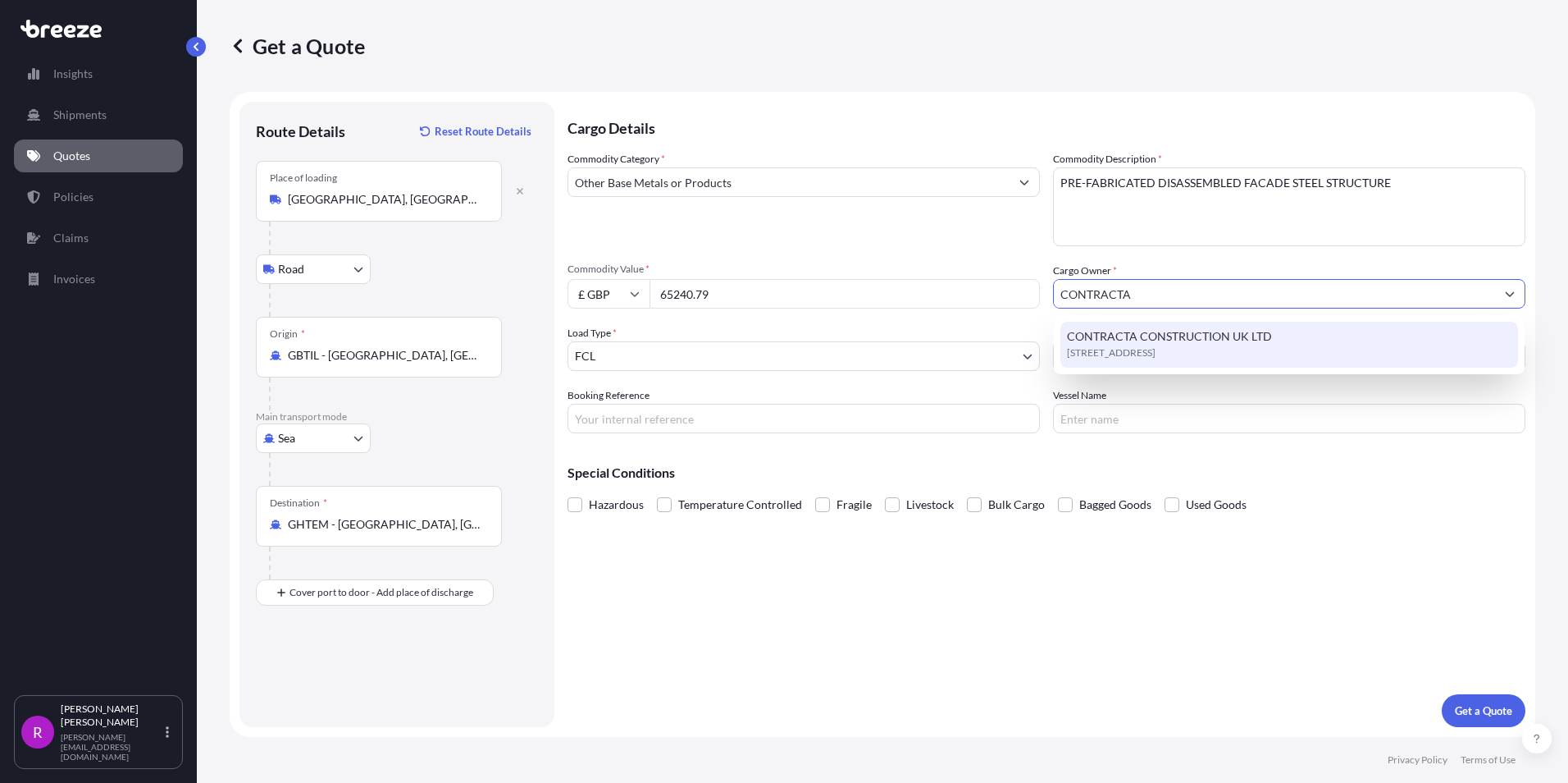
click at [1170, 337] on span "CONTRACTA CONSTRUCTION UK LTD" at bounding box center [1169, 336] width 205 height 17
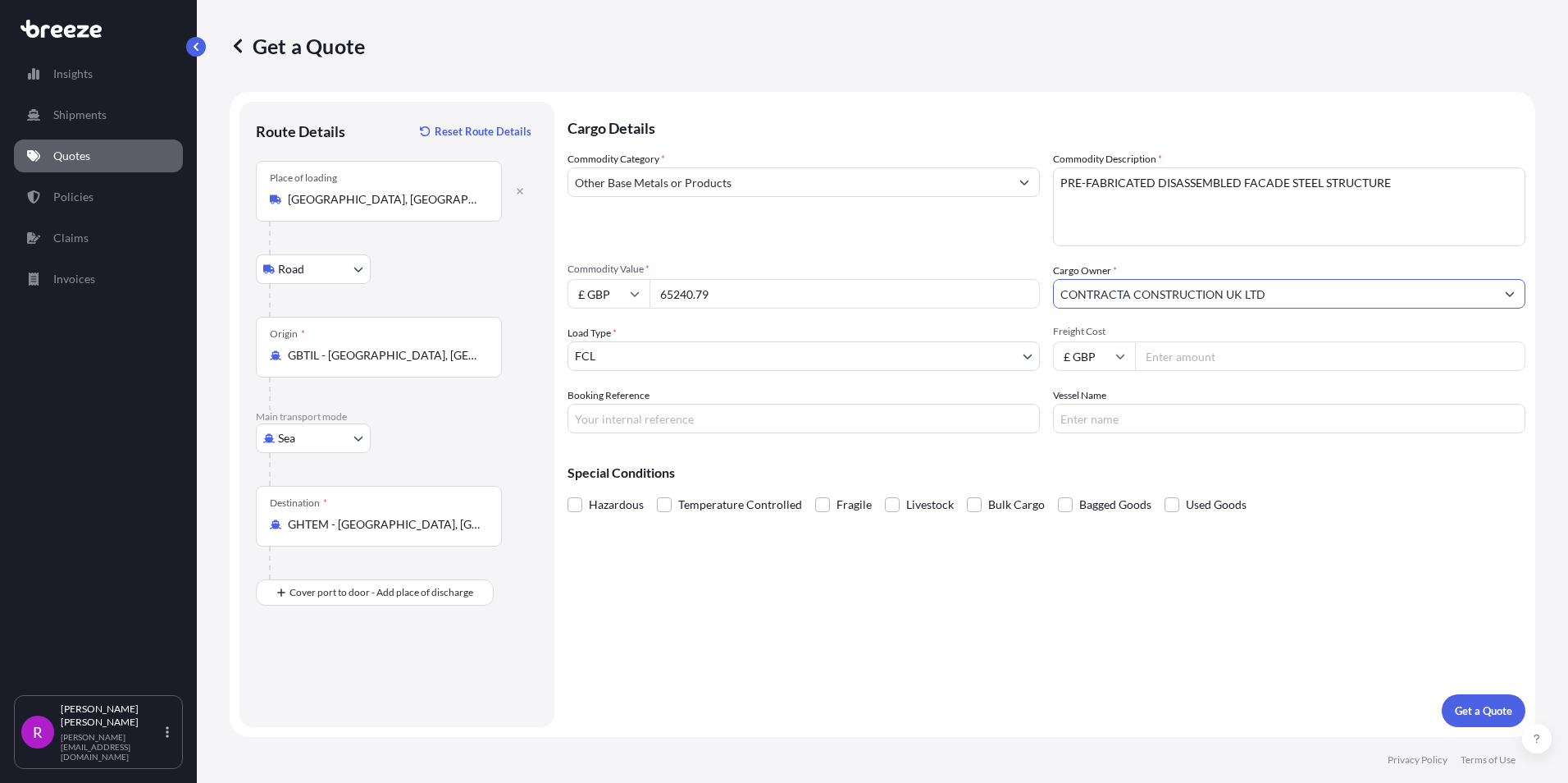
type input "CONTRACTA CONSTRUCTION UK LTD"
click at [1220, 360] on input "Freight Cost" at bounding box center [1330, 356] width 390 height 30
type input "6936.91"
click at [1087, 420] on input "Vessel Name" at bounding box center [1289, 419] width 472 height 30
click at [1150, 424] on input "Vessel Name" at bounding box center [1289, 419] width 472 height 30
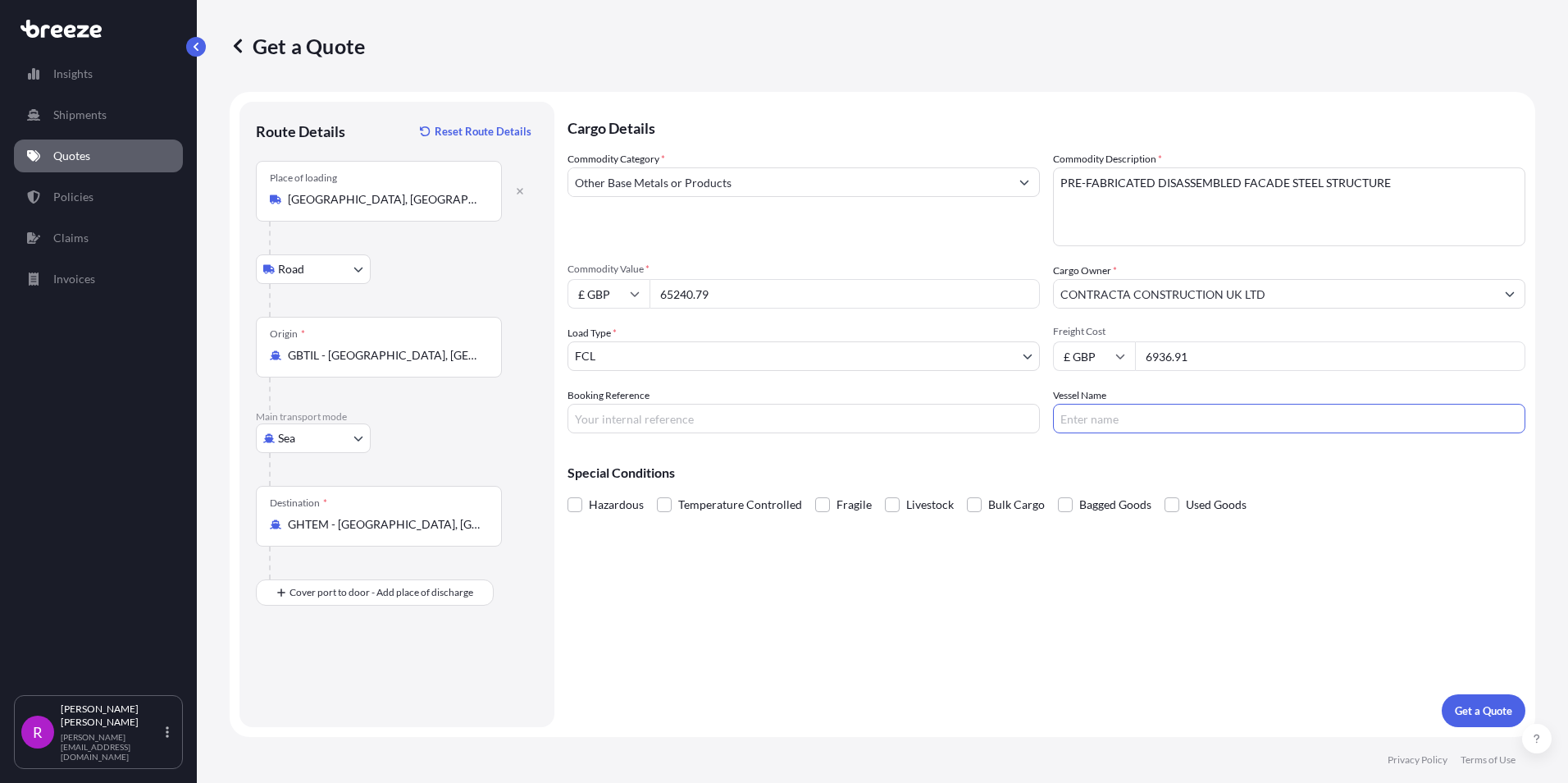
paste input "GREAT TEMA"
type input "GREAT TEMA"
click at [610, 414] on input "Booking Reference" at bounding box center [804, 419] width 472 height 30
click at [613, 415] on input "FSE-543" at bounding box center [804, 419] width 472 height 30
click at [684, 414] on input "FSE-563" at bounding box center [804, 419] width 472 height 30
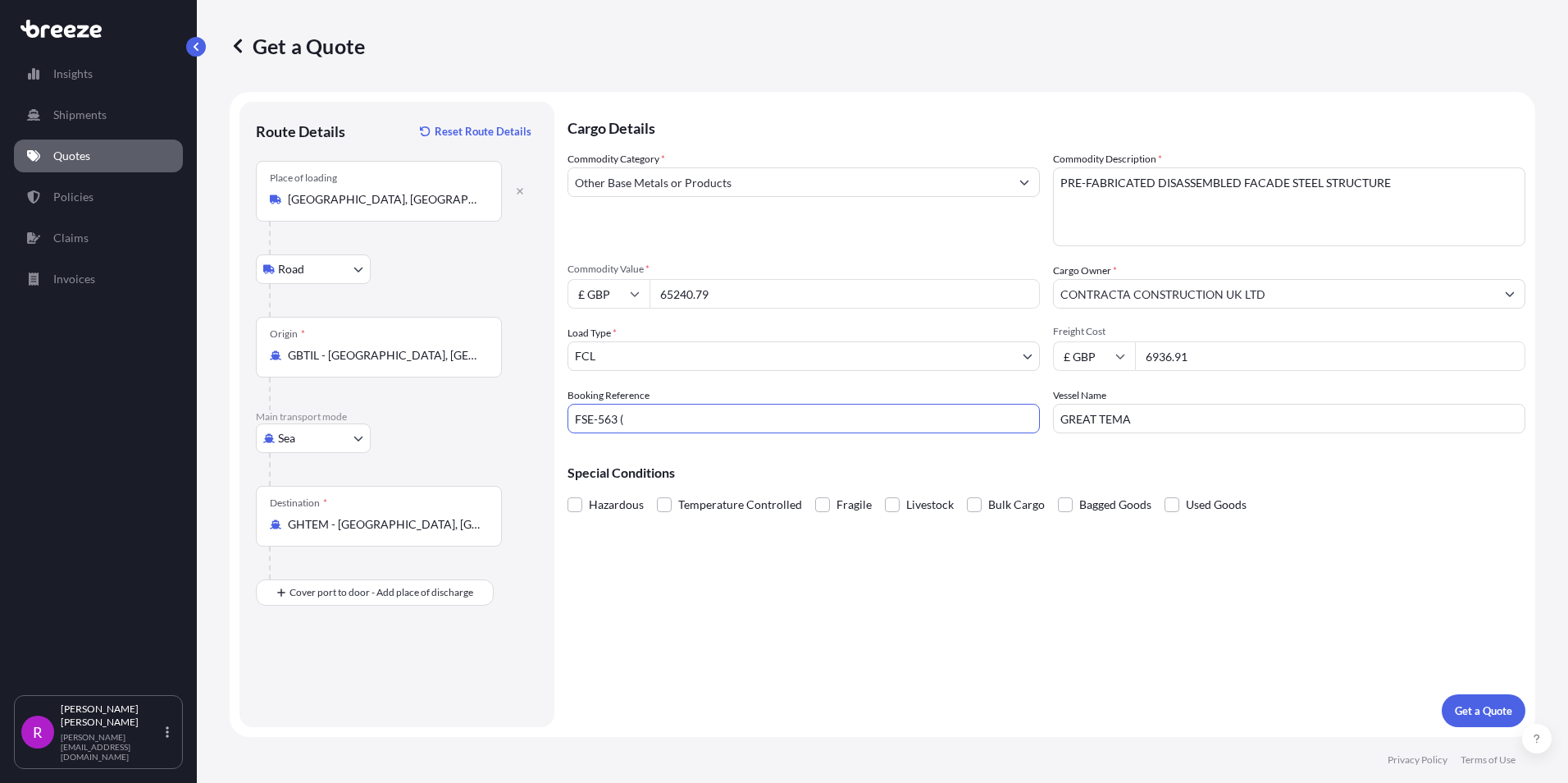
paste input "EXP-404-2025-197A"
type input "FSE-563 (EXP-404-2025-197A)"
click at [1472, 709] on p "Get a Quote" at bounding box center [1483, 710] width 58 height 17
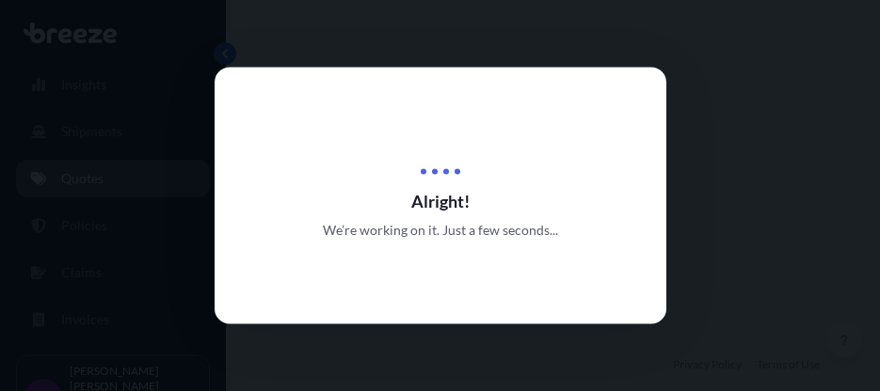
select select "Road"
select select "Sea"
select select "2"
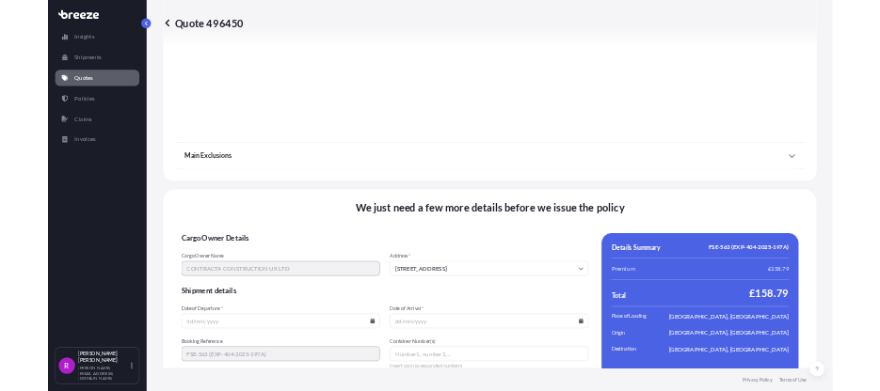
scroll to position [2240, 0]
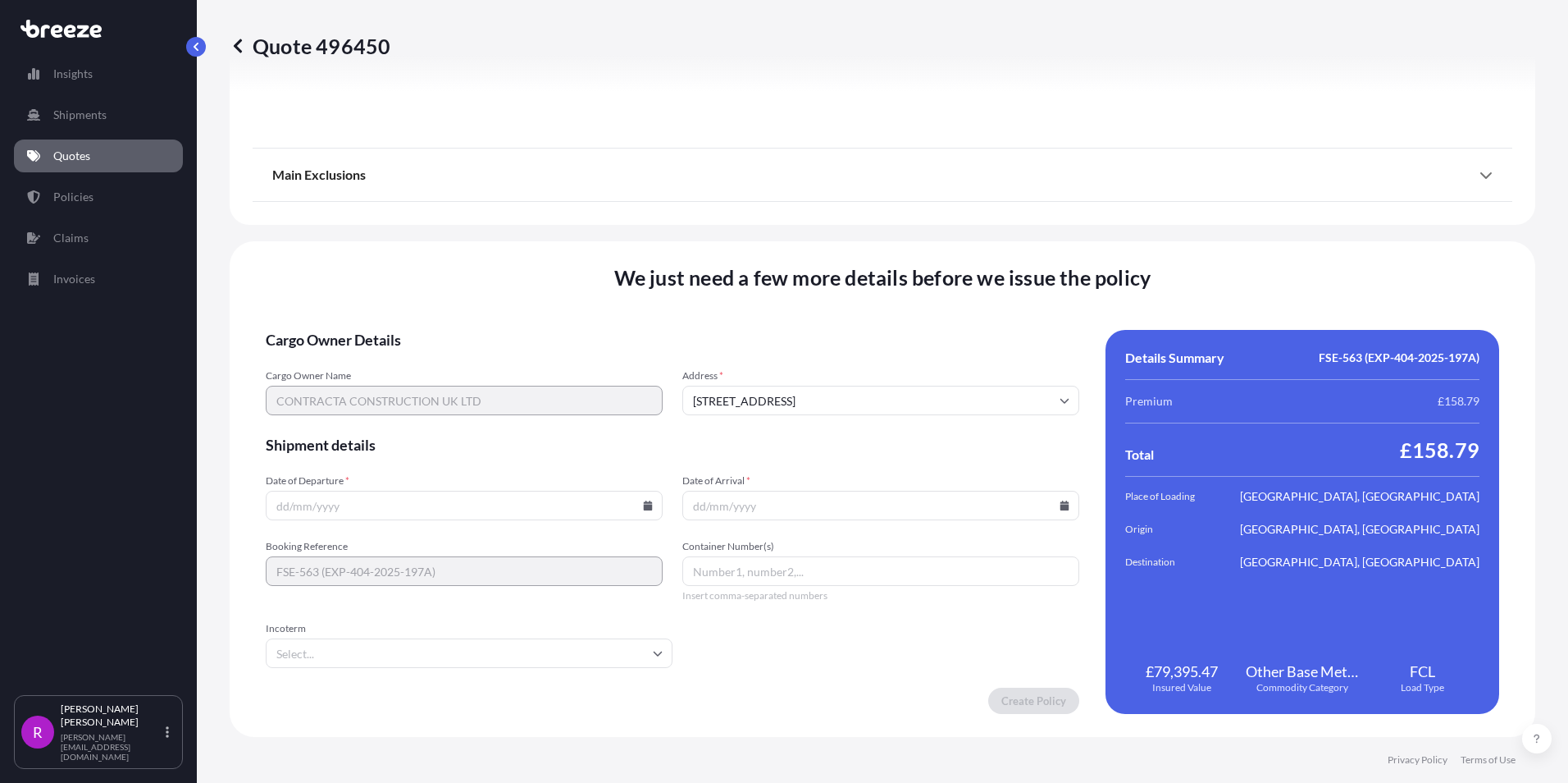
click at [338, 504] on input "Date of Departure *" at bounding box center [464, 506] width 397 height 30
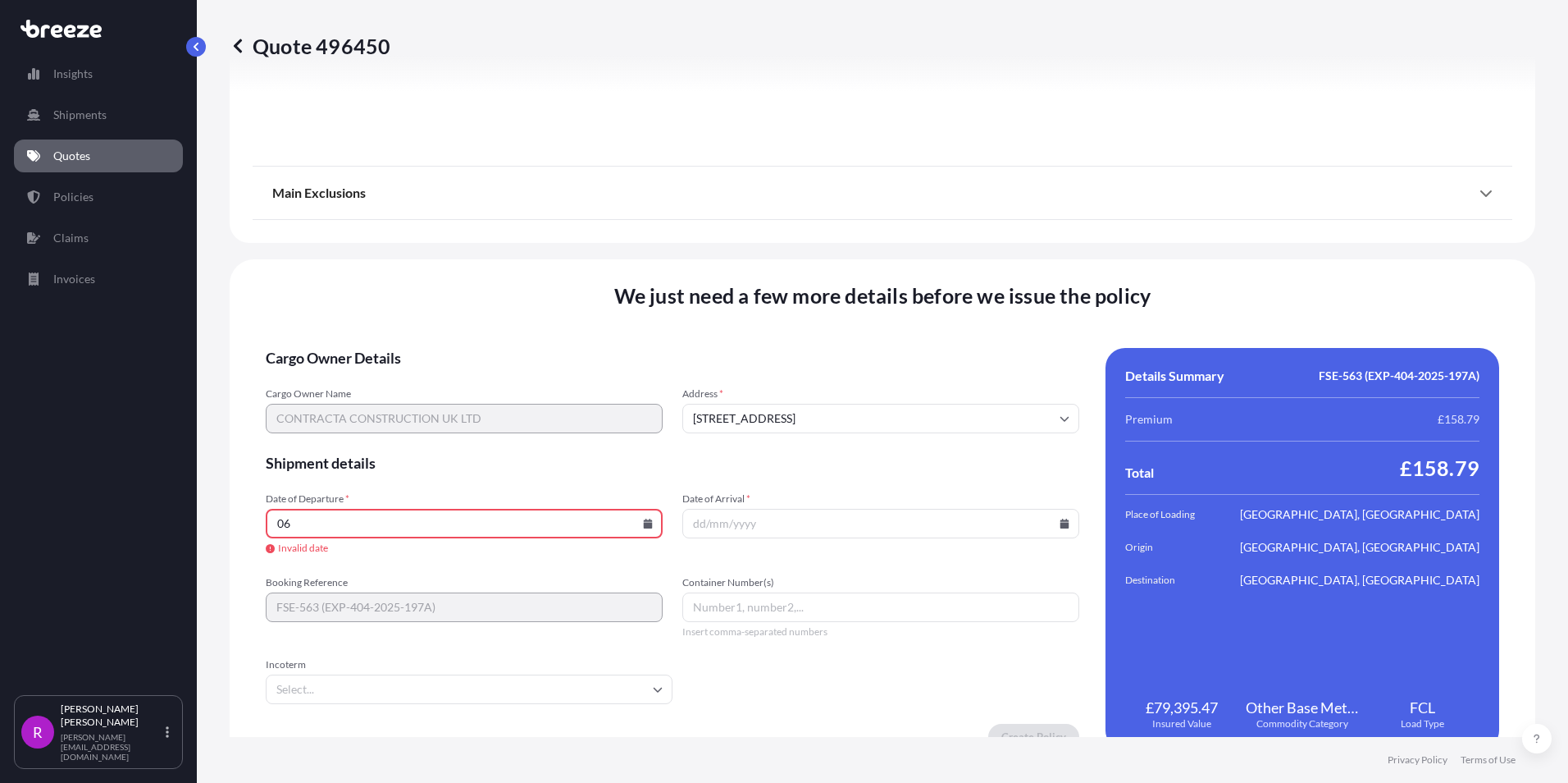
type input "0"
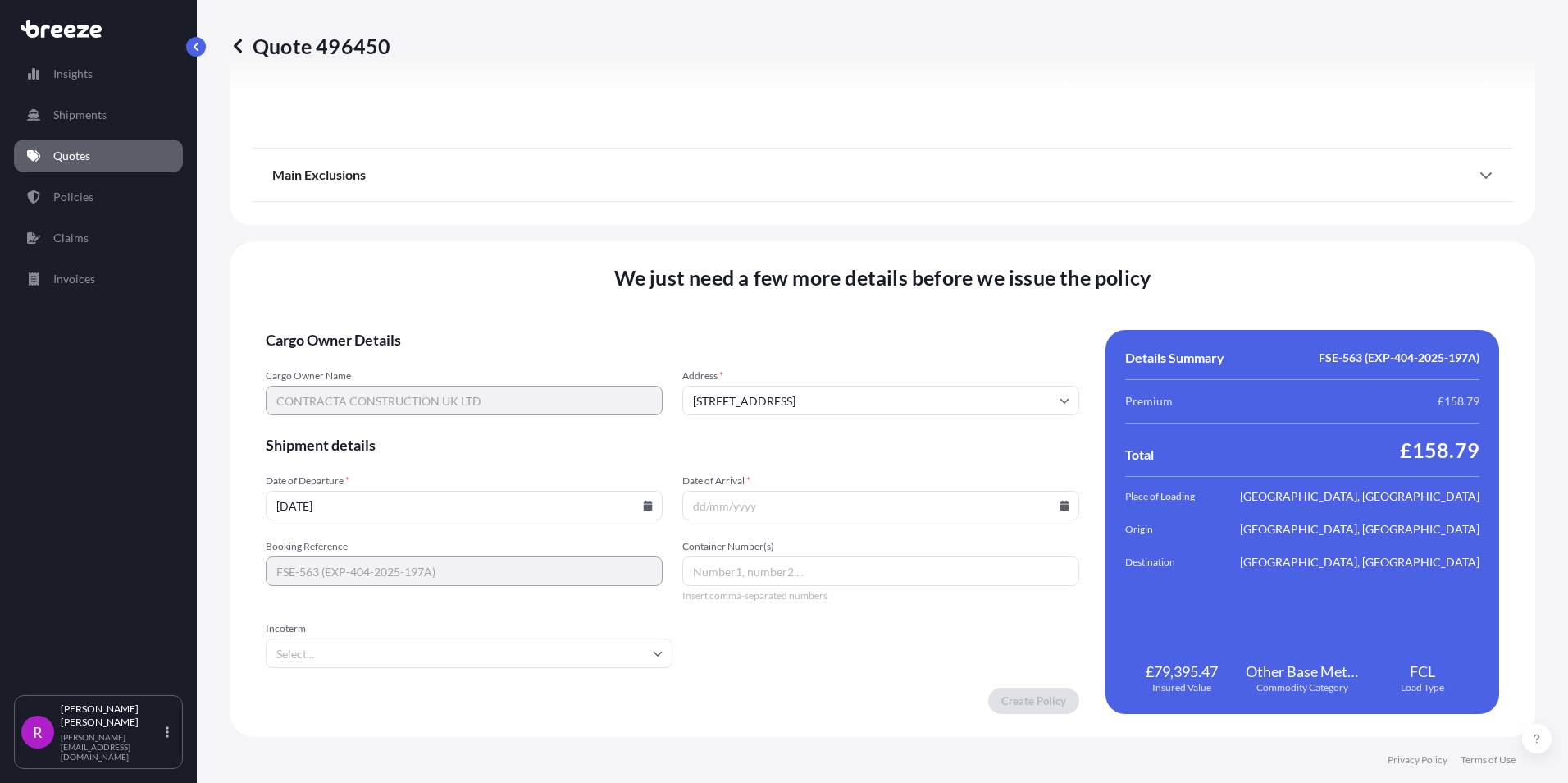
type input "[DATE]"
click at [695, 504] on input "Date of Arrival *" at bounding box center [880, 506] width 397 height 30
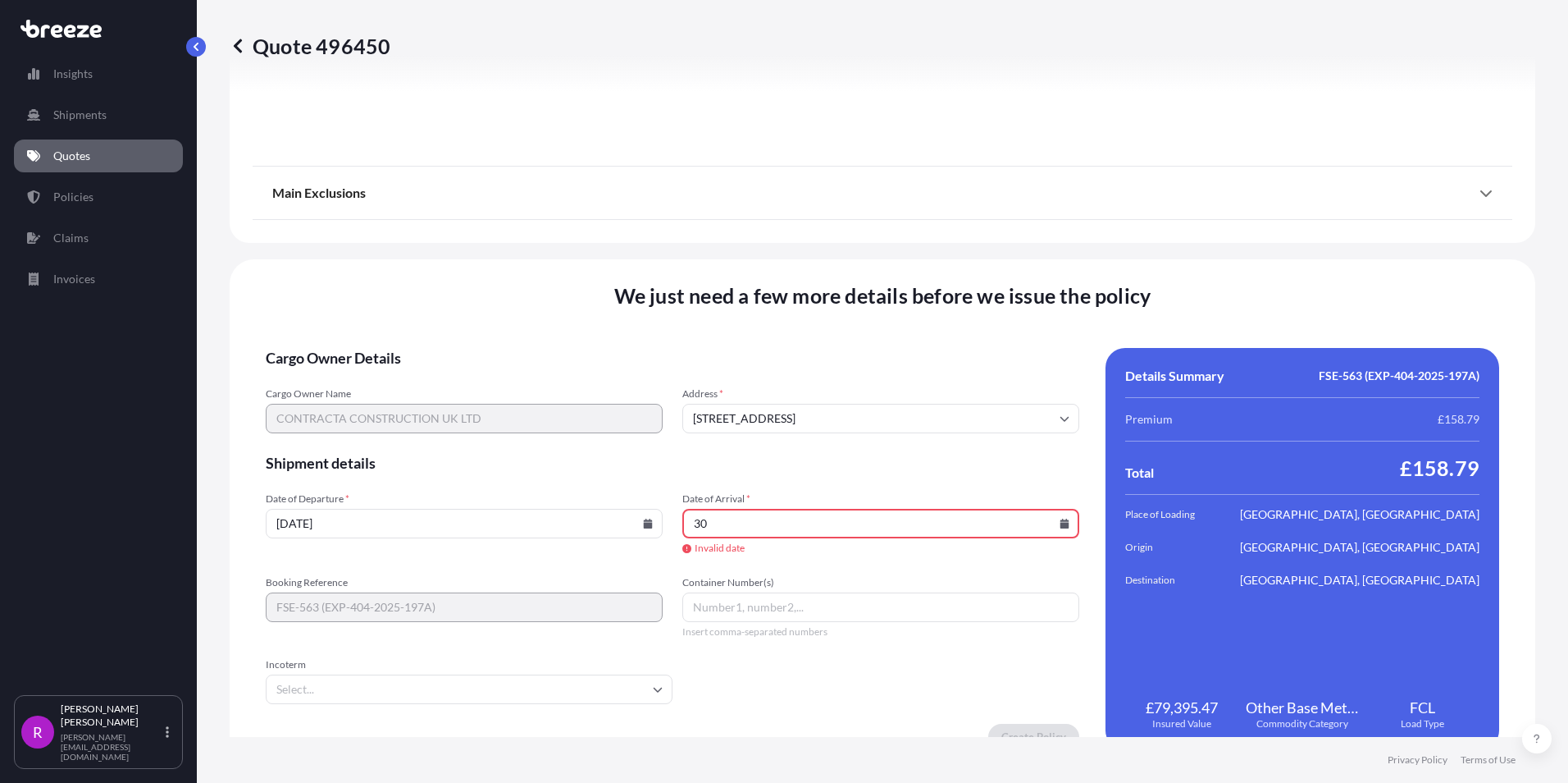
type input "3"
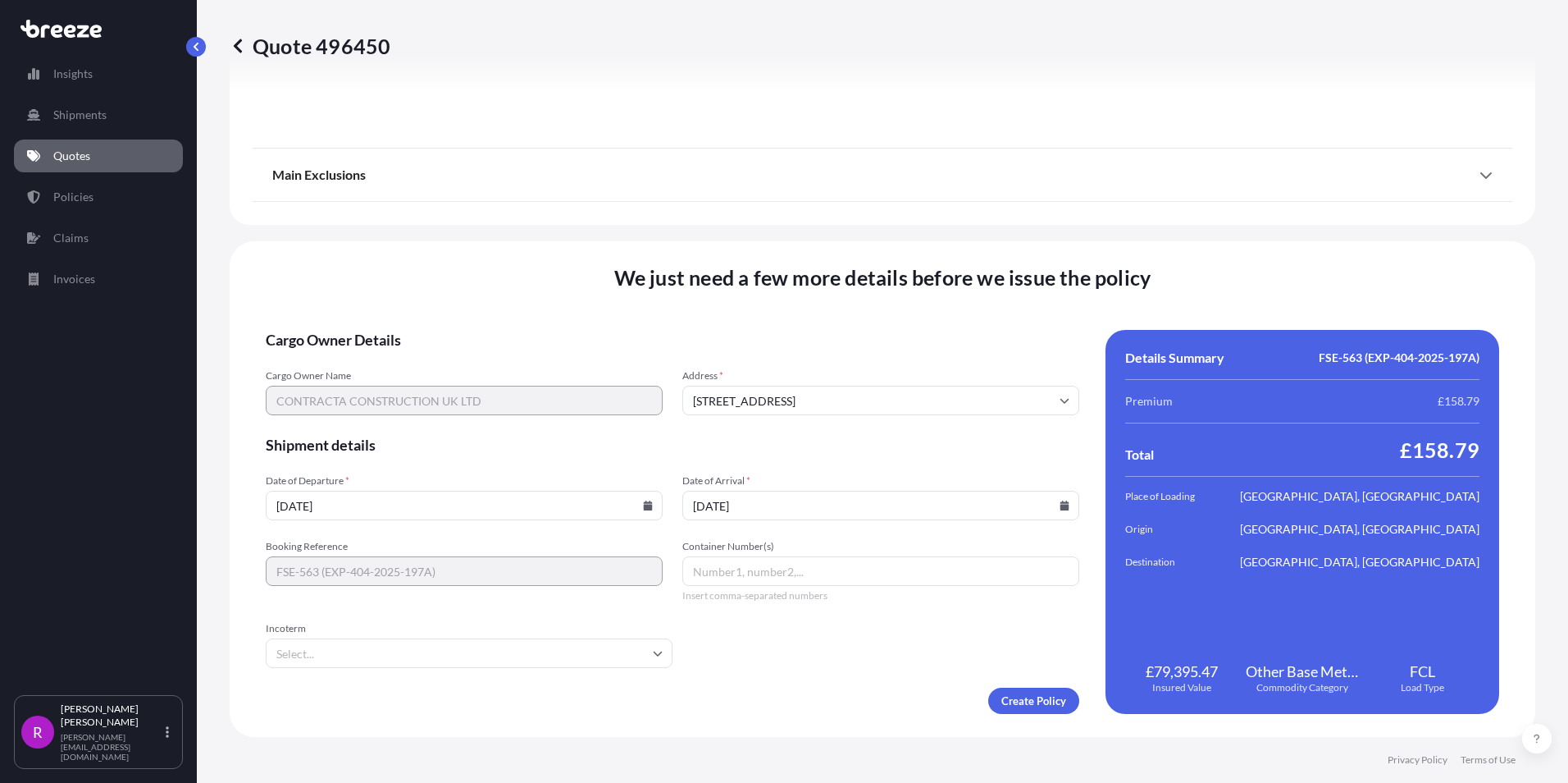
type input "[DATE]"
click at [738, 573] on input "Container Number(s)" at bounding box center [880, 571] width 397 height 30
click at [702, 565] on input "Container Number(s)" at bounding box center [880, 571] width 397 height 30
paste input "CLU7050378"
type input "TCLU7050378"
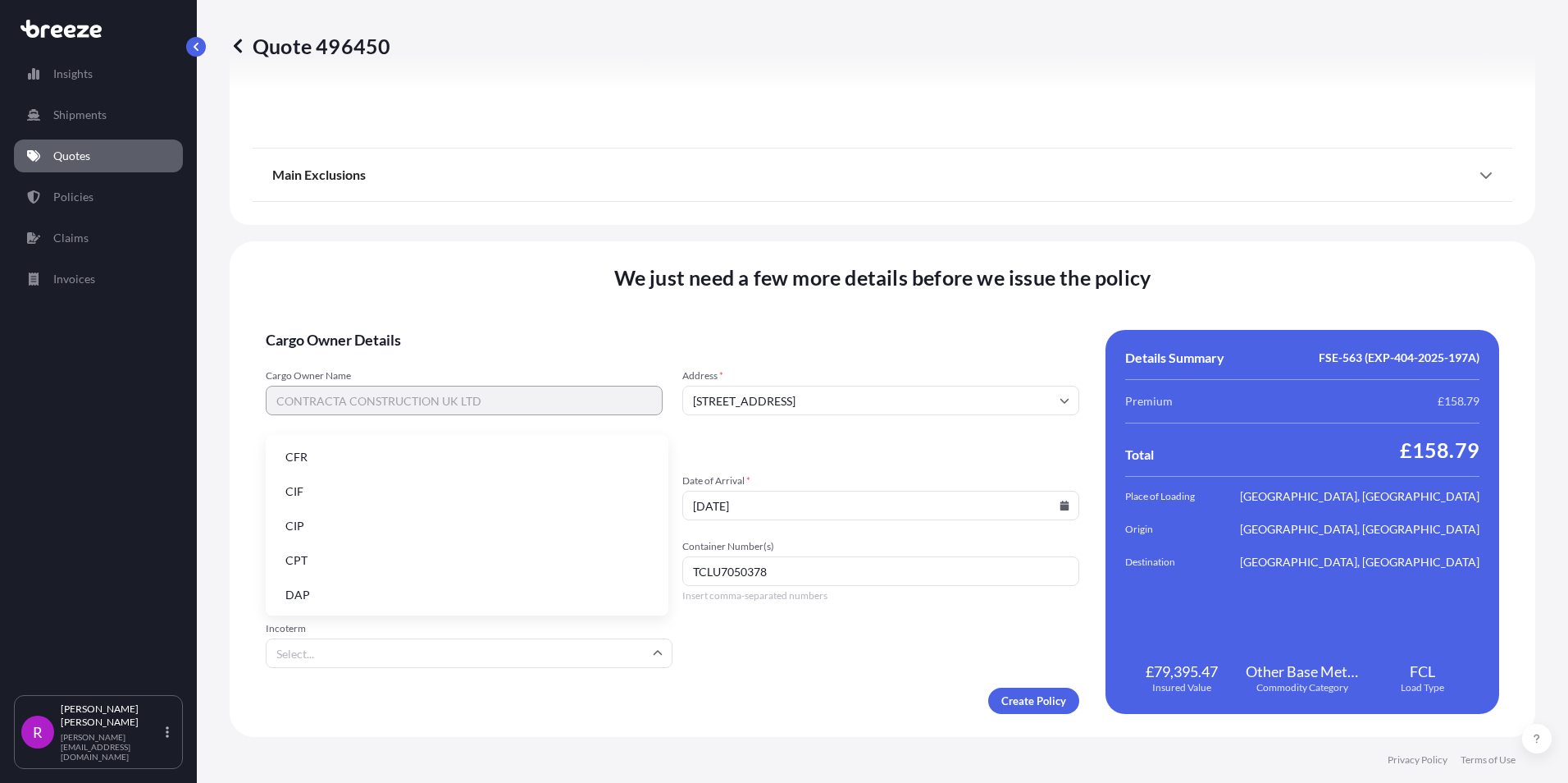
click at [494, 663] on input "Incoterm" at bounding box center [469, 653] width 407 height 30
click at [302, 492] on li "CIF" at bounding box center [466, 492] width 390 height 31
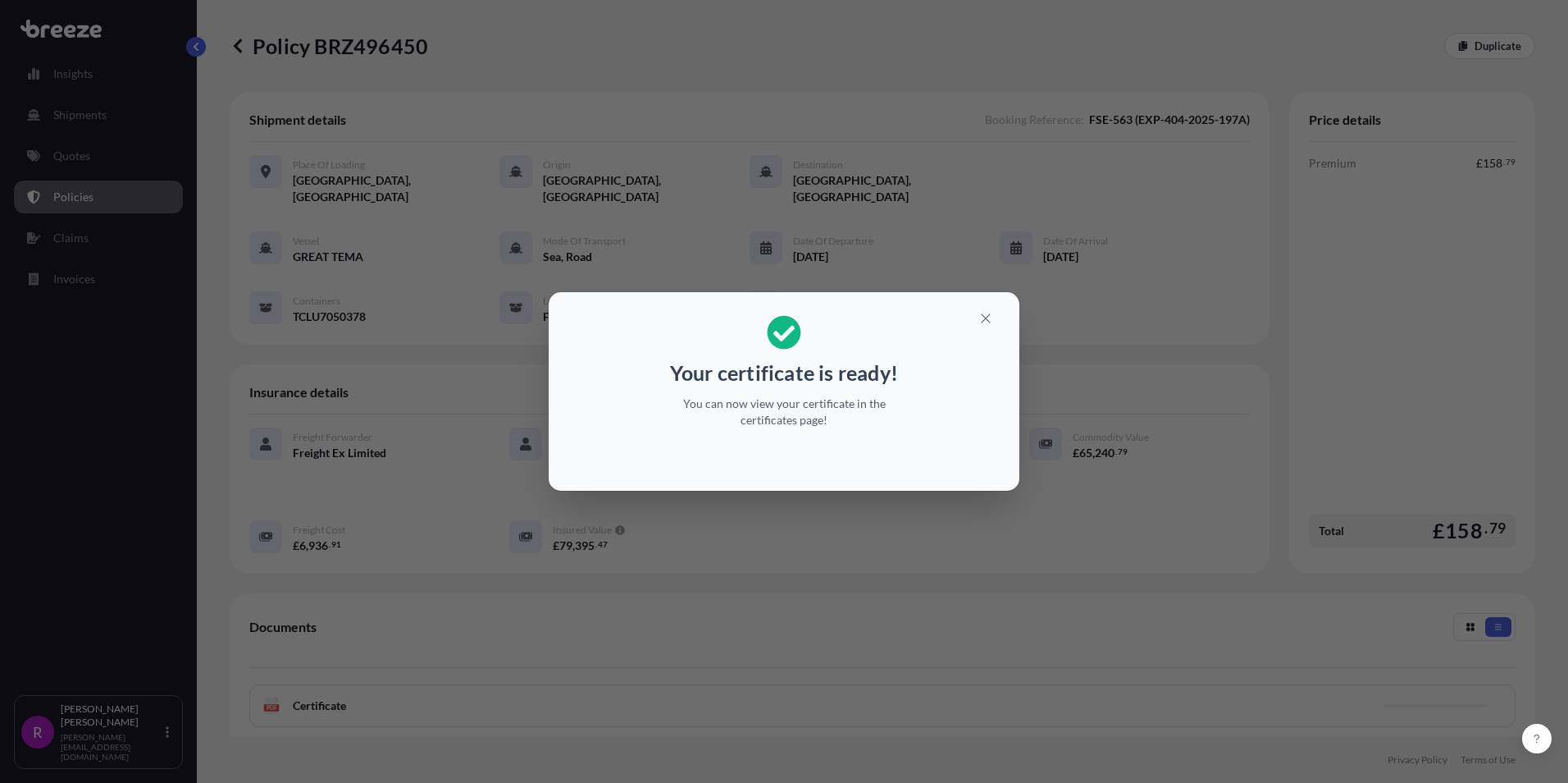
click at [642, 89] on div "Your certificate is ready! You can now view your certificate in the certificate…" at bounding box center [784, 392] width 1568 height 783
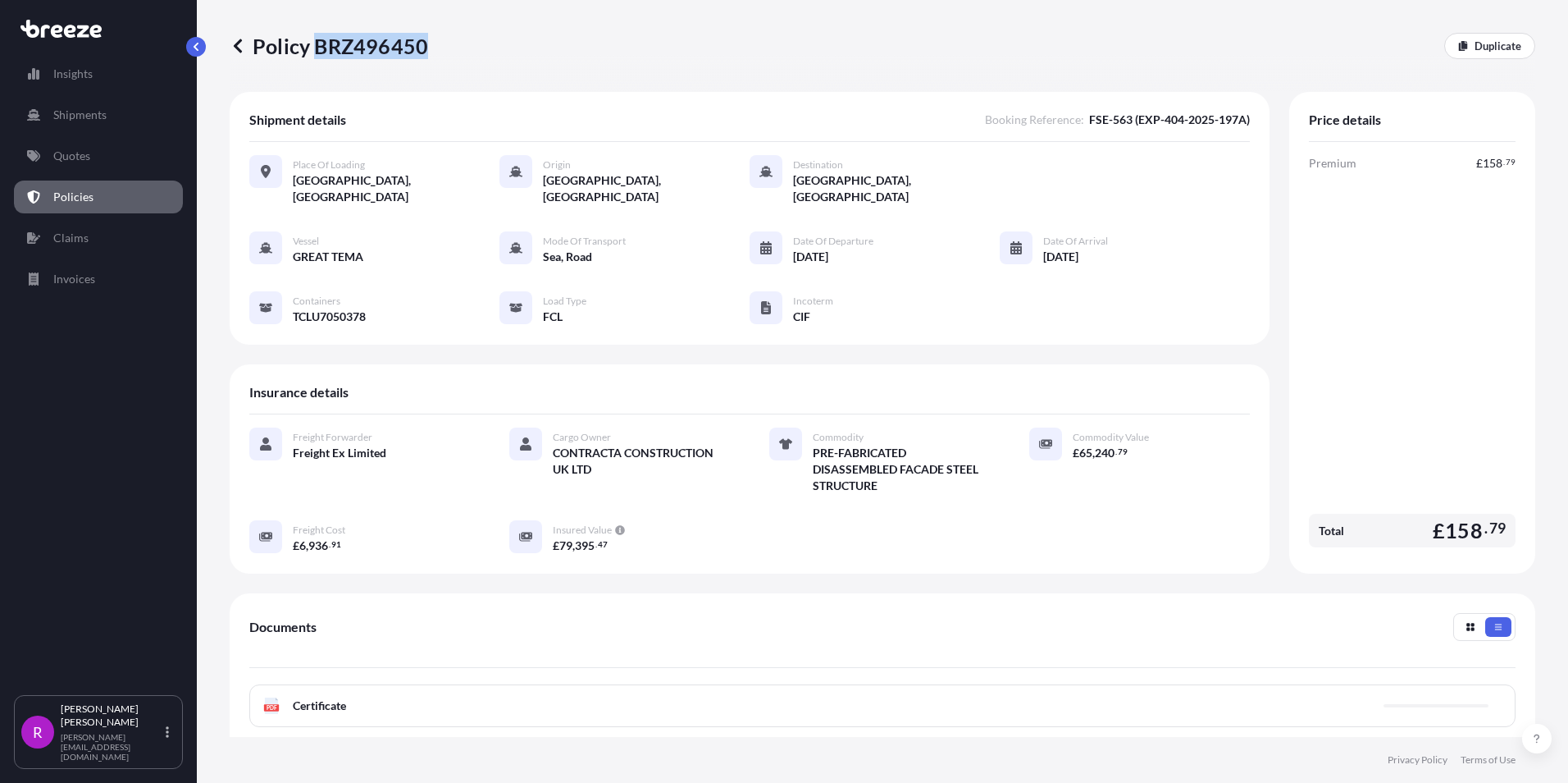
drag, startPoint x: 313, startPoint y: 45, endPoint x: 423, endPoint y: 50, distance: 110.1
click at [423, 50] on p "Policy BRZ496450" at bounding box center [329, 46] width 199 height 26
copy p "BRZ496450"
